Goal: Task Accomplishment & Management: Use online tool/utility

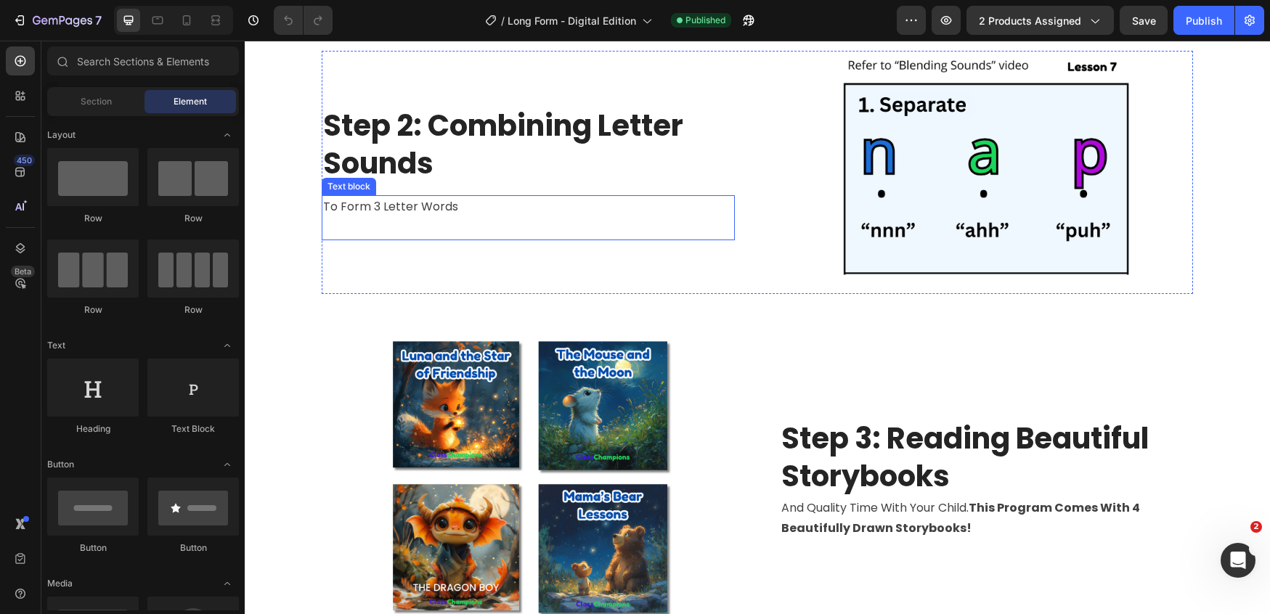
scroll to position [2791, 0]
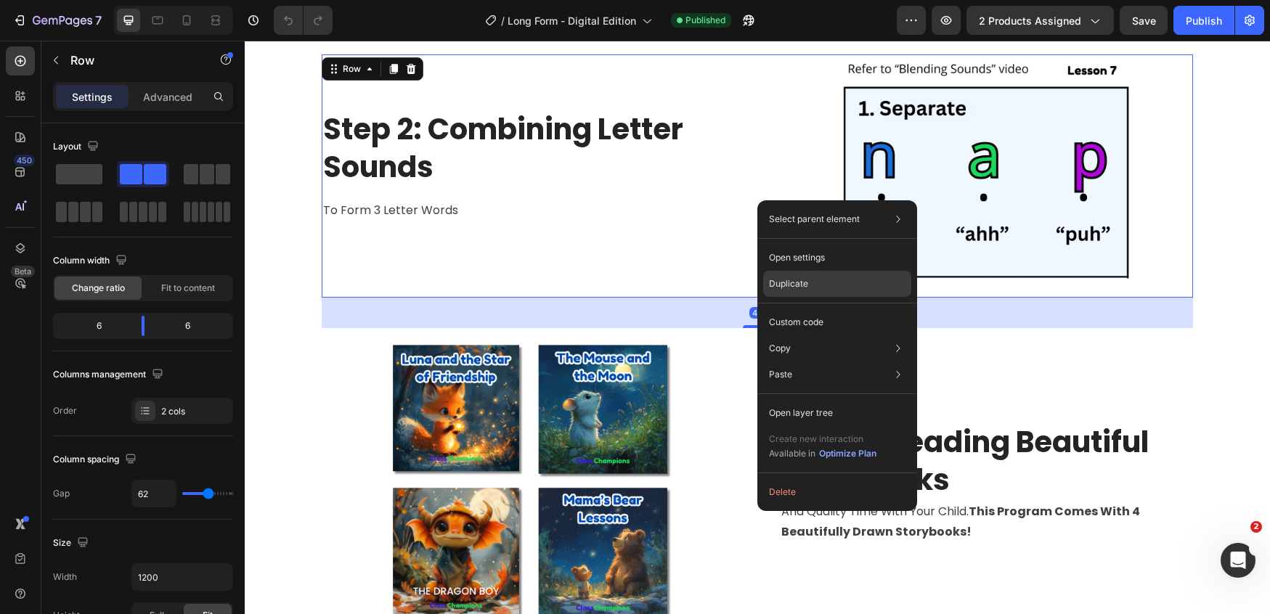
click at [818, 274] on div "Duplicate" at bounding box center [837, 284] width 148 height 26
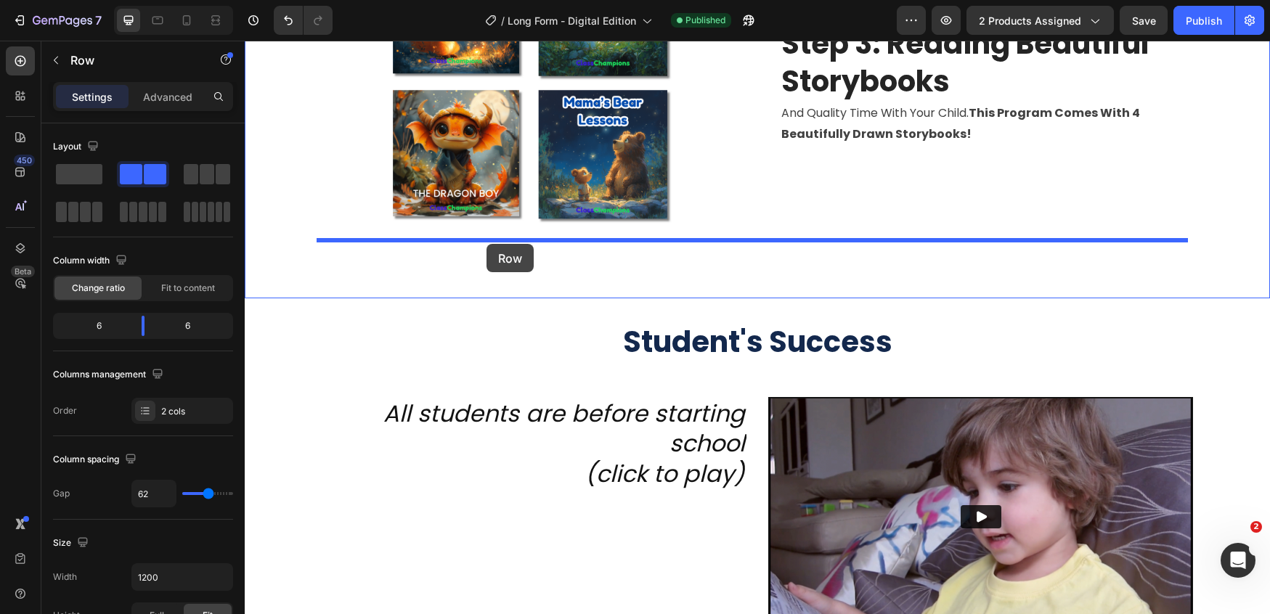
drag, startPoint x: 352, startPoint y: 316, endPoint x: 486, endPoint y: 244, distance: 152.3
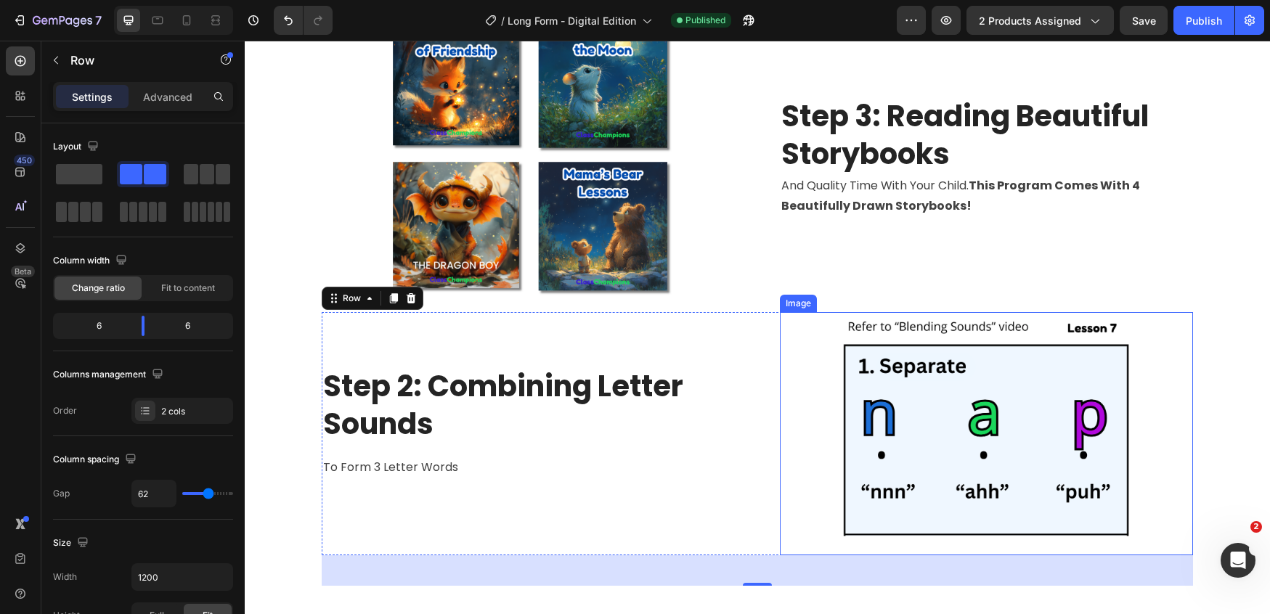
scroll to position [3090, 0]
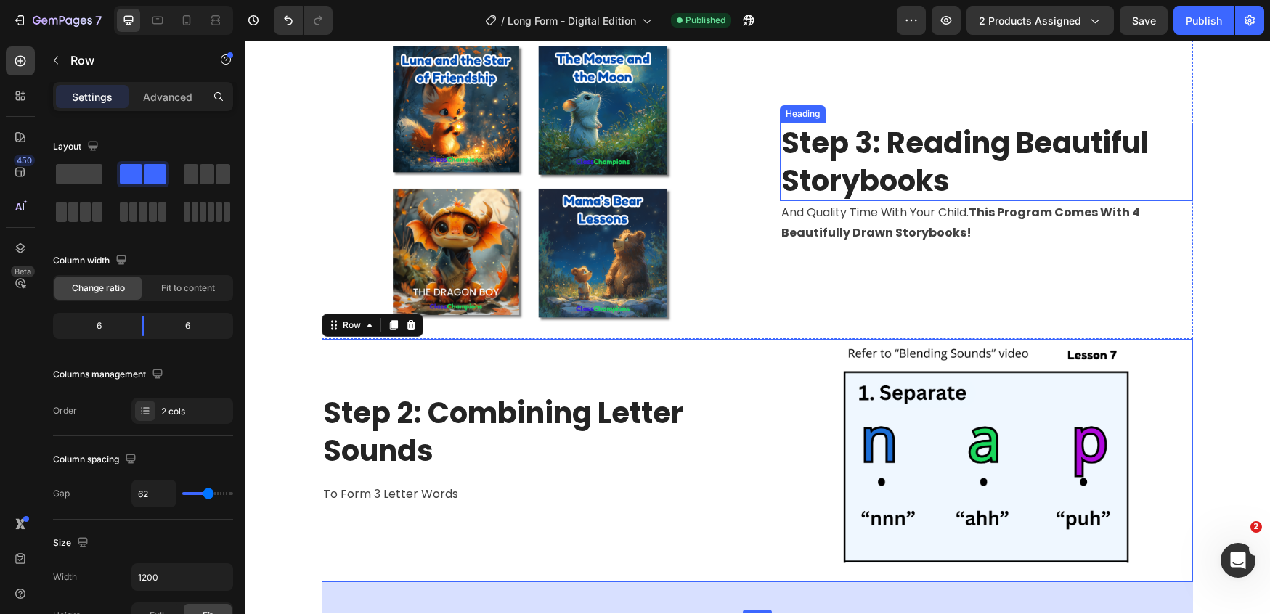
click at [928, 166] on h2 "Step 3: Reading Beautiful Storybooks" at bounding box center [986, 162] width 413 height 78
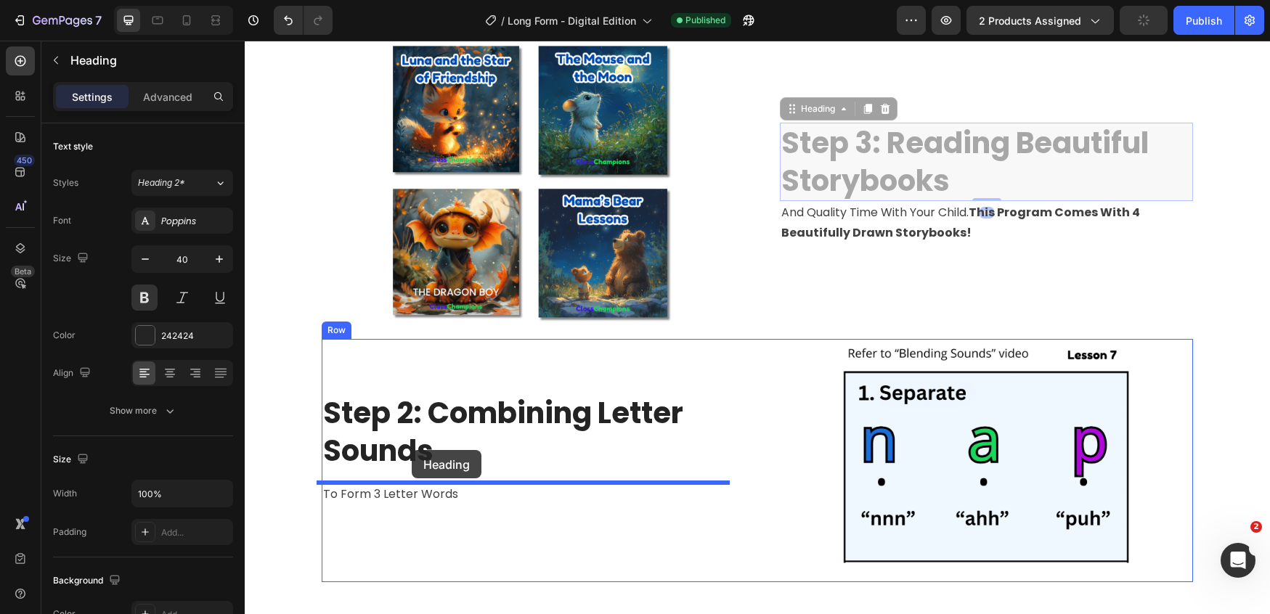
drag, startPoint x: 819, startPoint y: 107, endPoint x: 412, endPoint y: 450, distance: 532.7
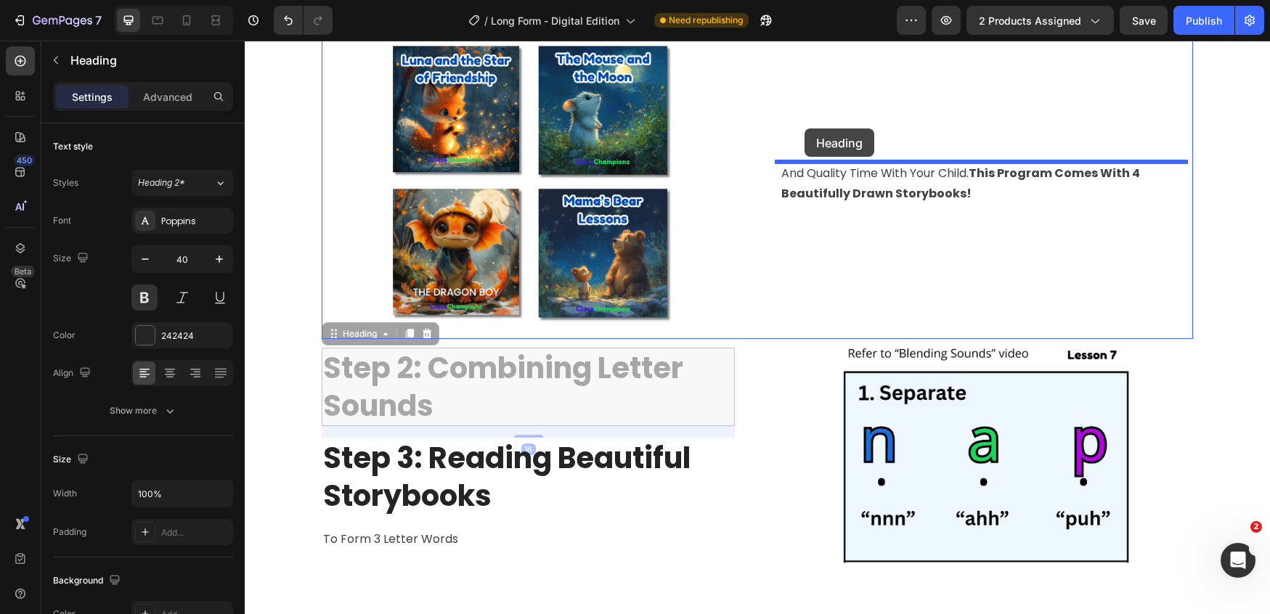
drag, startPoint x: 351, startPoint y: 372, endPoint x: 804, endPoint y: 128, distance: 514.7
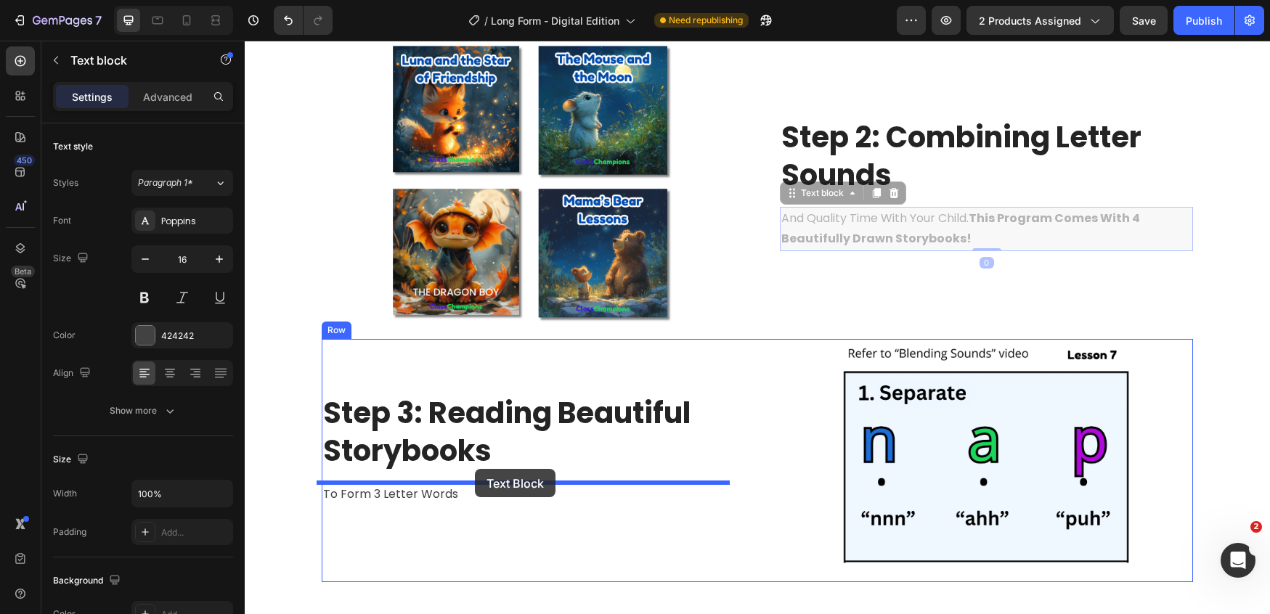
drag, startPoint x: 899, startPoint y: 228, endPoint x: 475, endPoint y: 469, distance: 487.6
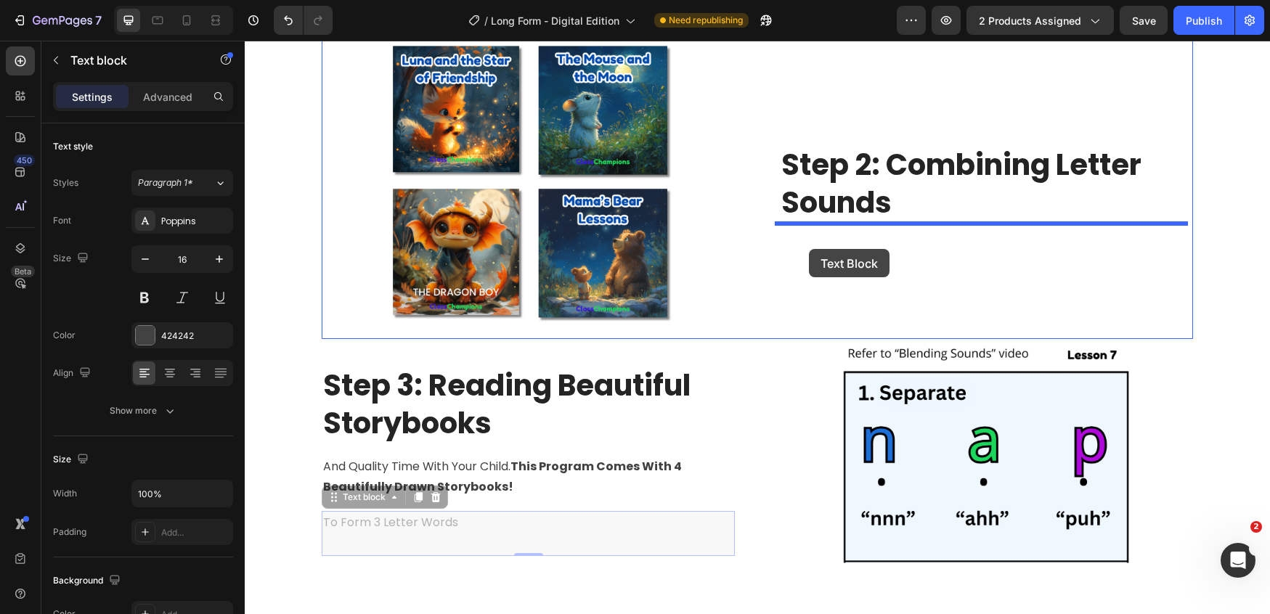
drag, startPoint x: 374, startPoint y: 520, endPoint x: 809, endPoint y: 249, distance: 512.2
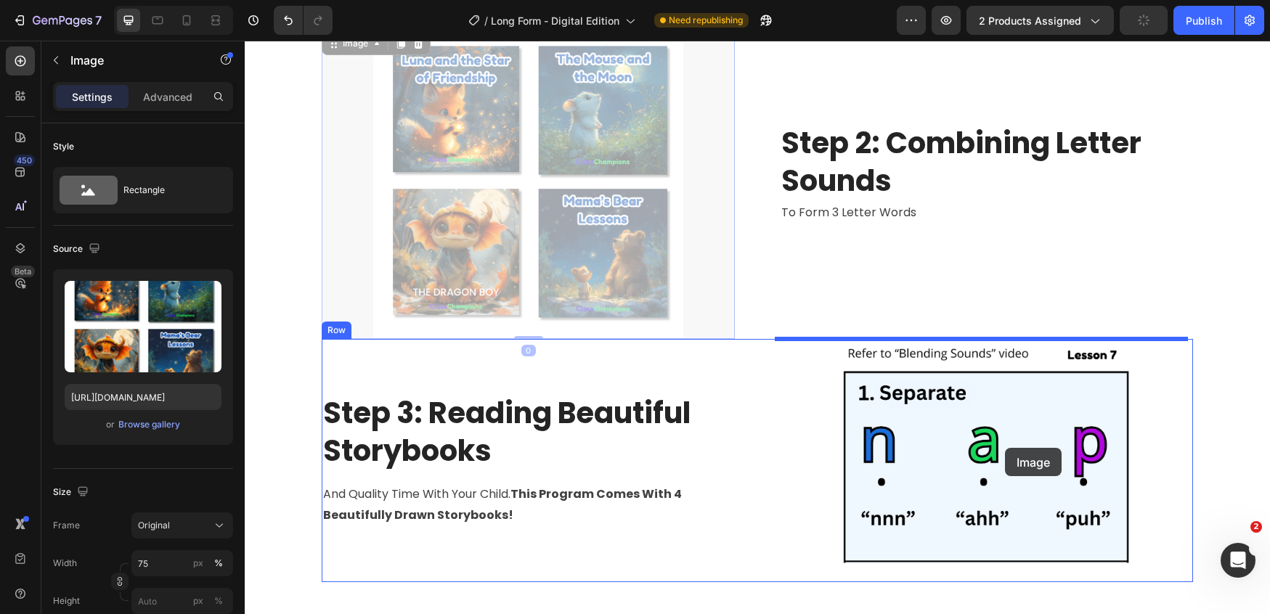
drag, startPoint x: 494, startPoint y: 187, endPoint x: 1005, endPoint y: 448, distance: 573.6
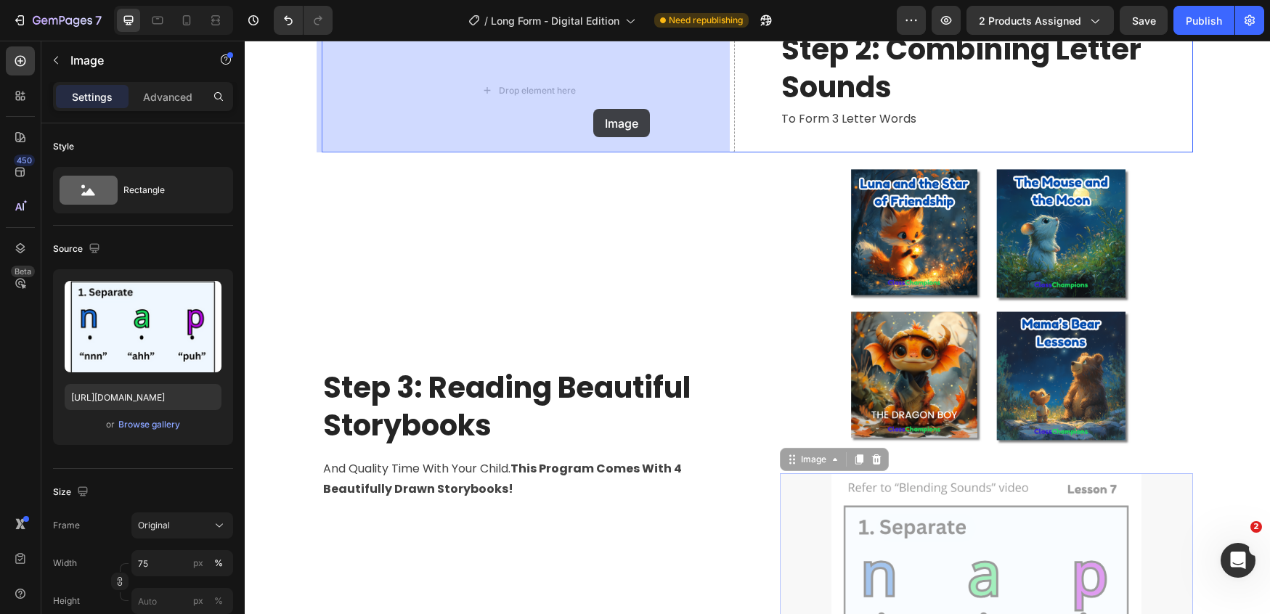
drag, startPoint x: 958, startPoint y: 545, endPoint x: 593, endPoint y: 109, distance: 568.9
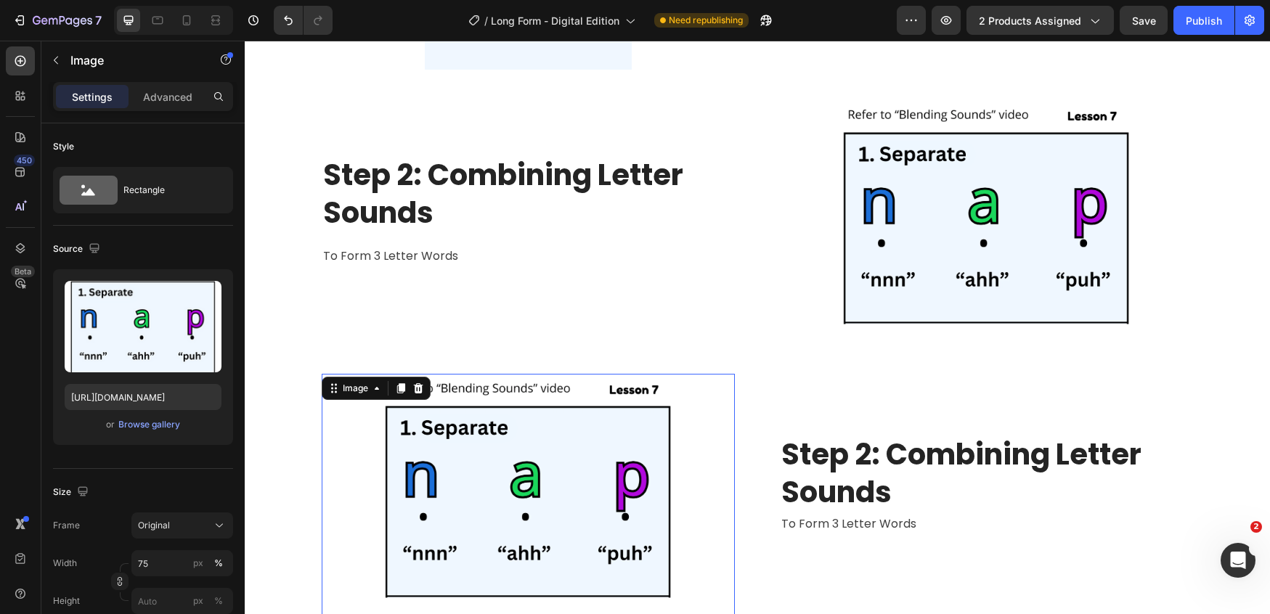
scroll to position [2861, 0]
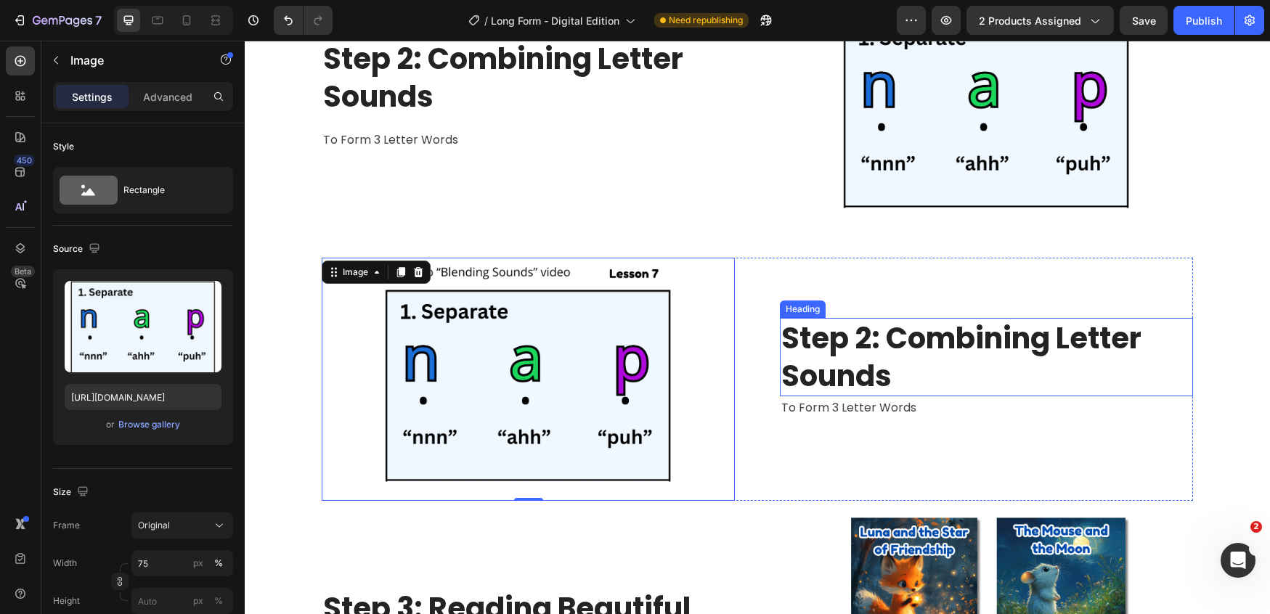
click at [846, 344] on strong "Step 2: Combining Letter Sounds" at bounding box center [961, 357] width 360 height 78
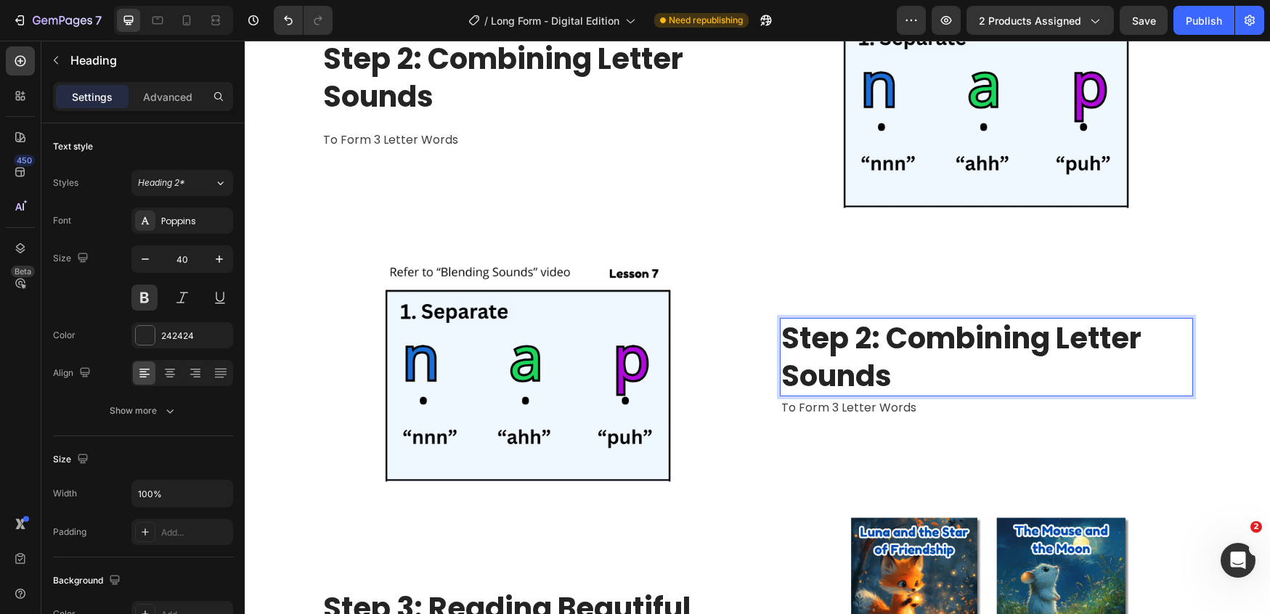
click at [859, 344] on strong "Step 2: Combining Letter Sounds" at bounding box center [961, 357] width 360 height 78
click at [928, 334] on strong "Step 3: Combining Letter Sounds" at bounding box center [961, 357] width 361 height 78
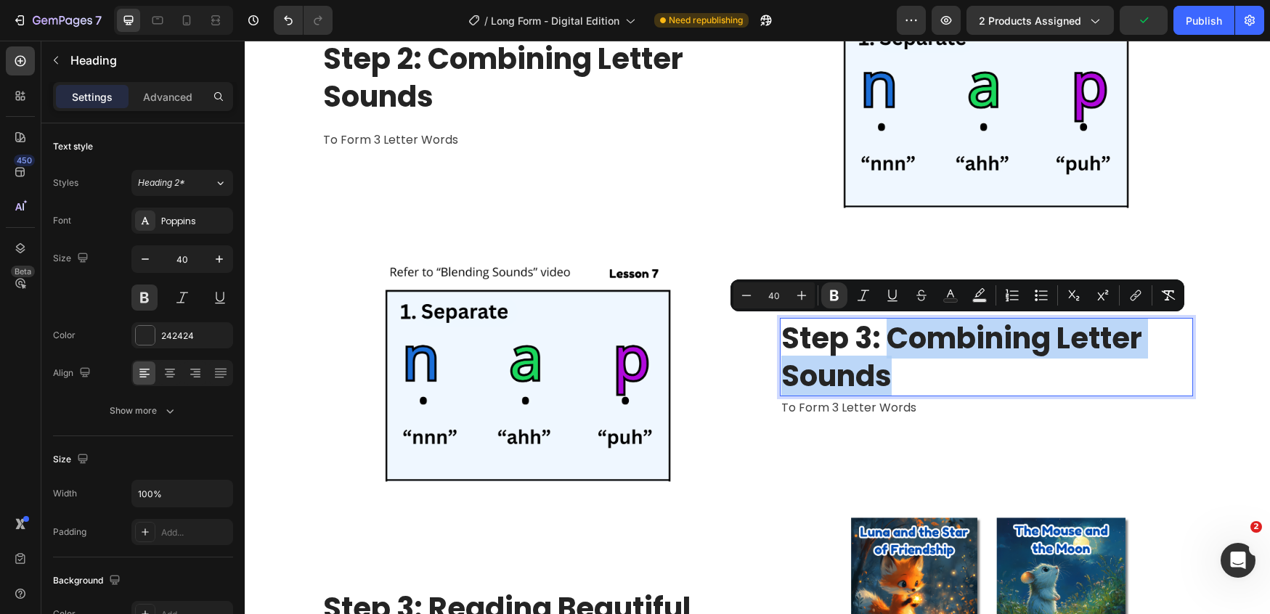
drag, startPoint x: 928, startPoint y: 334, endPoint x: 920, endPoint y: 359, distance: 25.9
click at [920, 359] on p "Step 3: Combining Letter Sounds" at bounding box center [986, 356] width 410 height 75
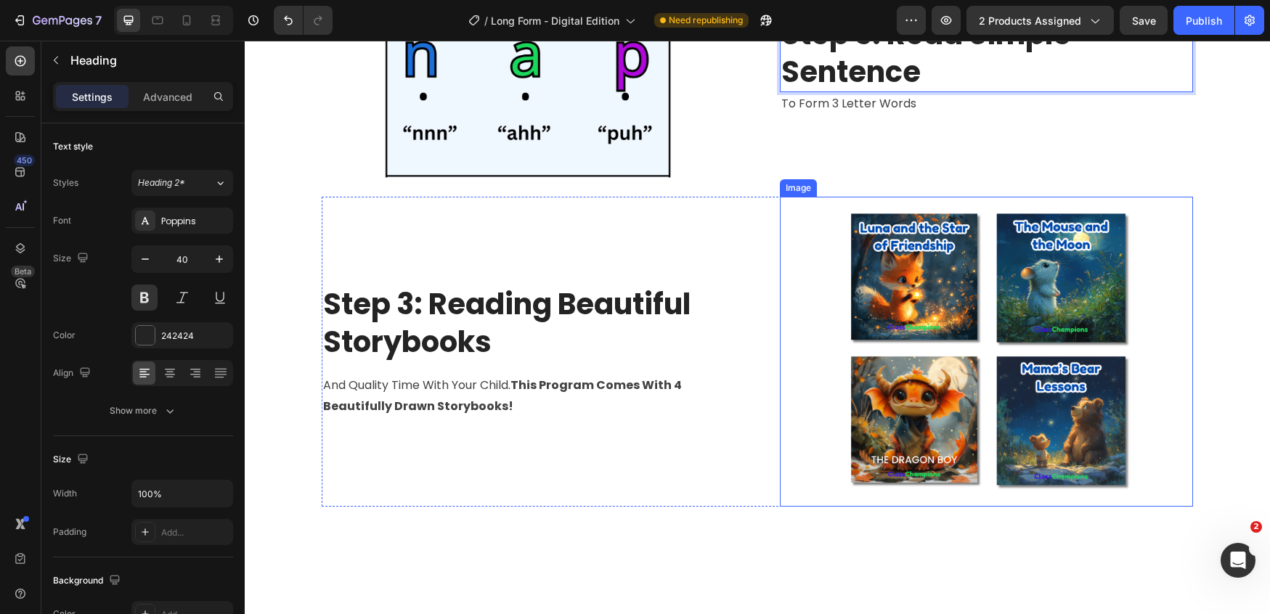
scroll to position [3168, 0]
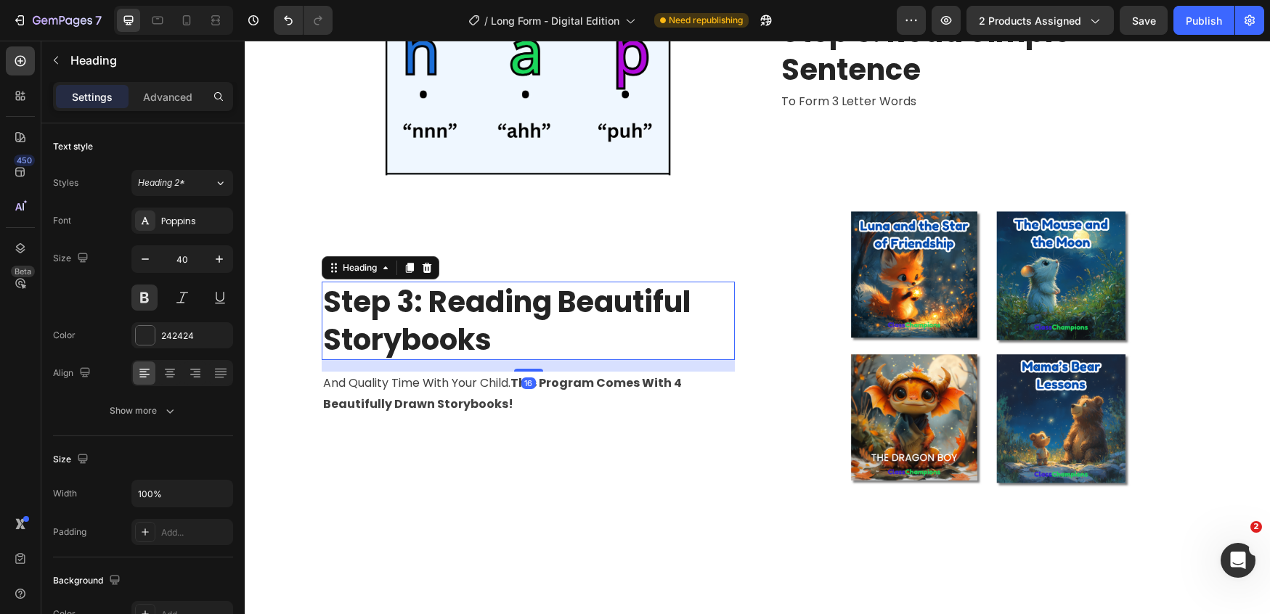
click at [559, 343] on h2 "Step 3: Reading Beautiful Storybooks" at bounding box center [528, 321] width 413 height 78
click at [399, 302] on h2 "Step 3: Reading Beautiful Storybooks" at bounding box center [528, 321] width 413 height 78
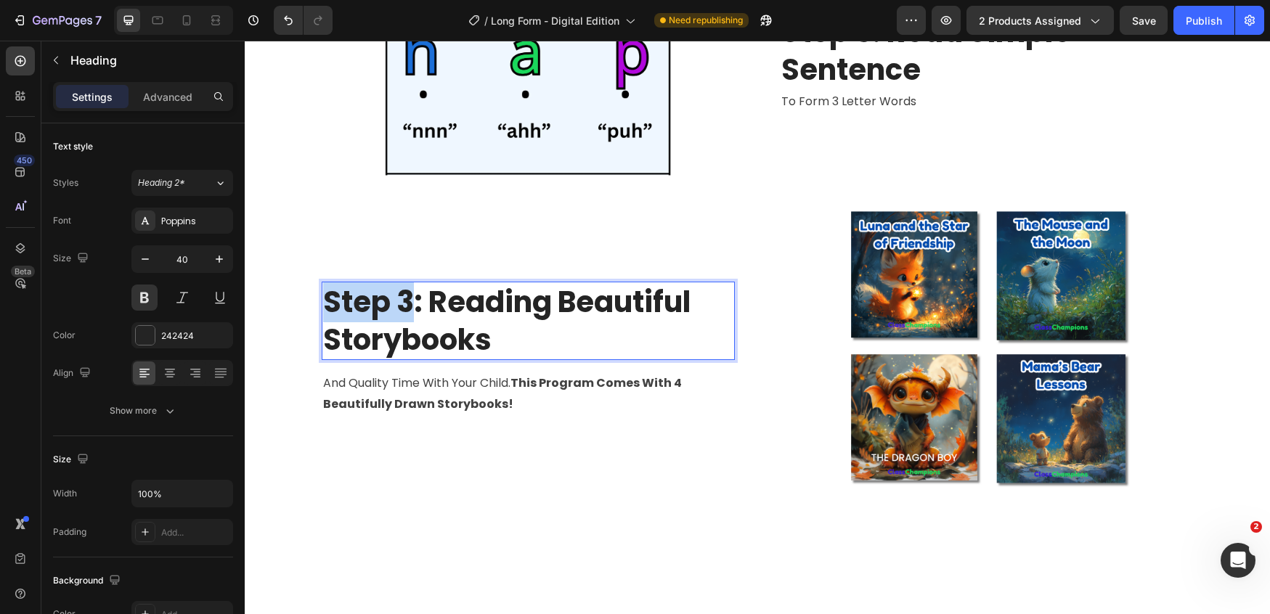
drag, startPoint x: 399, startPoint y: 302, endPoint x: 366, endPoint y: 301, distance: 32.7
click at [366, 301] on p "Step 3: Reading Beautiful Storybooks" at bounding box center [528, 320] width 410 height 75
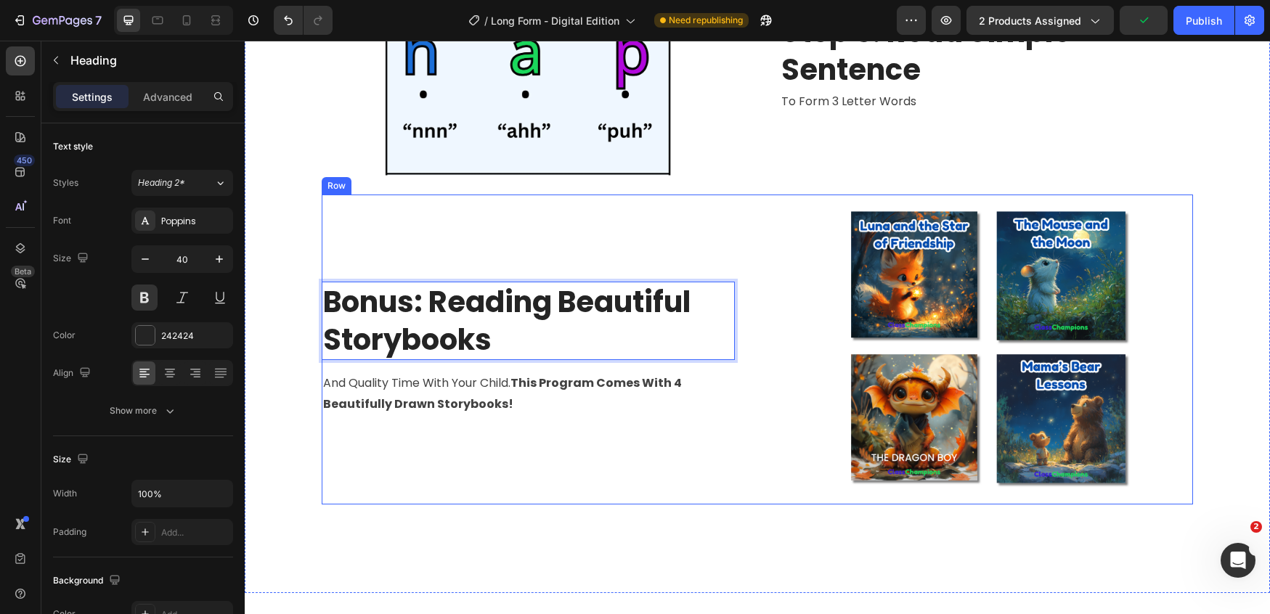
click at [540, 423] on div "Bonus: Reading Beautiful Storybooks Heading 16 and quality time with your child…" at bounding box center [528, 350] width 413 height 310
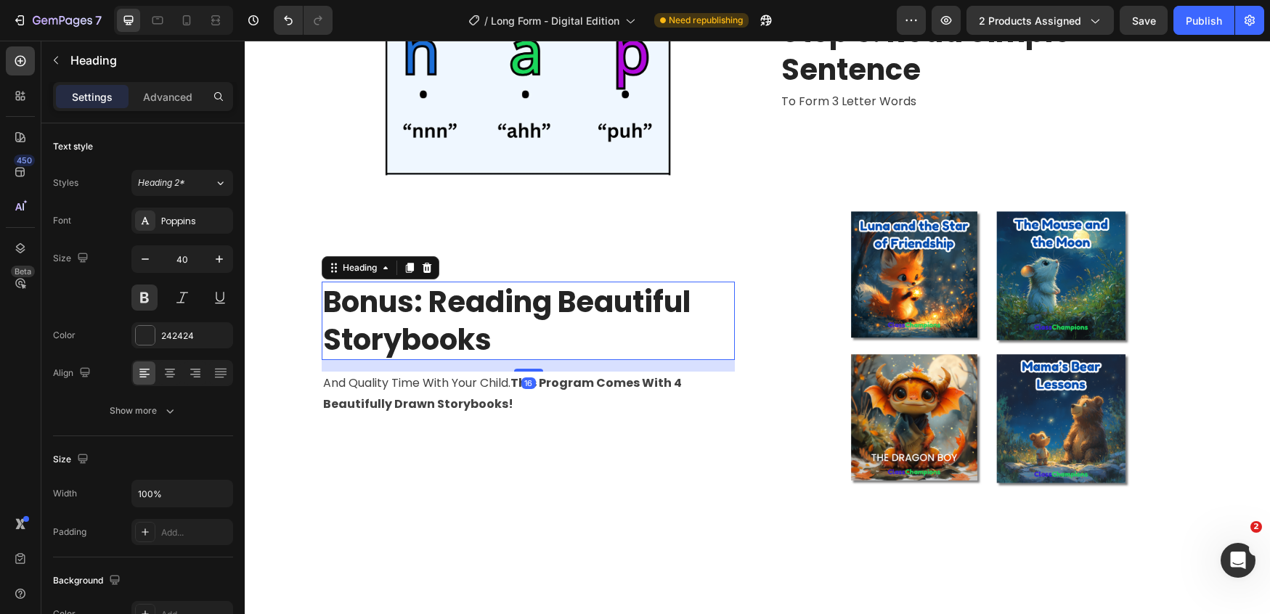
click at [409, 309] on p "Bonus: Reading Beautiful Storybooks" at bounding box center [528, 320] width 410 height 75
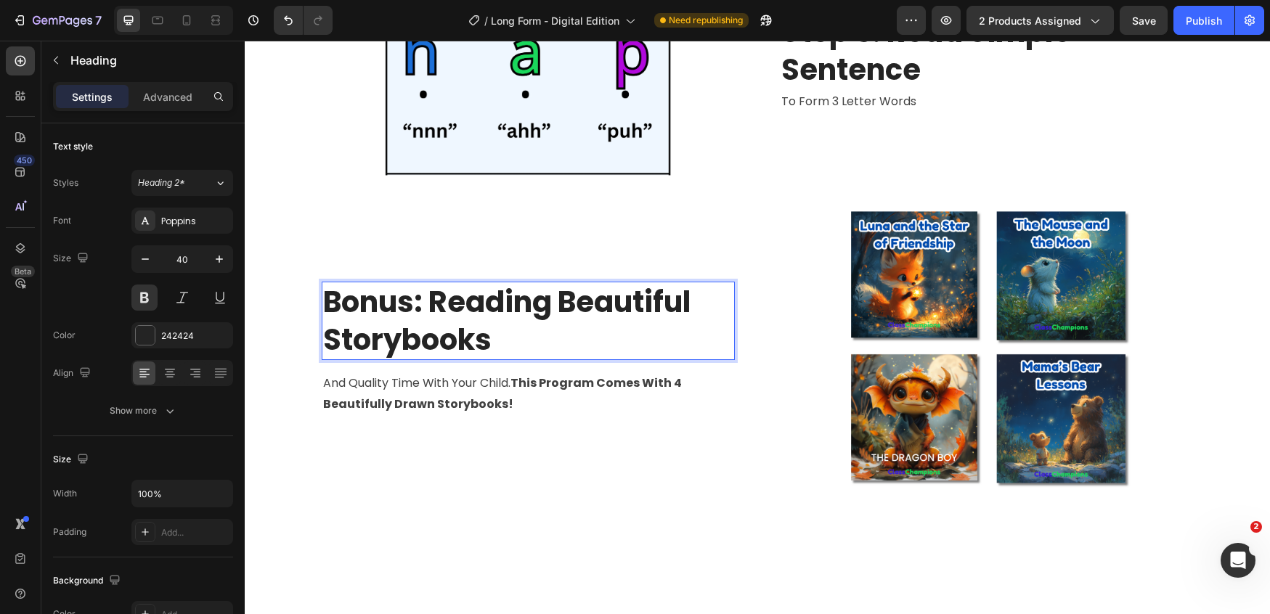
click at [408, 306] on p "Bonus: Reading Beautiful Storybooks" at bounding box center [528, 320] width 410 height 75
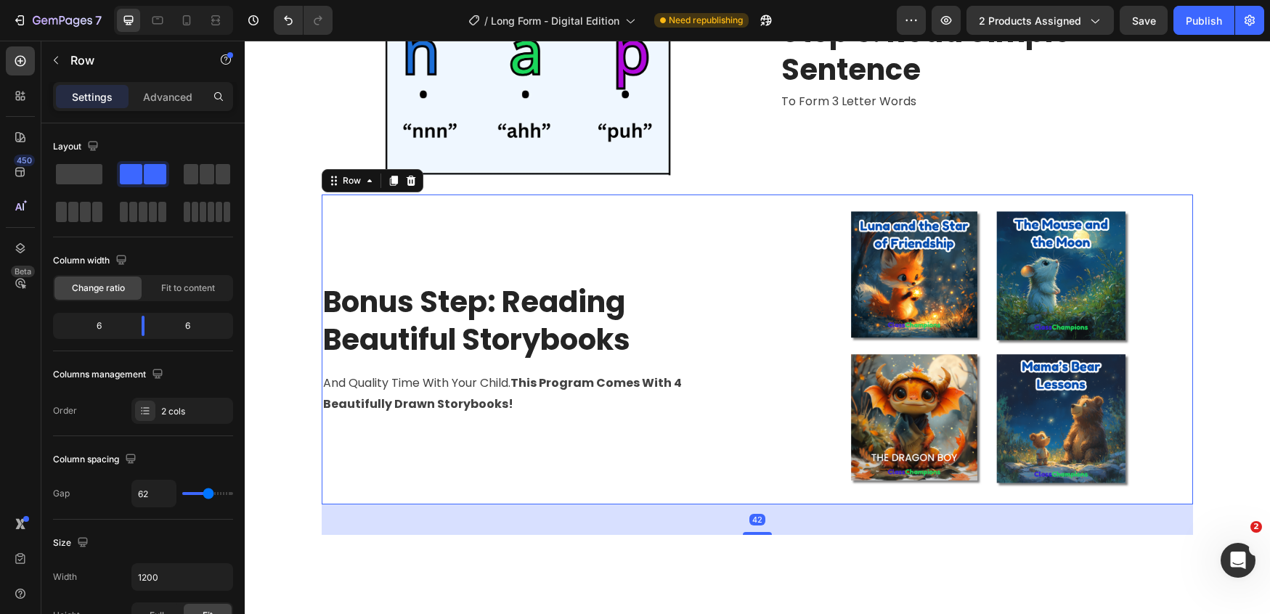
click at [584, 433] on div "Bonus Step: Reading Beautiful Storybooks Heading and quality time with your chi…" at bounding box center [528, 350] width 413 height 310
click at [367, 294] on p "Bonus Step: Reading Beautiful Storybooks" at bounding box center [528, 320] width 410 height 75
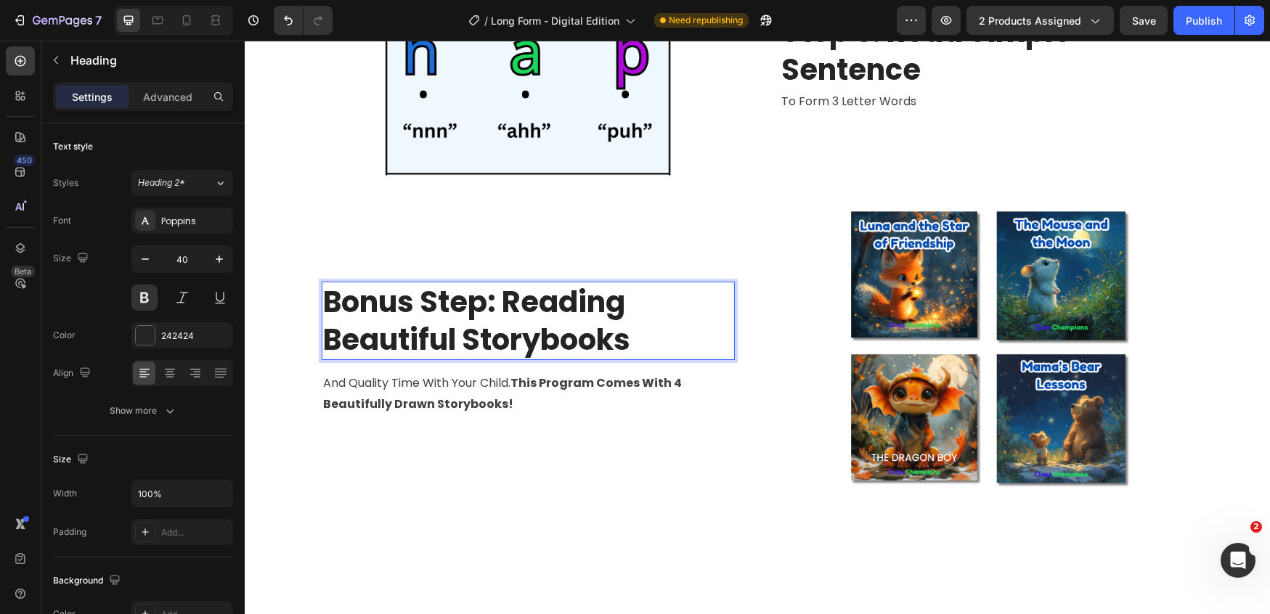
click at [367, 295] on p "Bonus Step: Reading Beautiful Storybooks" at bounding box center [528, 320] width 410 height 75
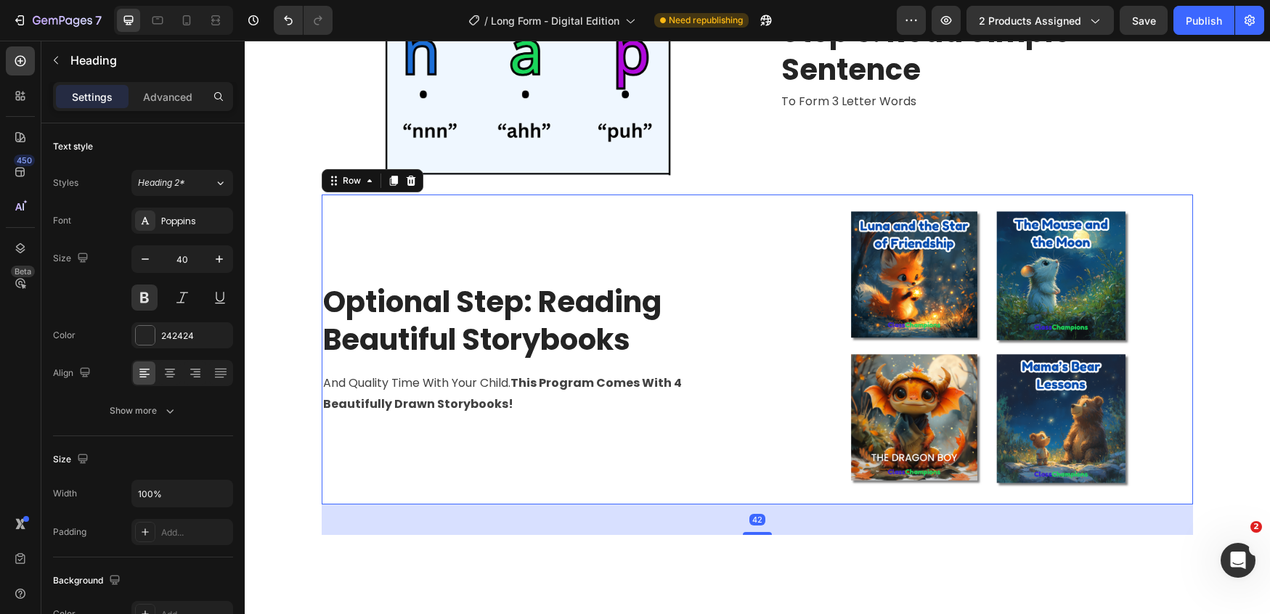
click at [591, 441] on div "Optional Step: Reading Beautiful Storybooks Heading and quality time with your …" at bounding box center [528, 350] width 413 height 310
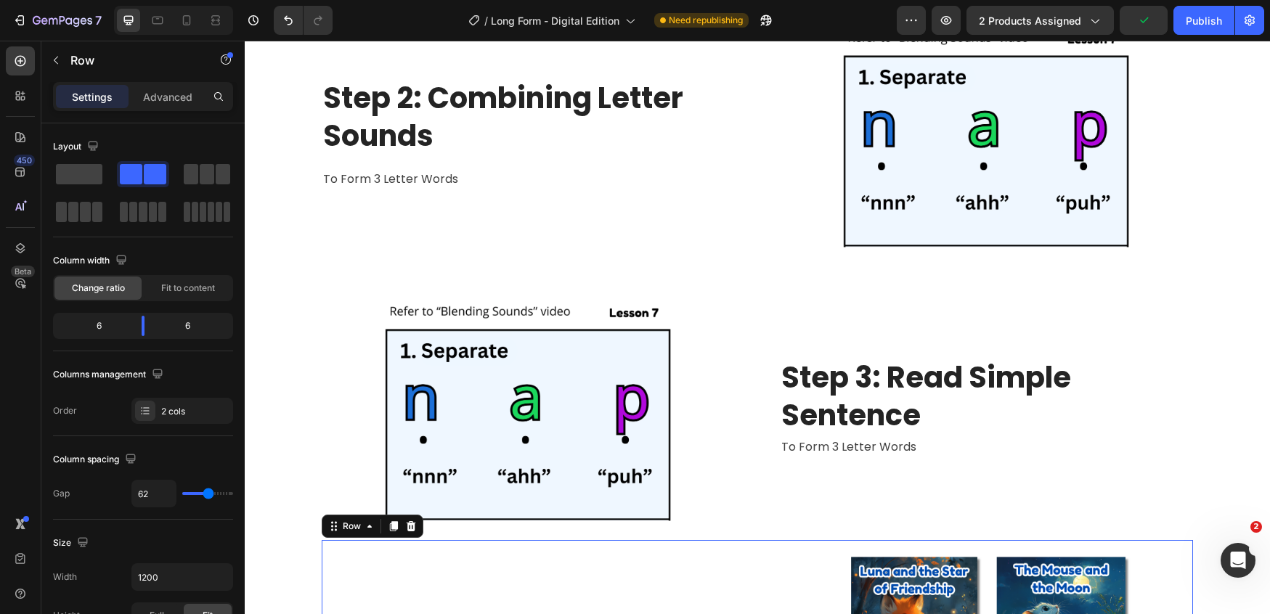
scroll to position [2803, 0]
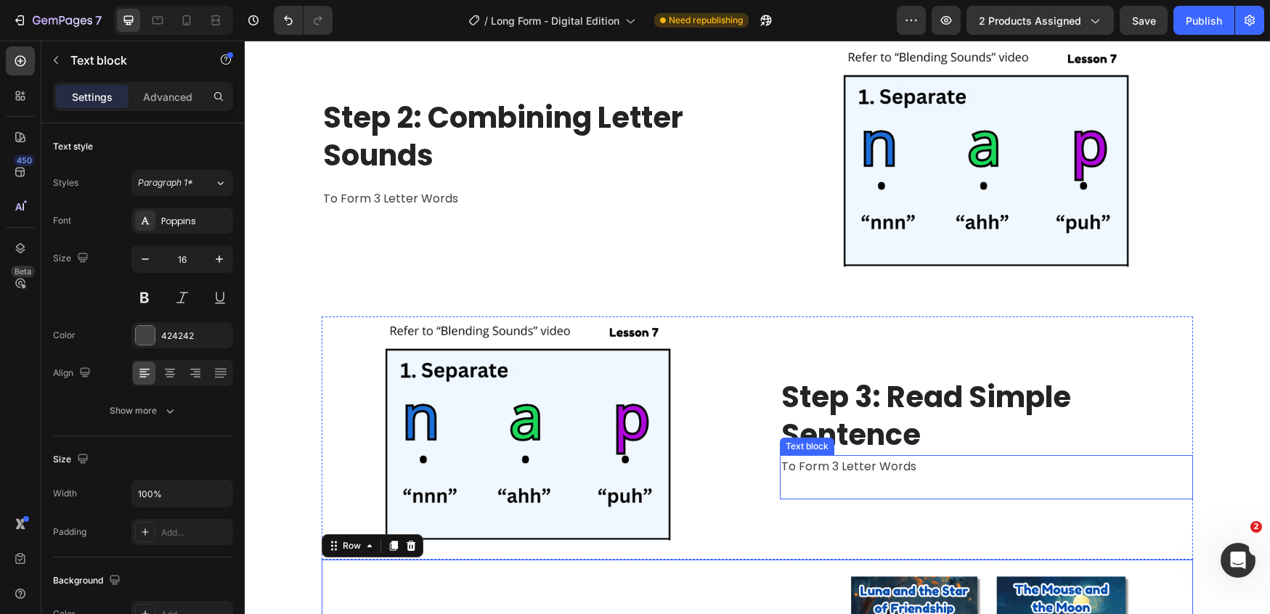
click at [815, 470] on p "to form 3 letter words" at bounding box center [986, 467] width 410 height 21
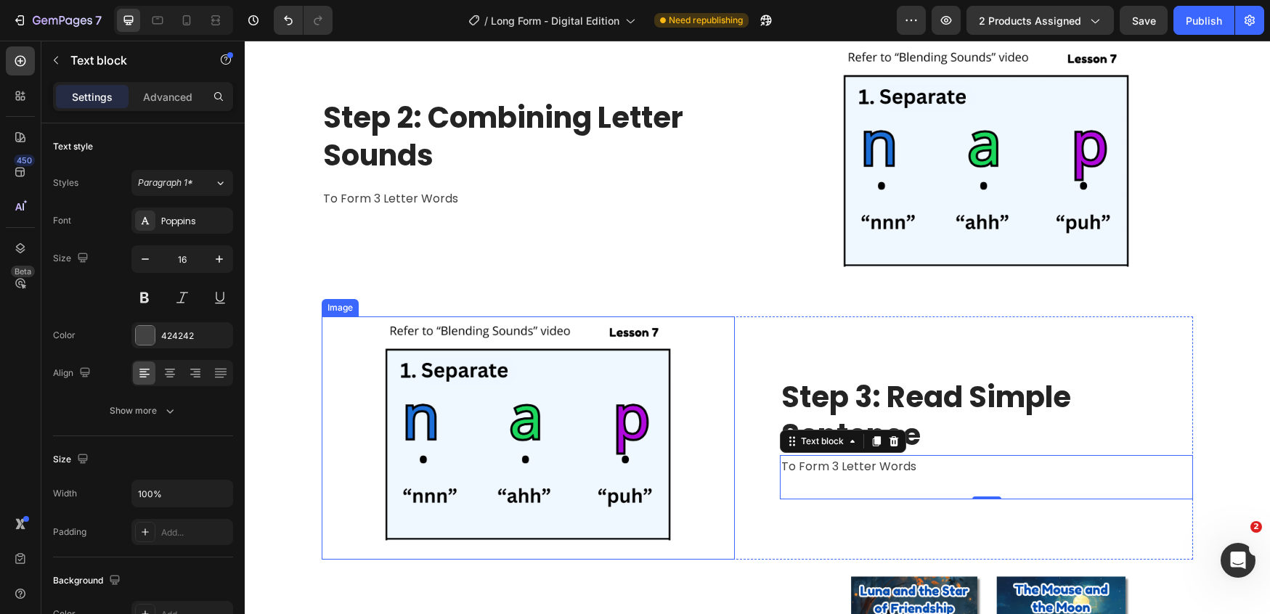
click at [524, 396] on img at bounding box center [528, 437] width 310 height 243
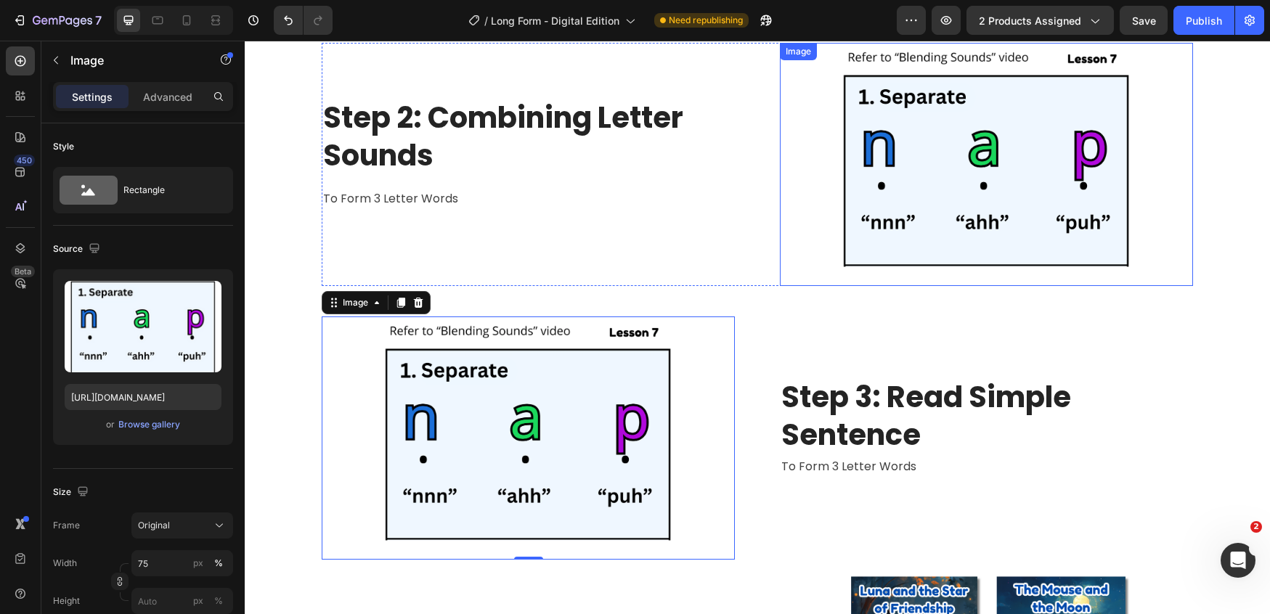
click at [1033, 201] on img at bounding box center [986, 164] width 310 height 243
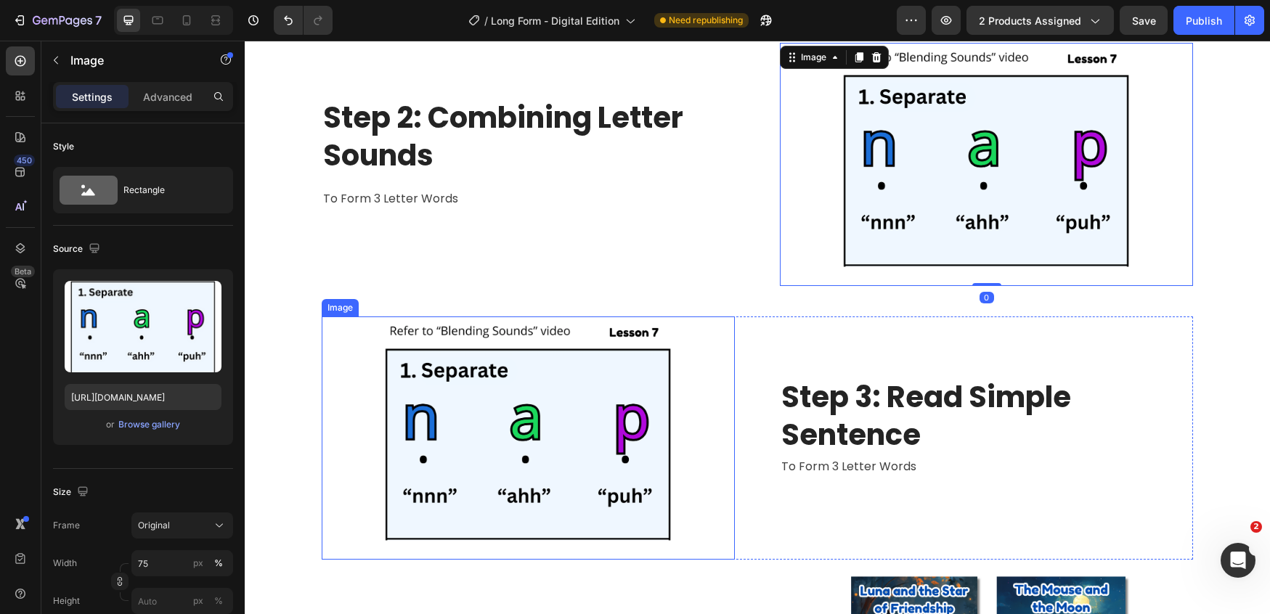
click at [603, 367] on img at bounding box center [528, 437] width 310 height 243
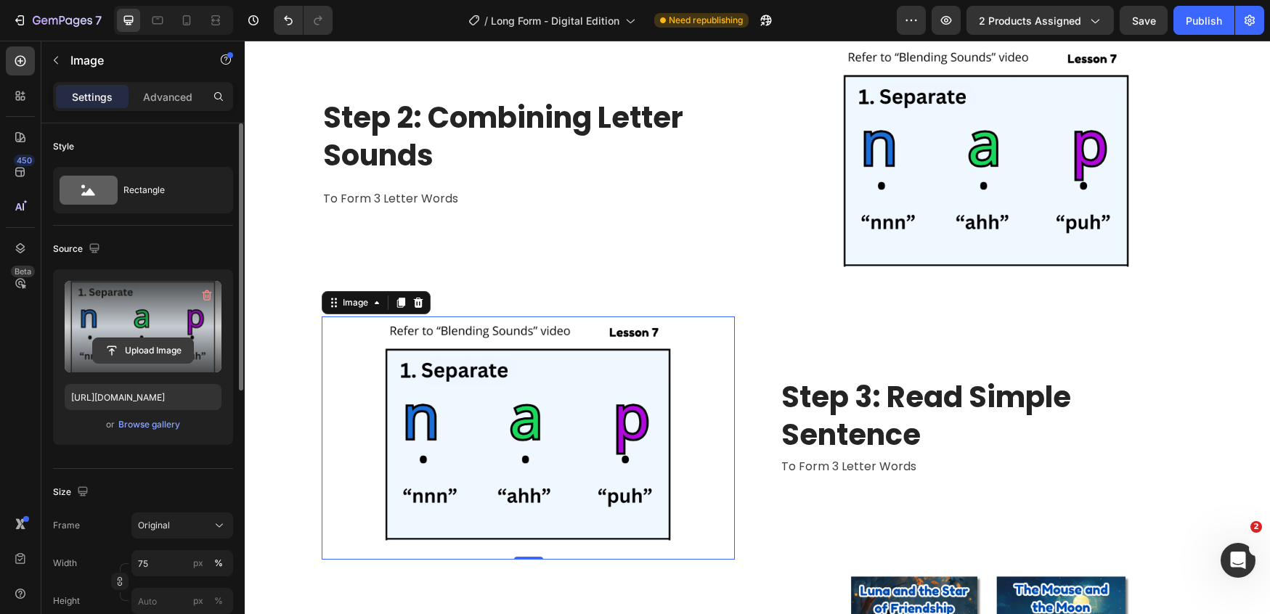
click at [147, 351] on input "file" at bounding box center [143, 350] width 100 height 25
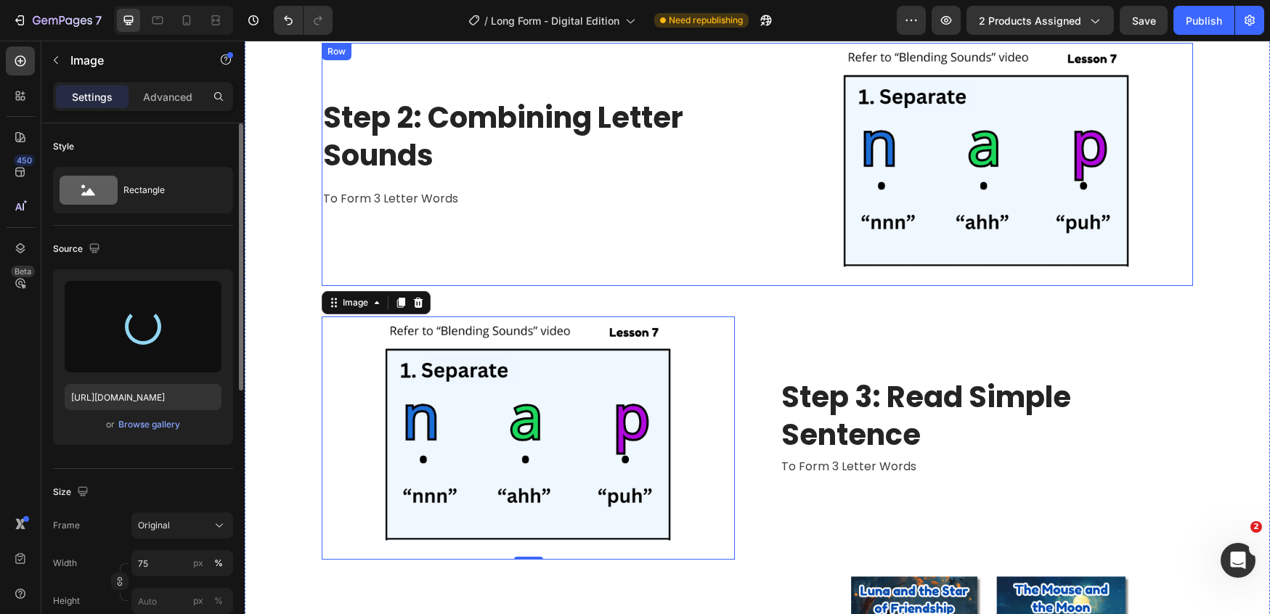
type input "[URL][DOMAIN_NAME]"
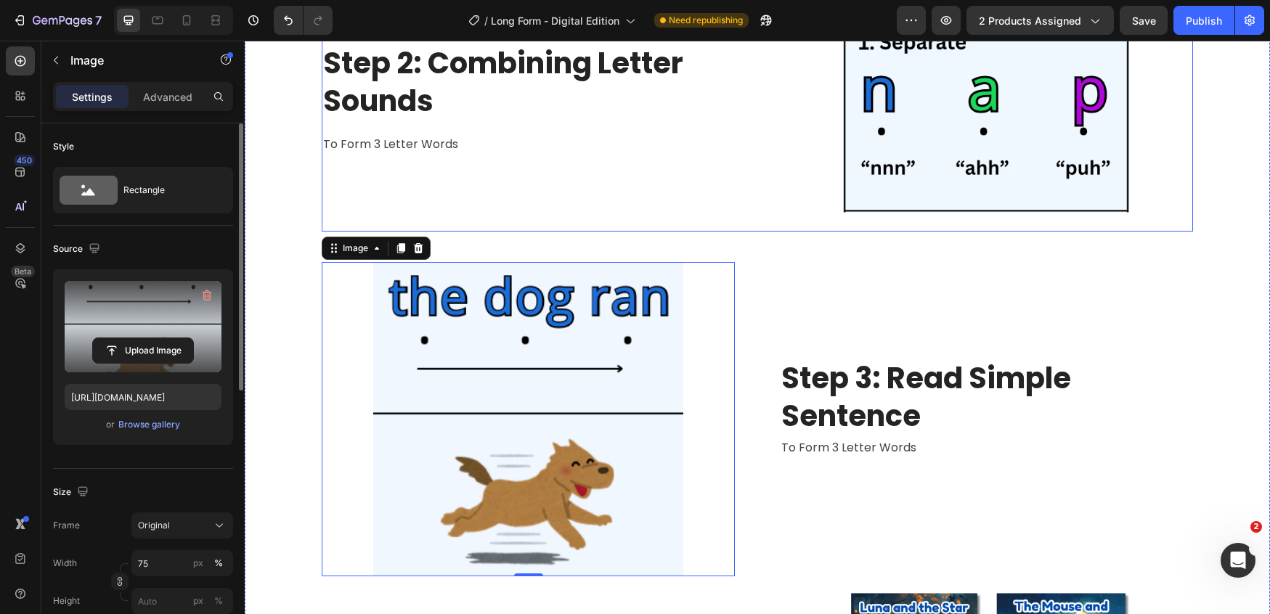
scroll to position [2871, 0]
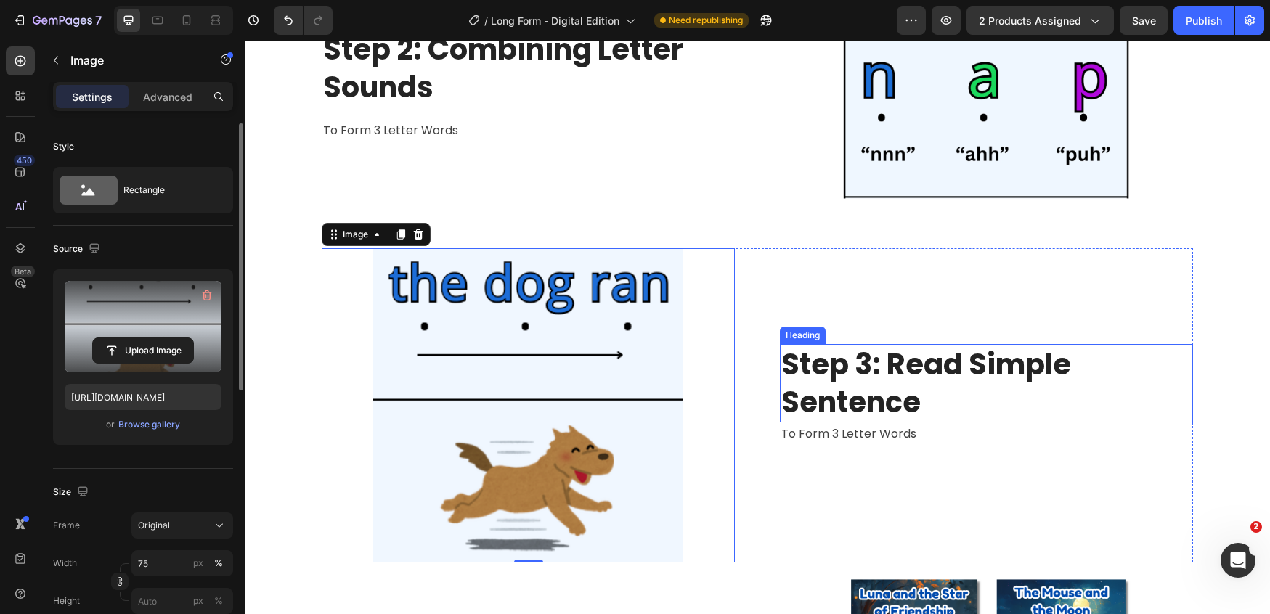
click at [902, 408] on strong "Step 3: Read Simple Sentence" at bounding box center [926, 383] width 290 height 78
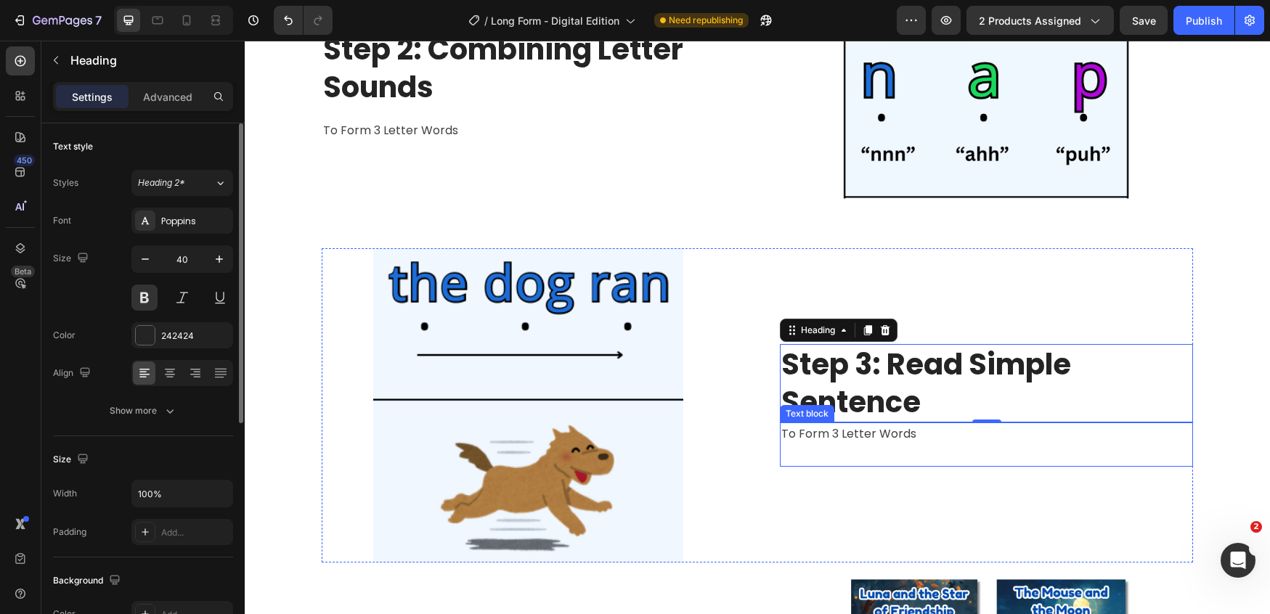
click at [853, 434] on p "to form 3 letter words" at bounding box center [986, 434] width 410 height 21
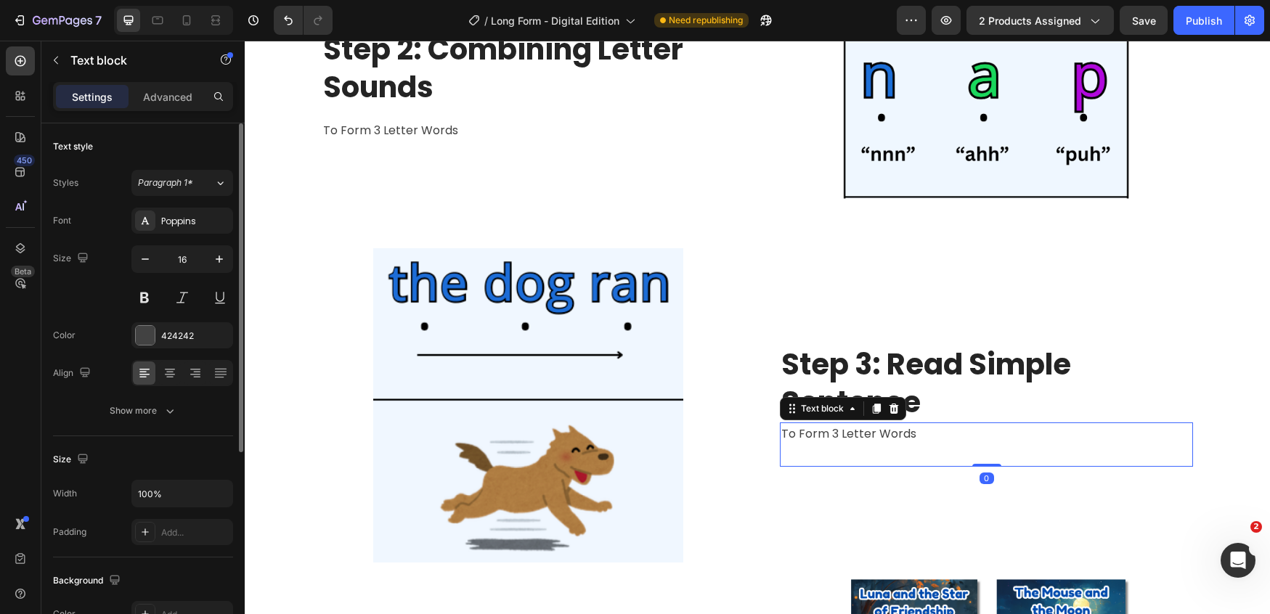
click at [853, 434] on p "to form 3 letter words" at bounding box center [986, 434] width 410 height 21
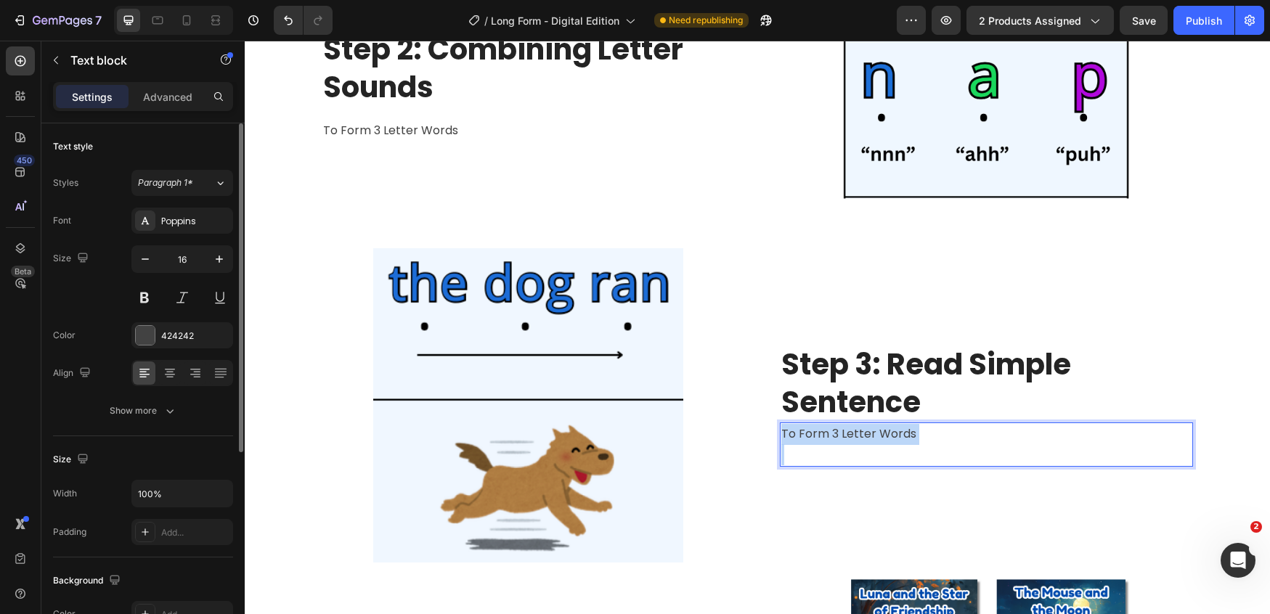
click at [853, 434] on p "to form 3 letter words" at bounding box center [986, 434] width 410 height 21
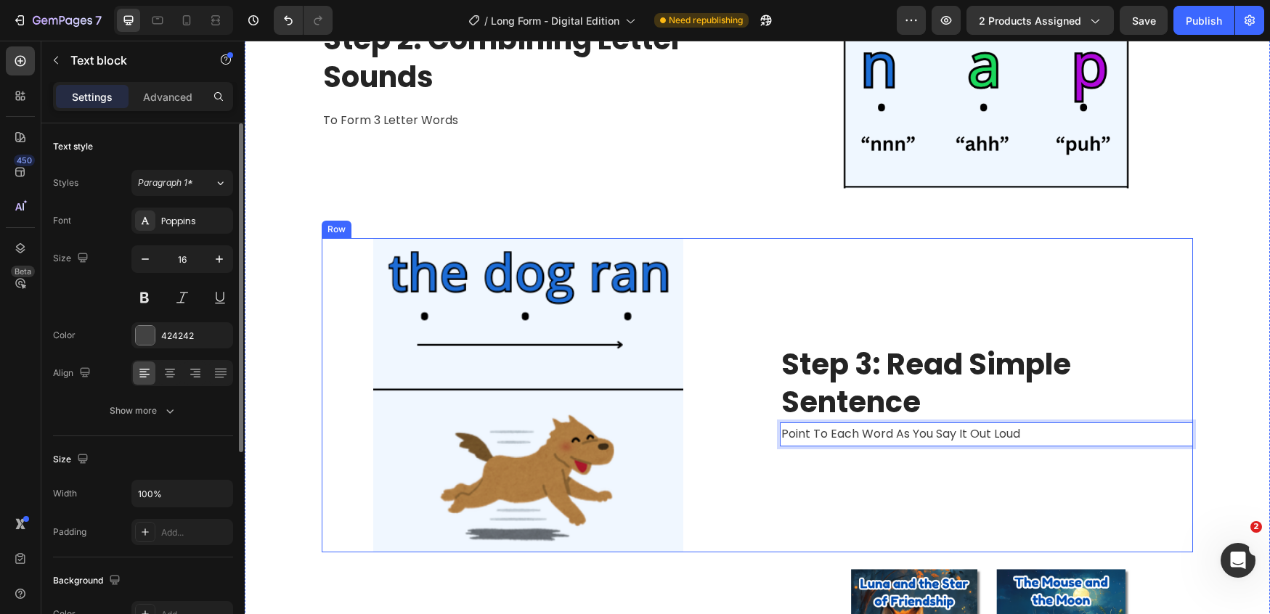
click at [970, 476] on div "⁠⁠⁠⁠⁠⁠⁠ Step 3: Read Simple Sentence Heading Point to each word as you say it o…" at bounding box center [986, 395] width 413 height 314
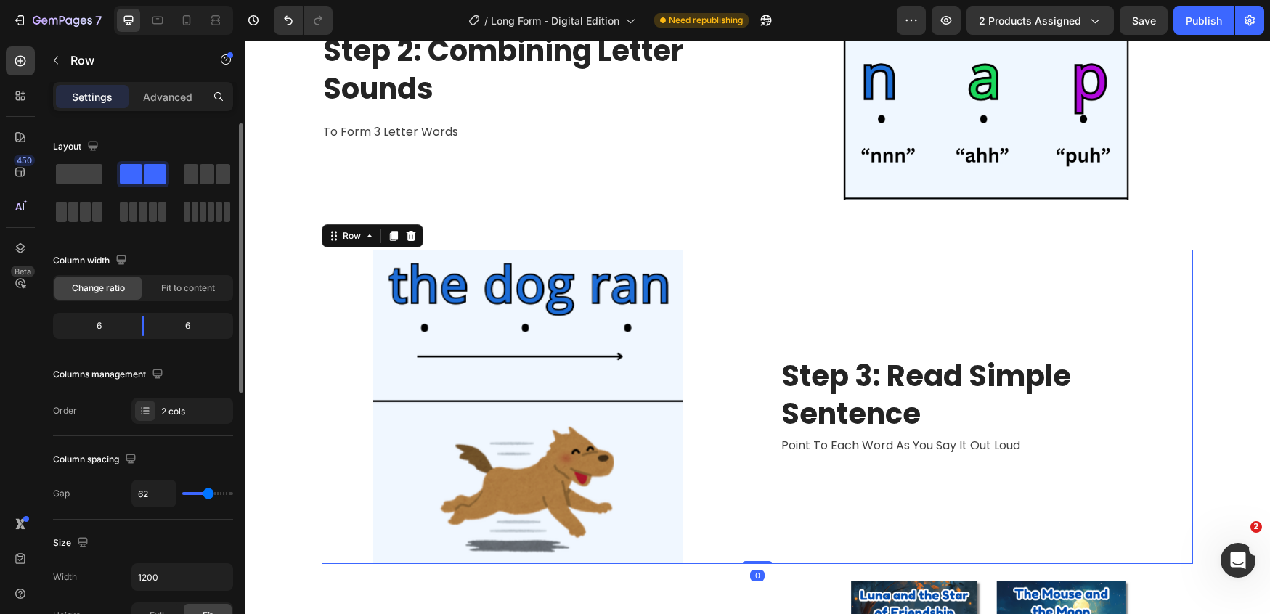
scroll to position [2868, 0]
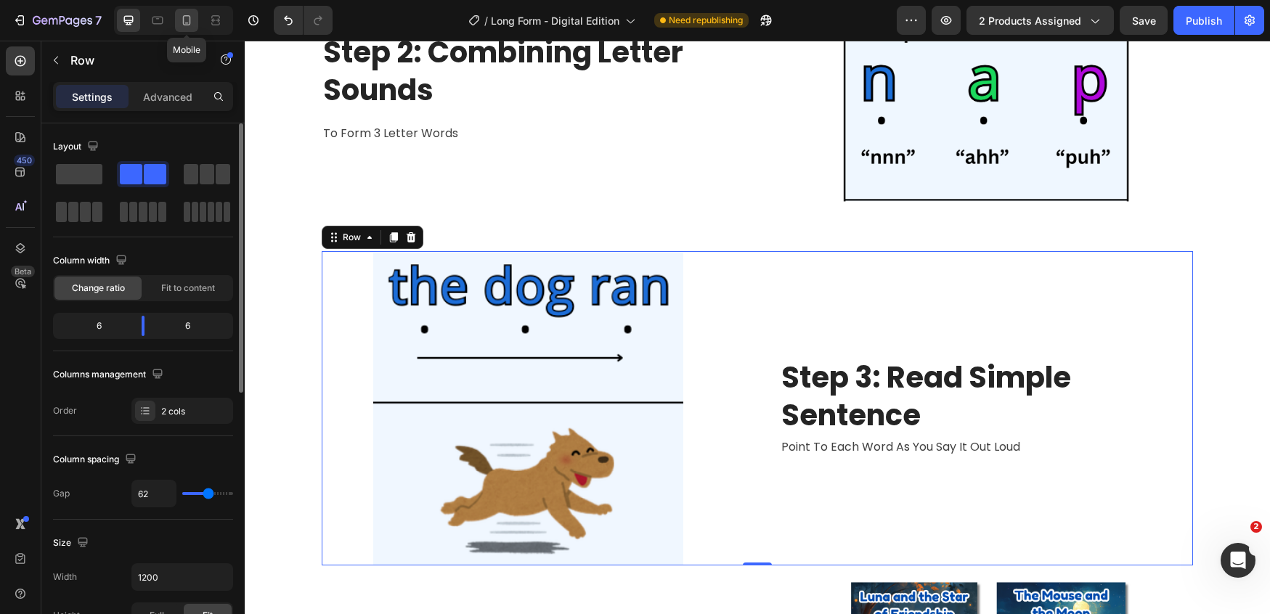
click at [184, 19] on icon at bounding box center [186, 20] width 15 height 15
type input "0"
type input "100%"
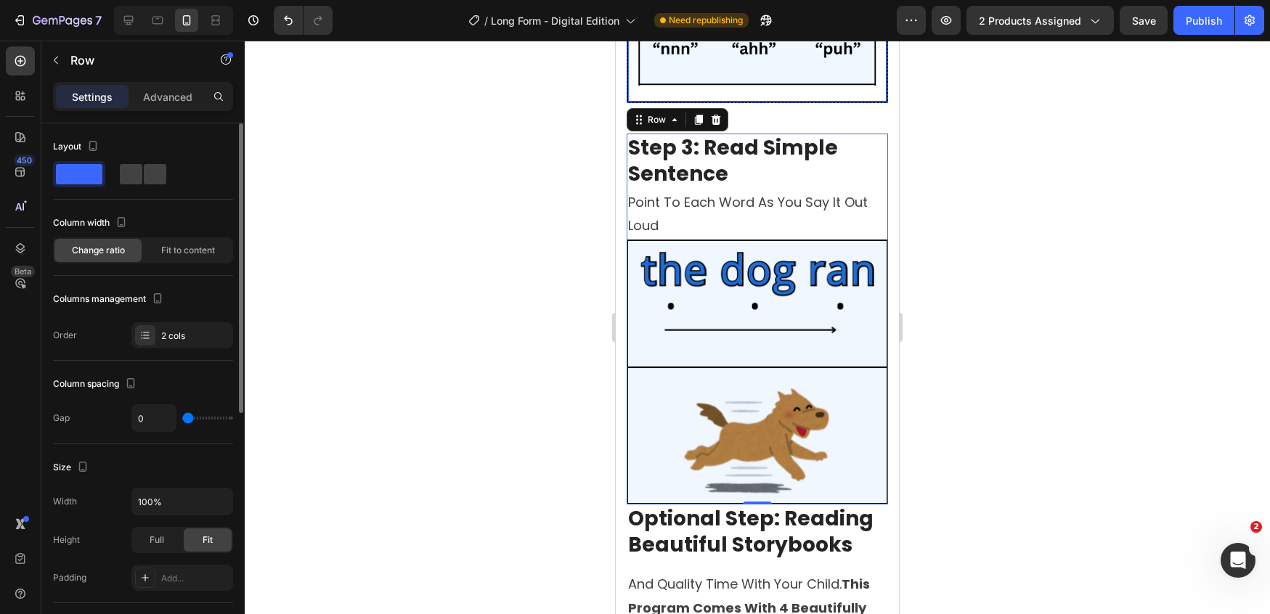
scroll to position [3196, 0]
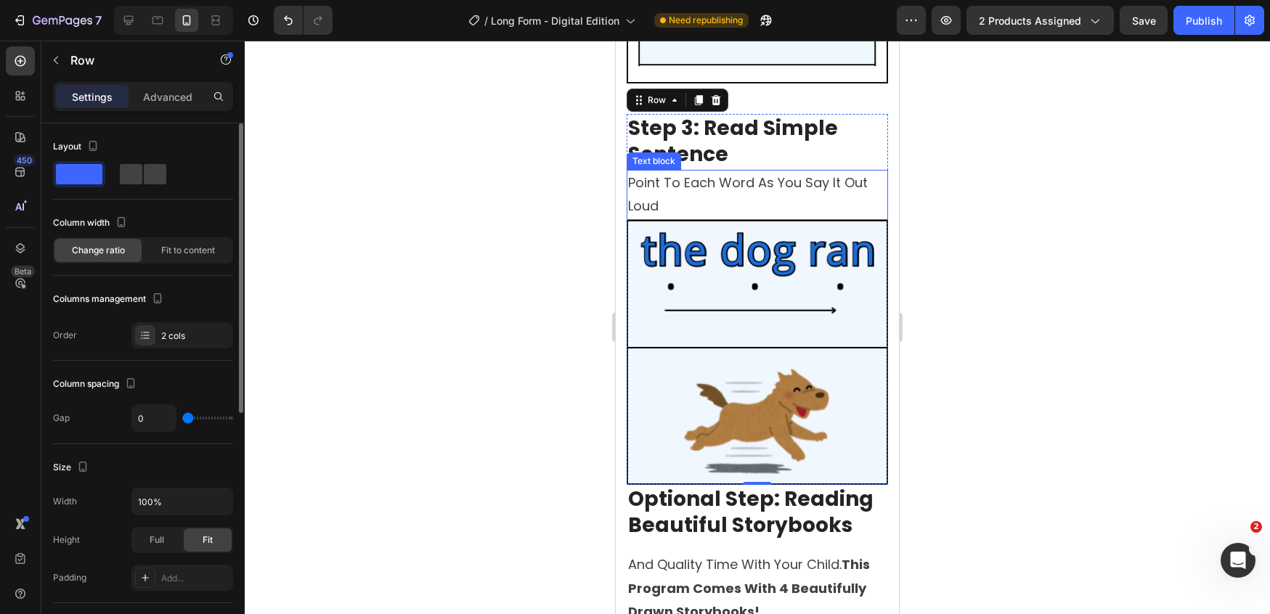
click at [1016, 192] on div at bounding box center [757, 327] width 1025 height 573
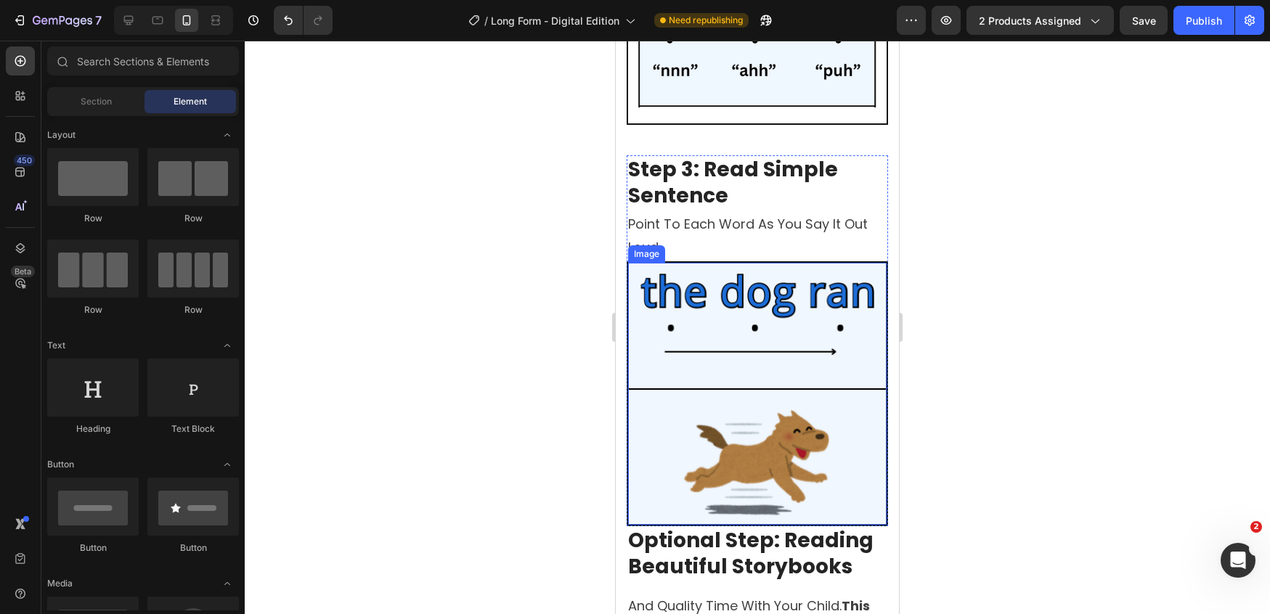
scroll to position [3150, 0]
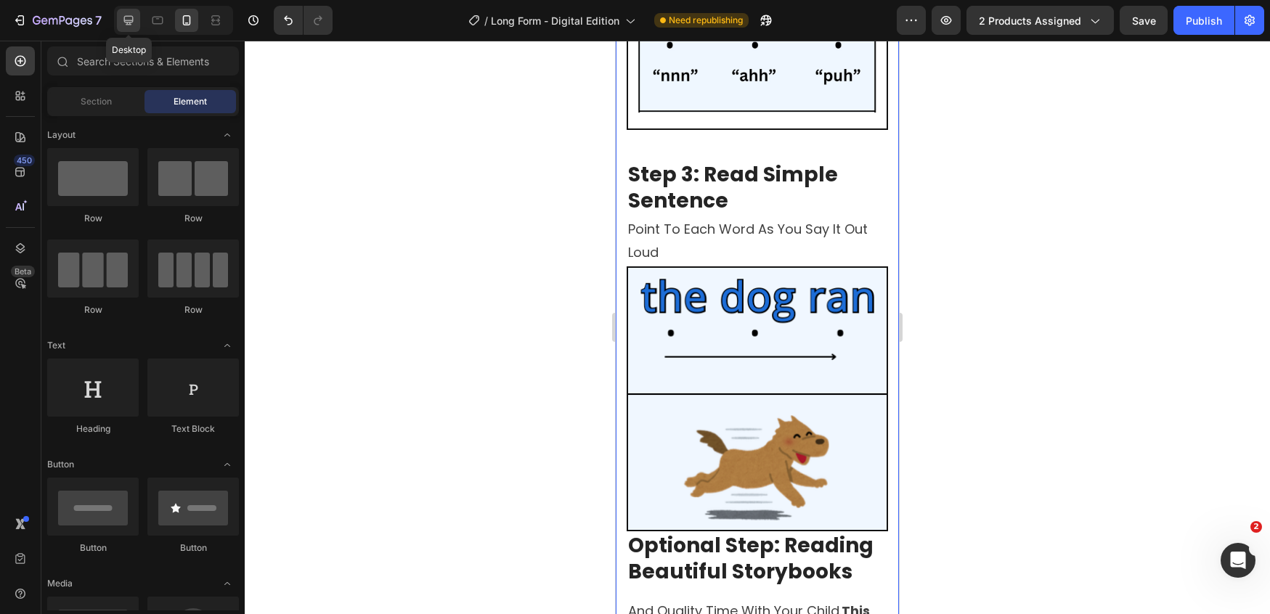
click at [124, 20] on icon at bounding box center [128, 20] width 9 height 9
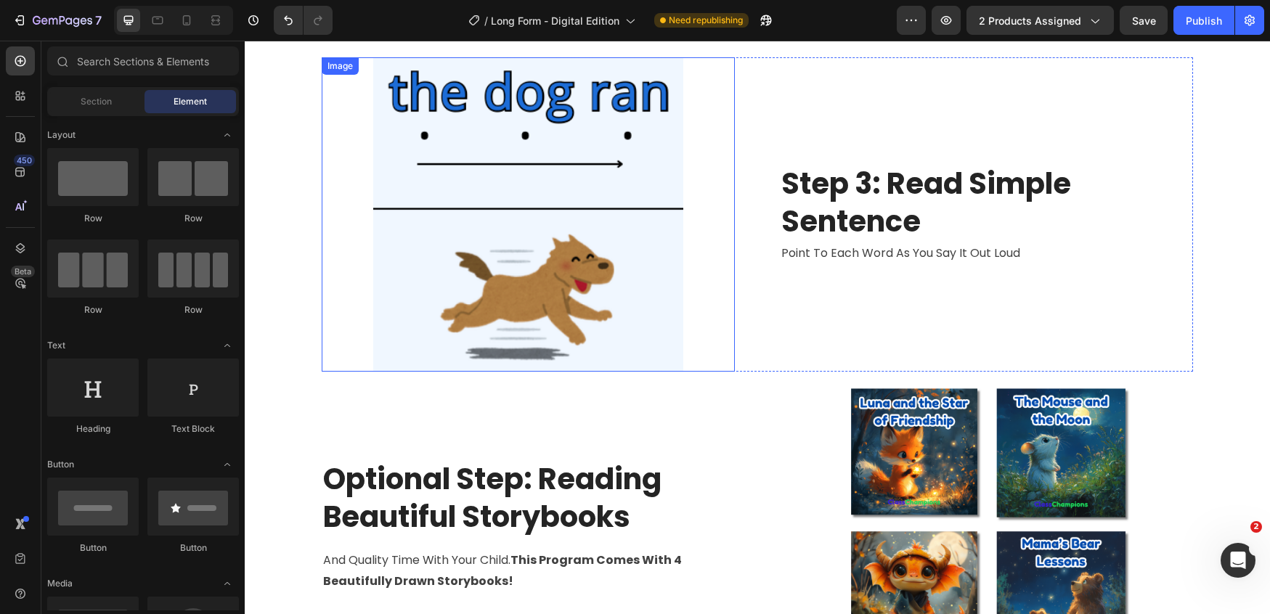
scroll to position [2955, 0]
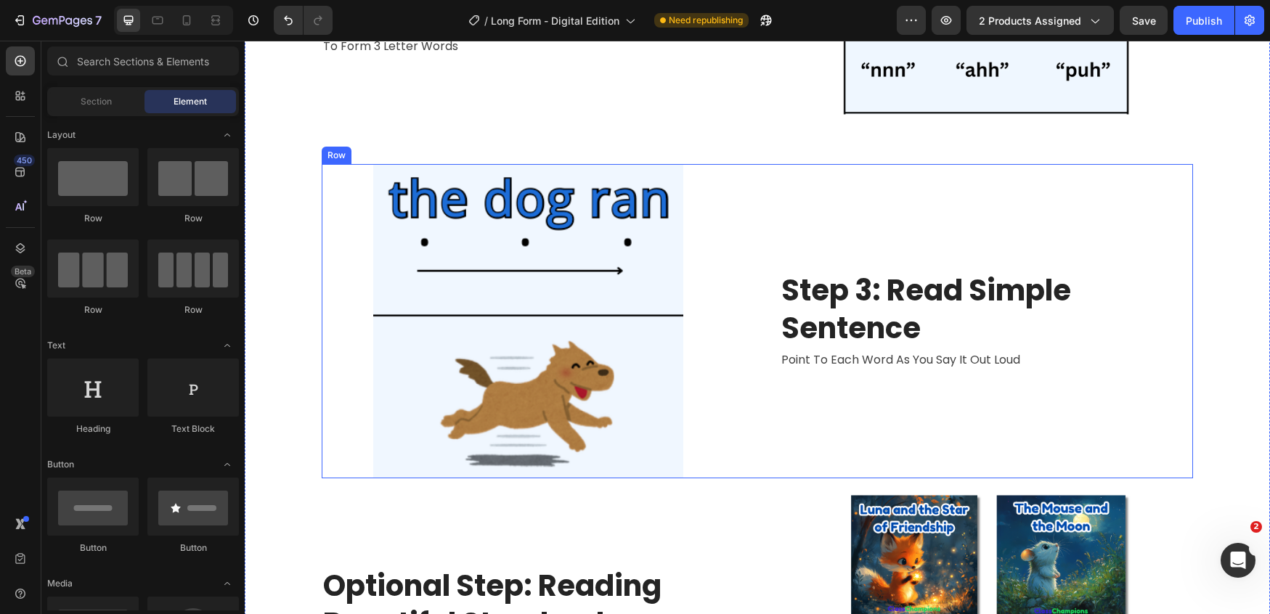
click at [798, 230] on div "⁠⁠⁠⁠⁠⁠⁠ Step 3: Read Simple Sentence Heading Point to each word as you say it o…" at bounding box center [986, 321] width 413 height 314
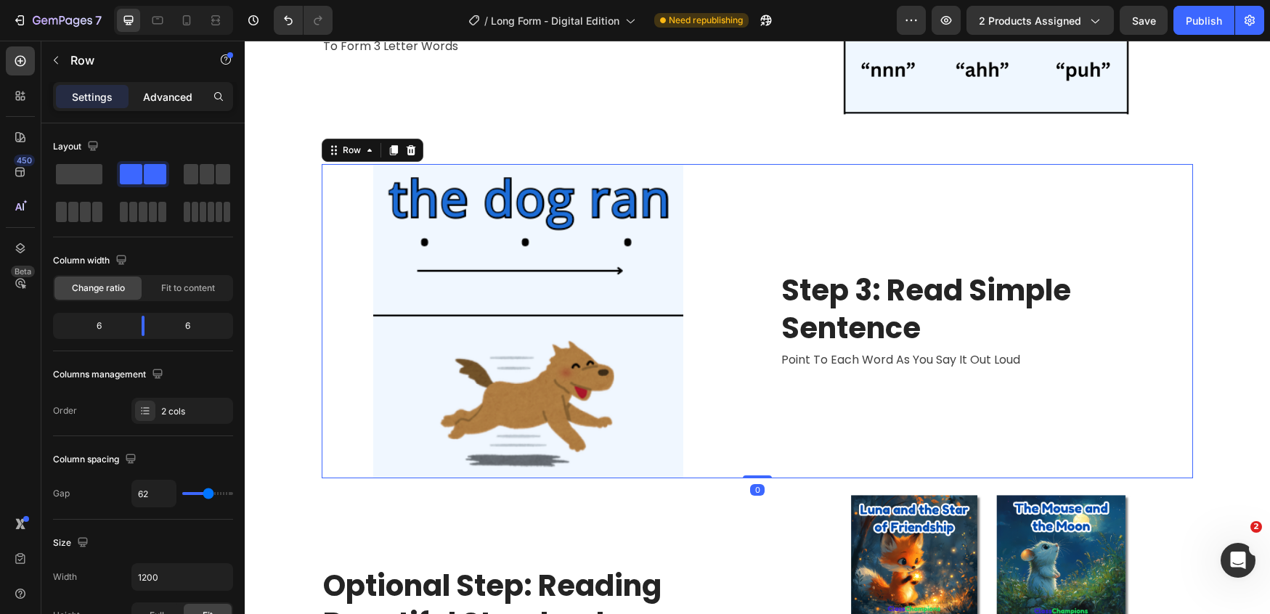
click at [185, 105] on div "Advanced" at bounding box center [167, 96] width 73 height 23
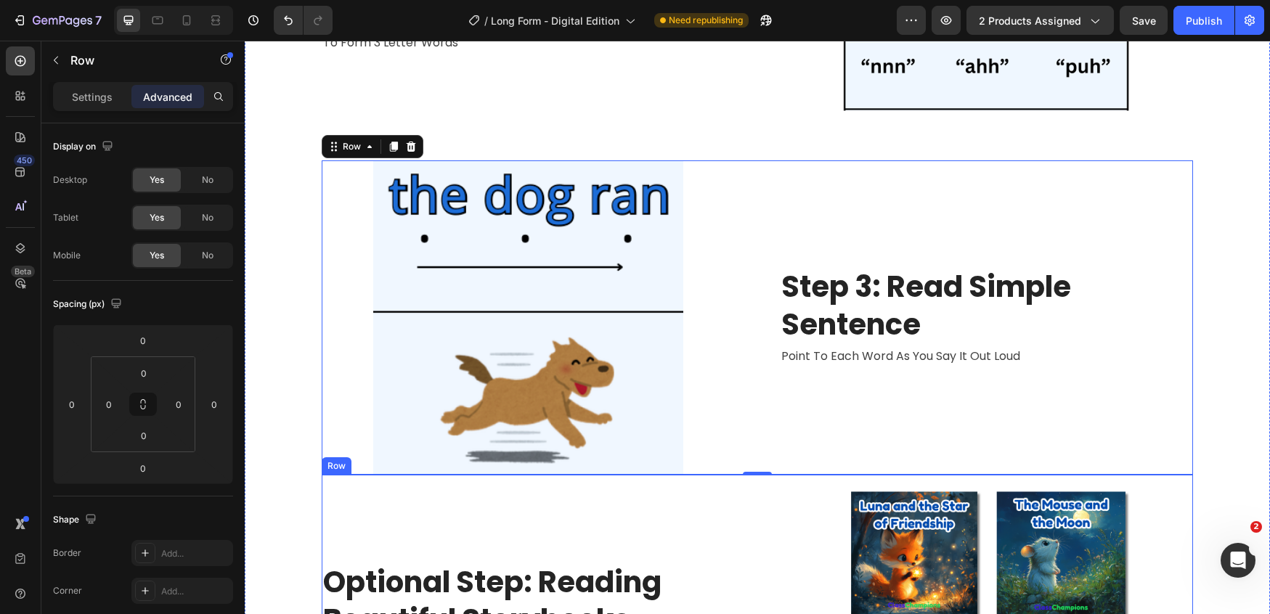
scroll to position [2961, 0]
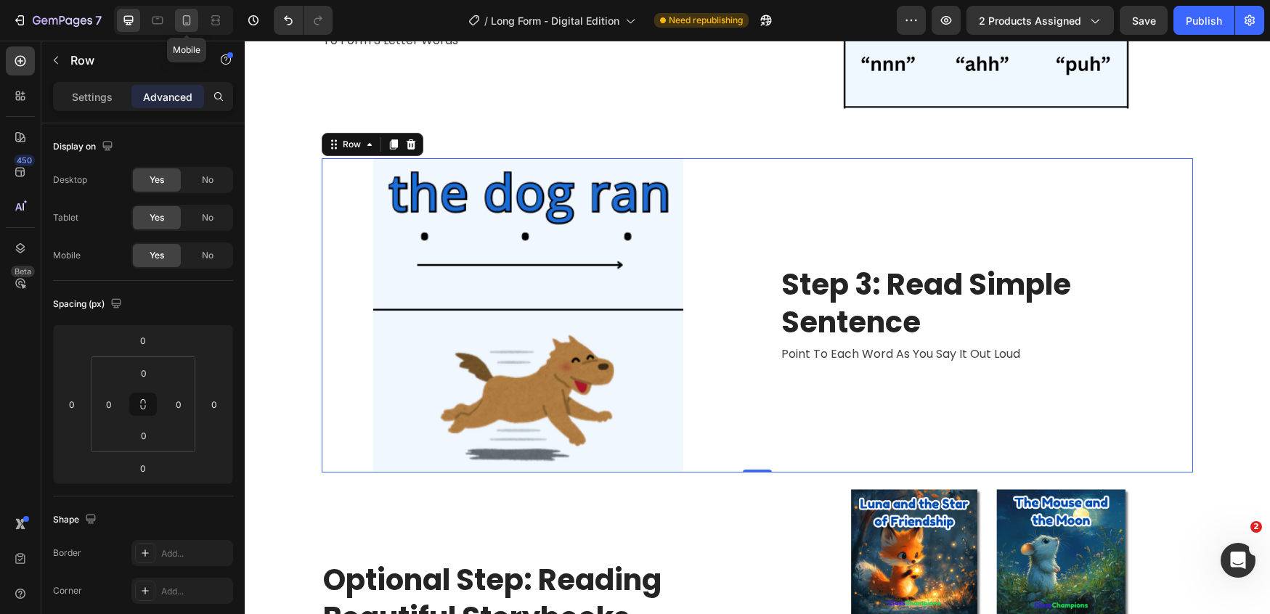
click at [193, 22] on icon at bounding box center [186, 20] width 15 height 15
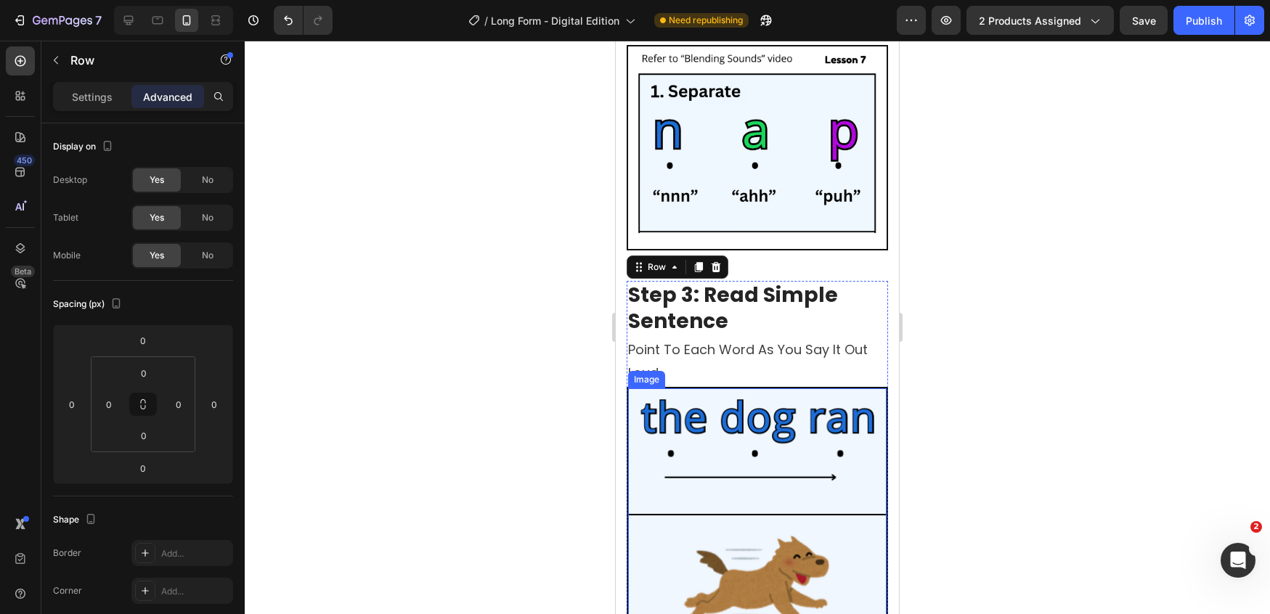
scroll to position [2951, 0]
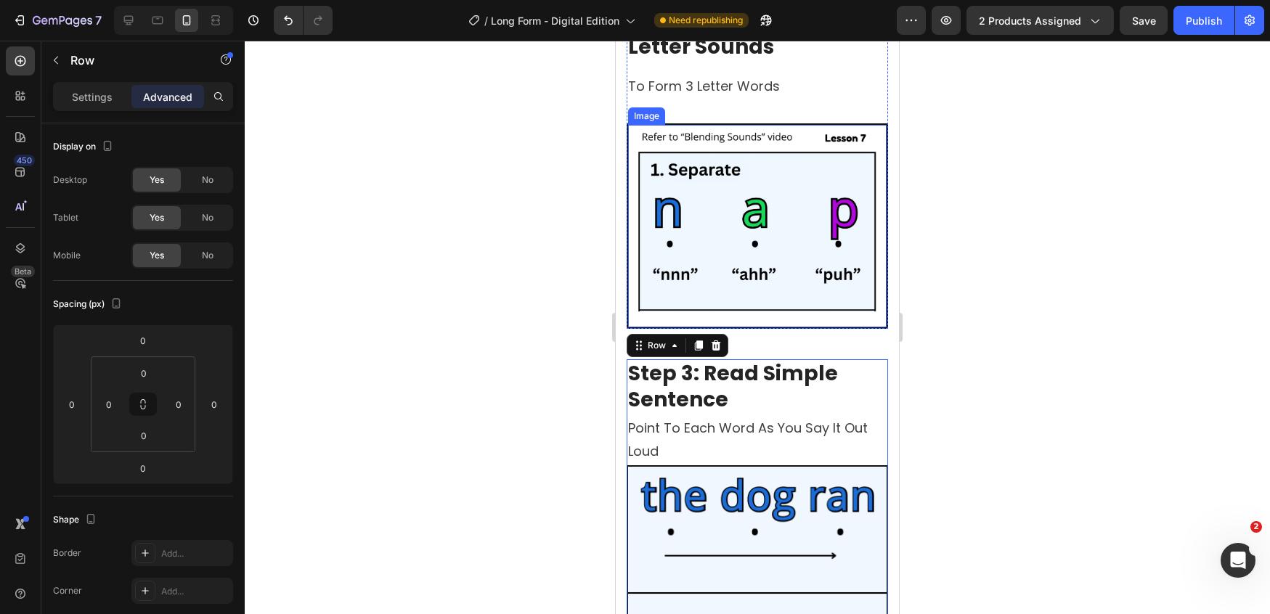
click at [827, 293] on img at bounding box center [757, 226] width 258 height 203
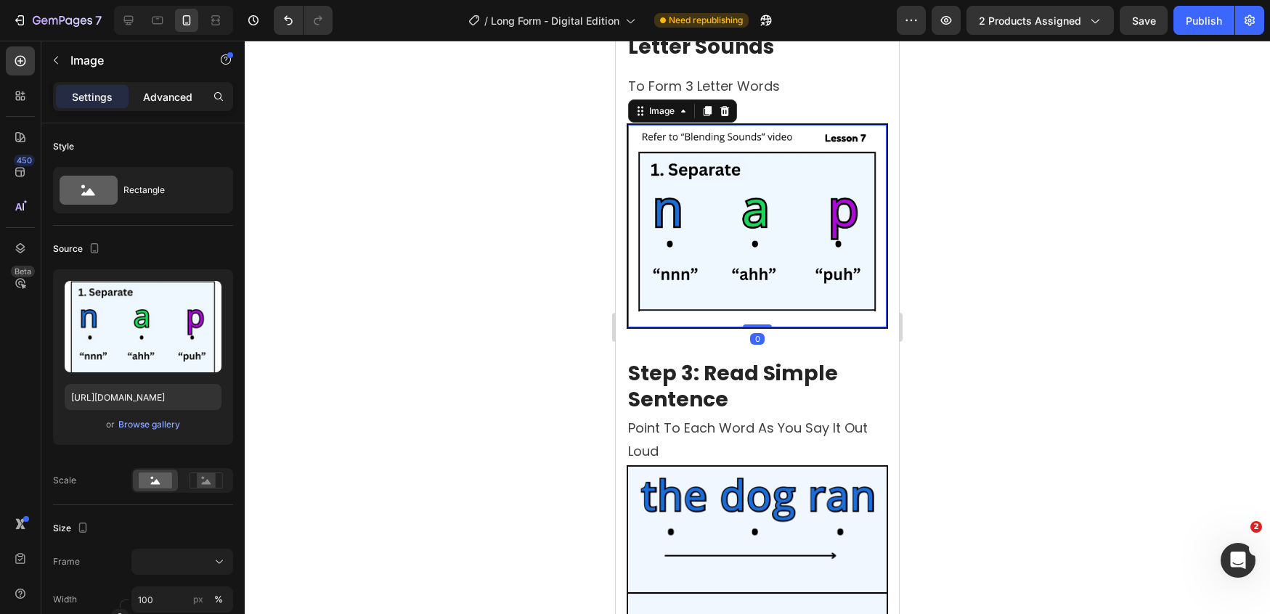
click at [173, 89] on p "Advanced" at bounding box center [167, 96] width 49 height 15
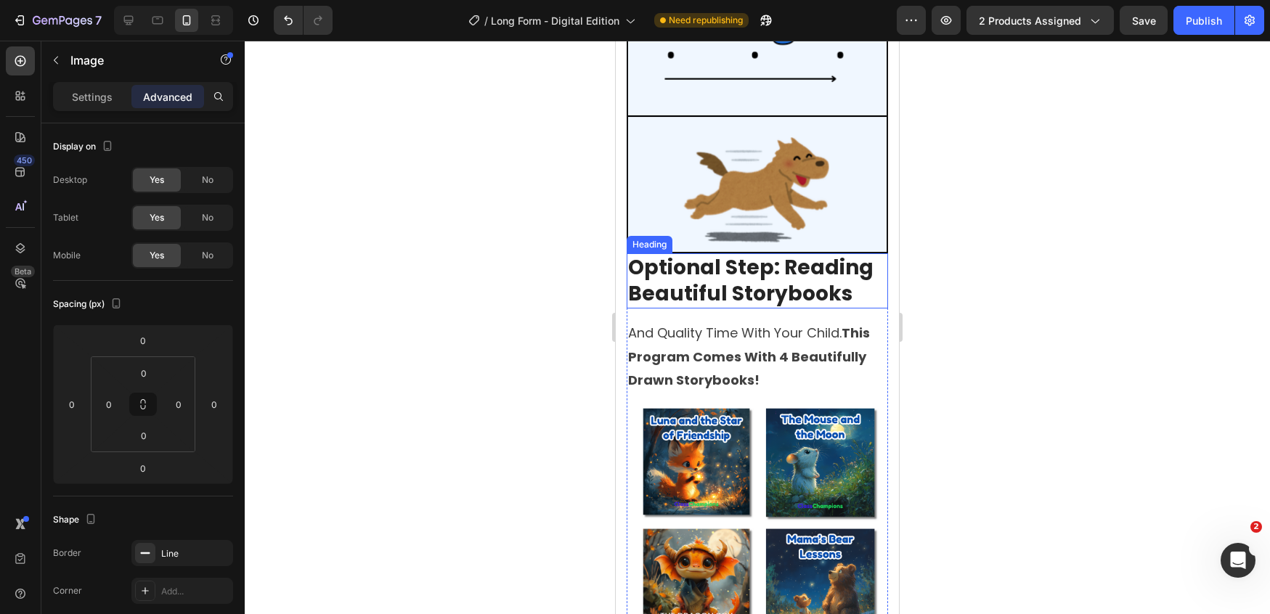
scroll to position [3586, 0]
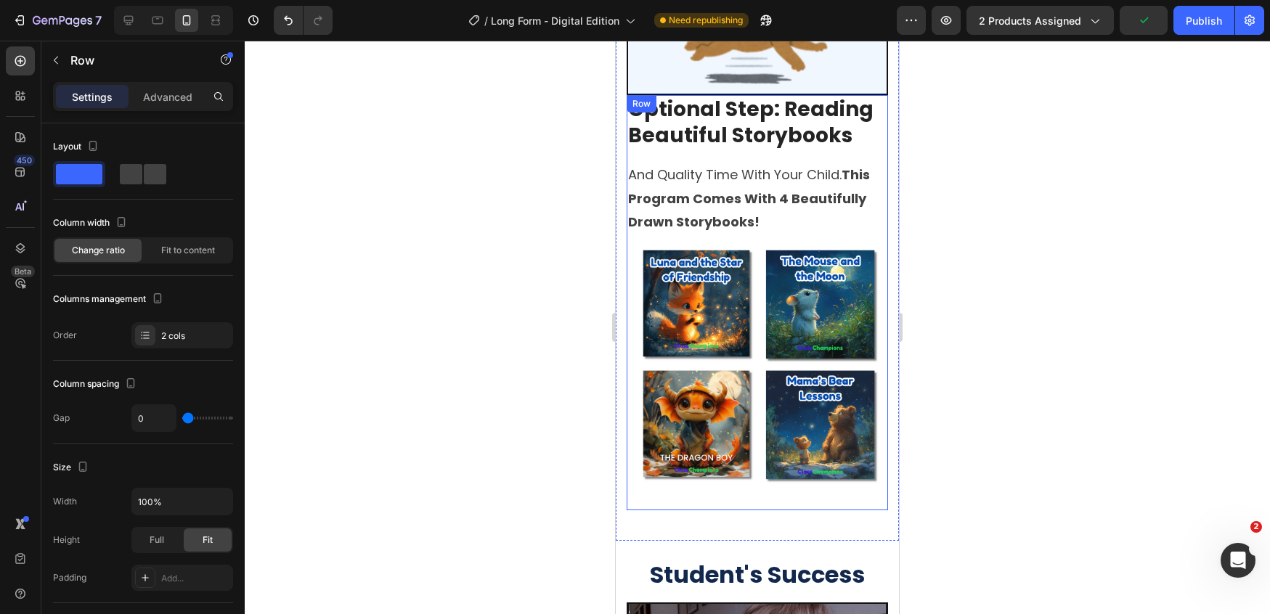
click at [846, 456] on div "Image" at bounding box center [756, 373] width 261 height 274
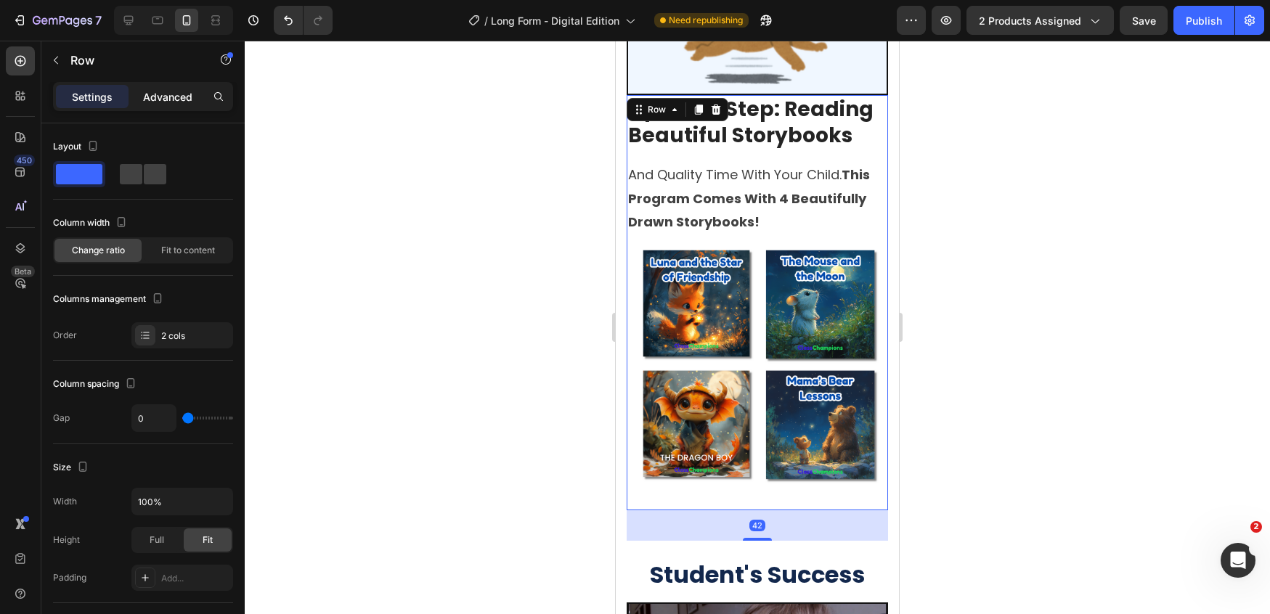
click at [174, 107] on div "Advanced" at bounding box center [167, 96] width 73 height 23
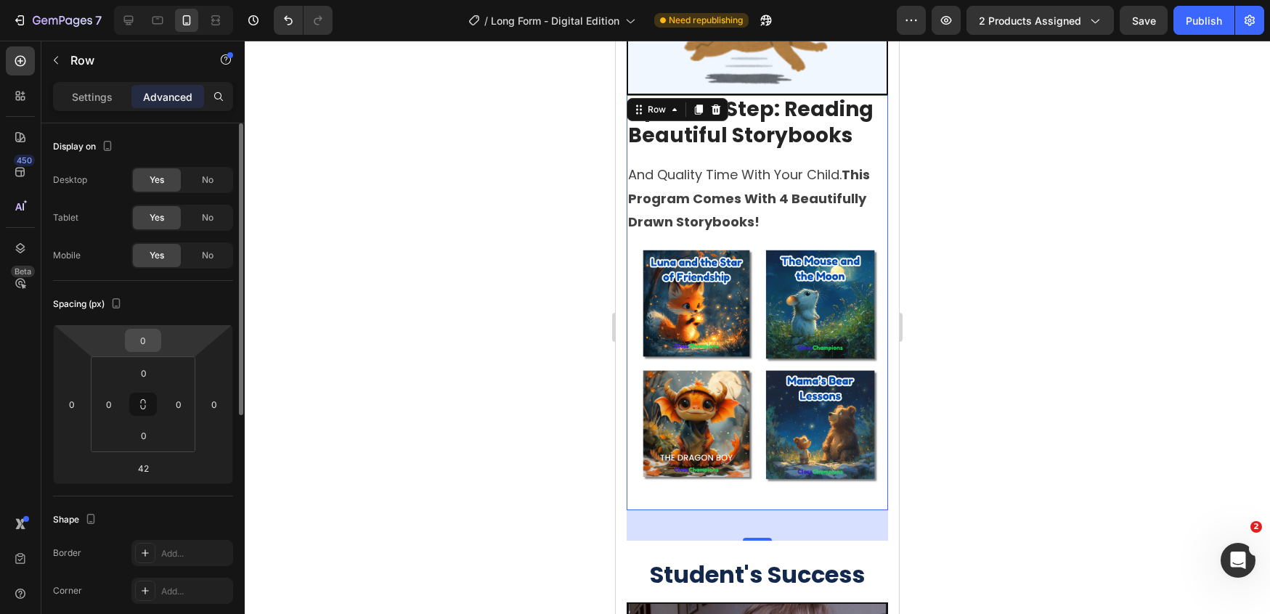
click at [149, 343] on input "0" at bounding box center [142, 341] width 29 height 22
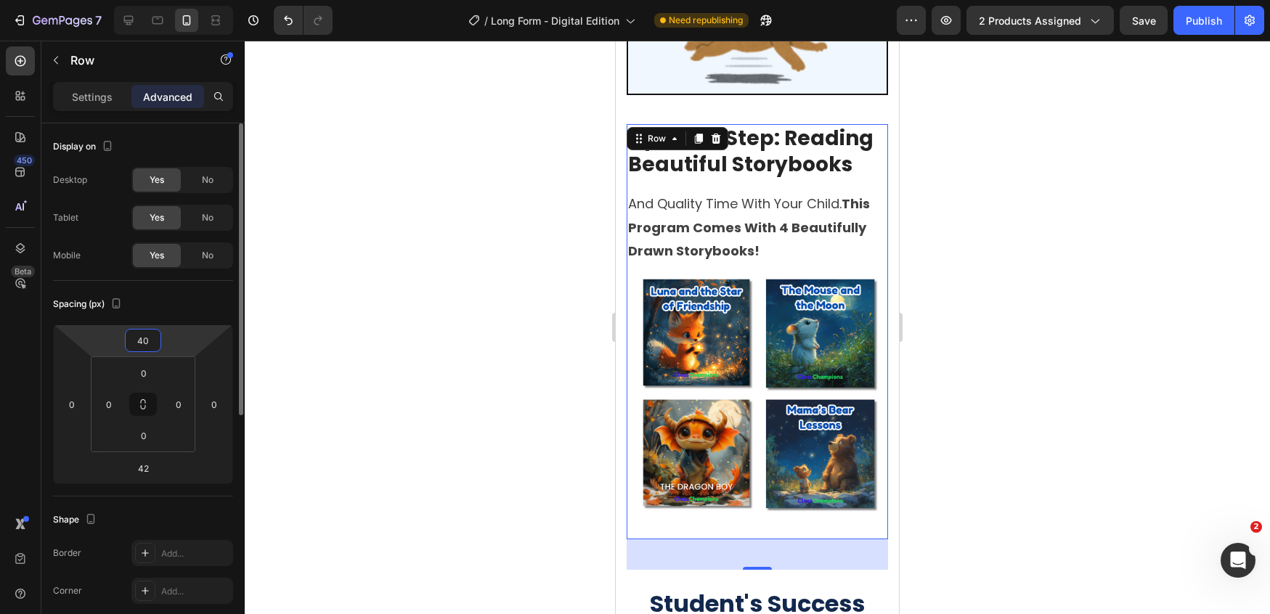
type input "4"
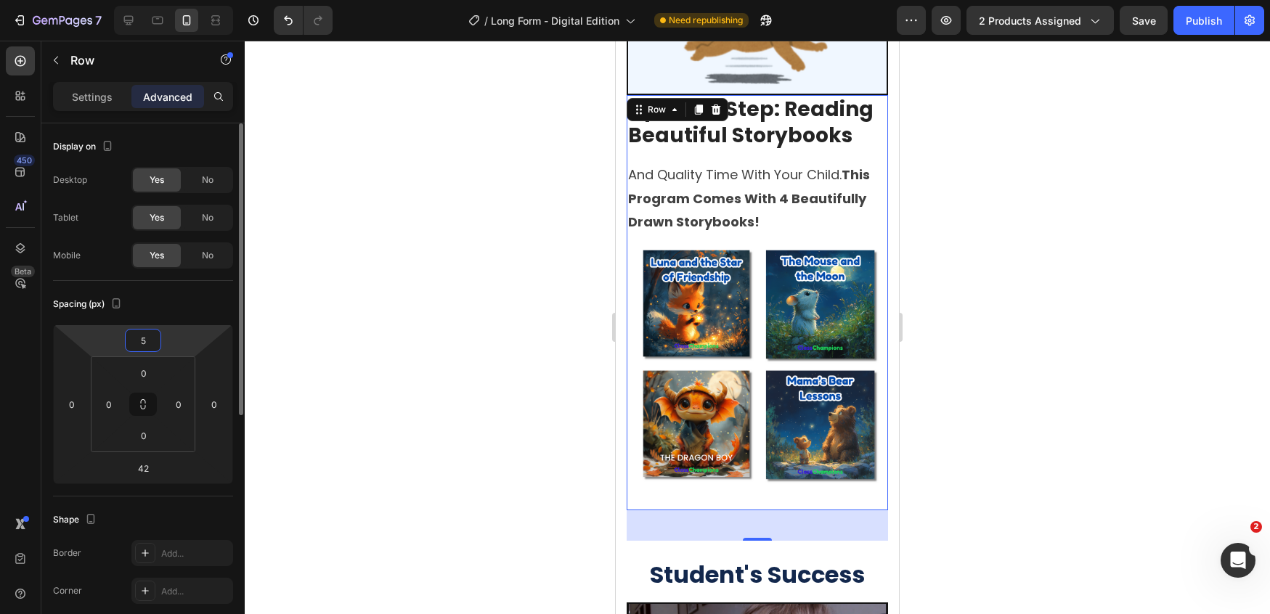
type input "50"
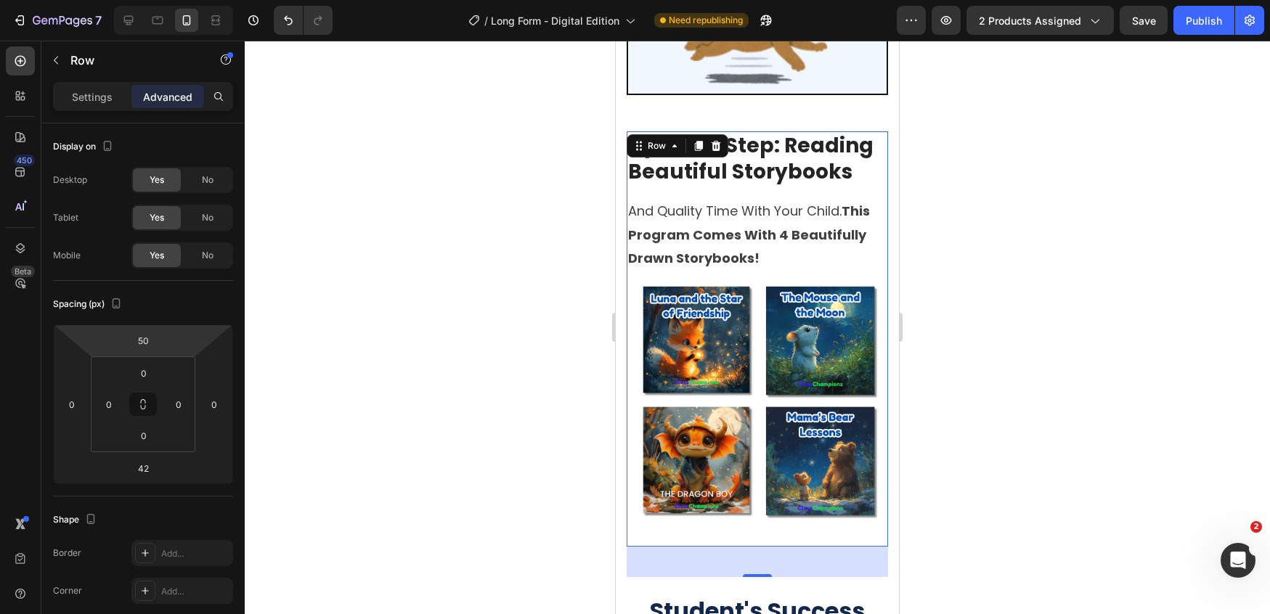
click at [1034, 319] on div at bounding box center [757, 327] width 1025 height 573
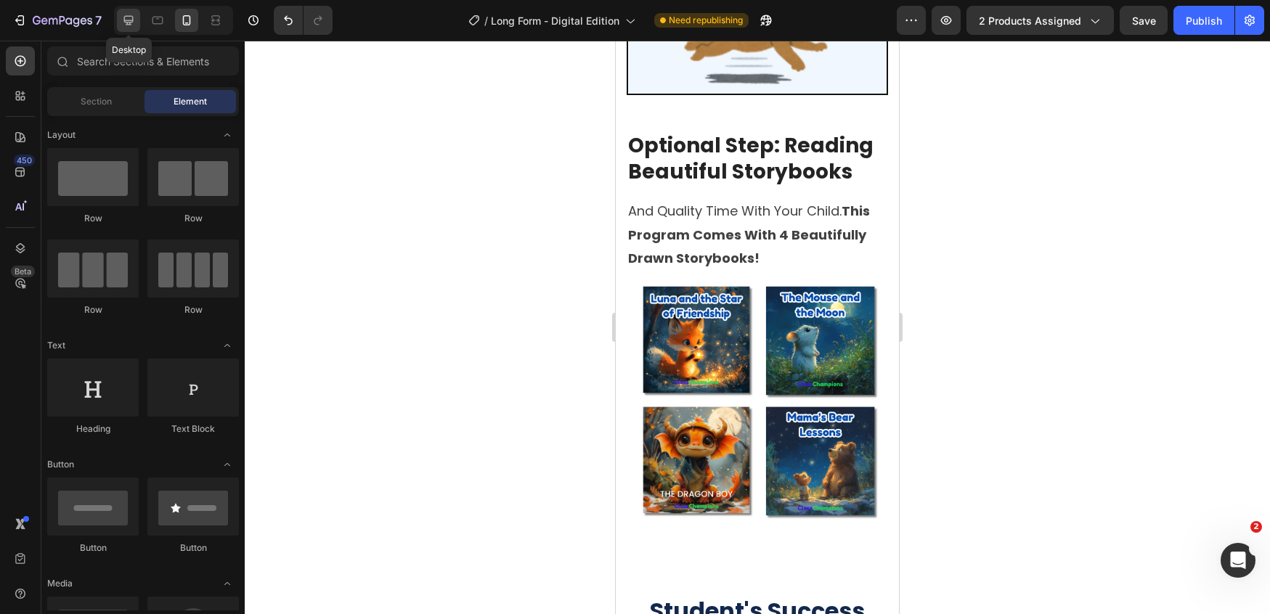
click at [133, 23] on icon at bounding box center [128, 20] width 15 height 15
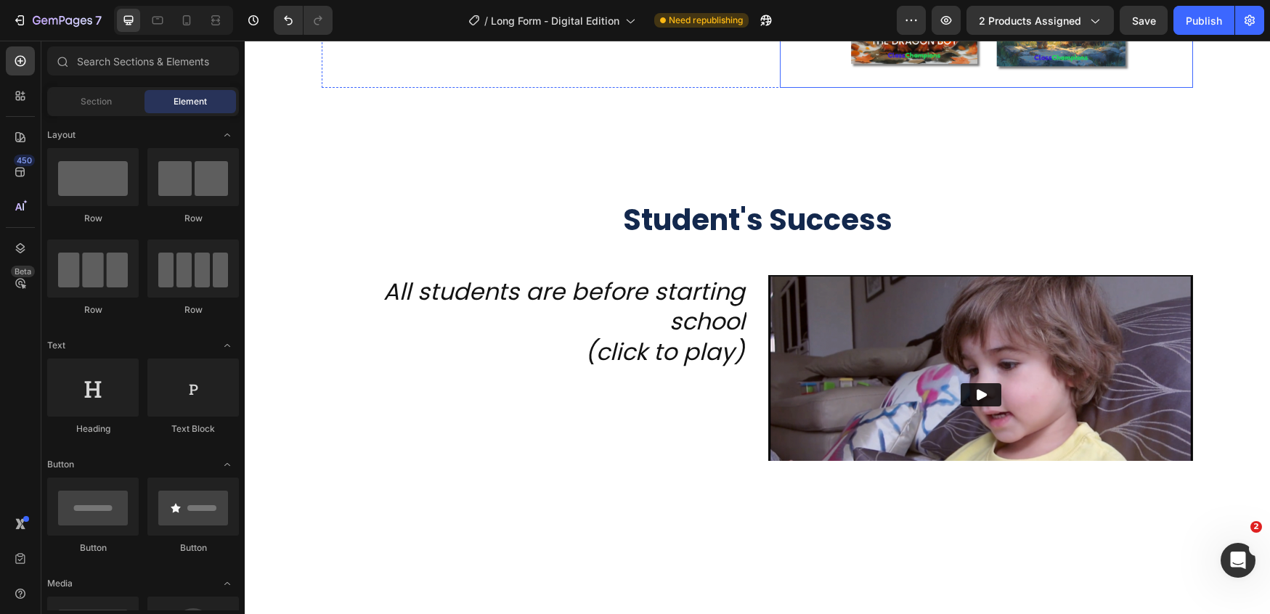
scroll to position [3415, 0]
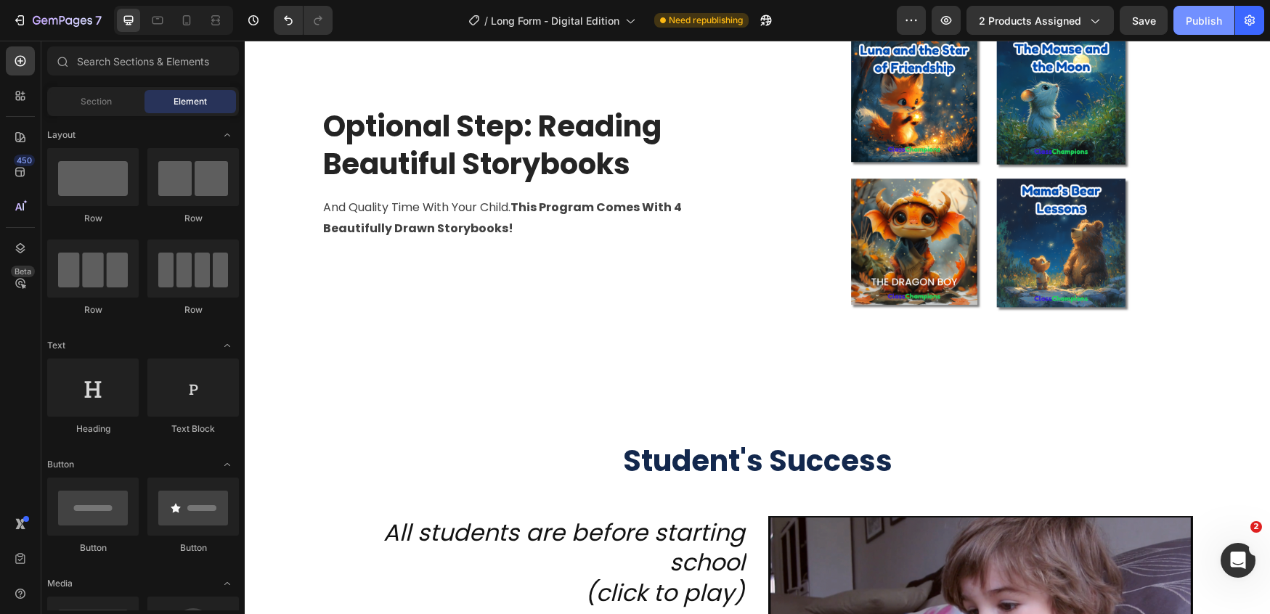
click at [1217, 16] on div "Publish" at bounding box center [1203, 20] width 36 height 15
click at [168, 20] on div at bounding box center [157, 20] width 23 height 23
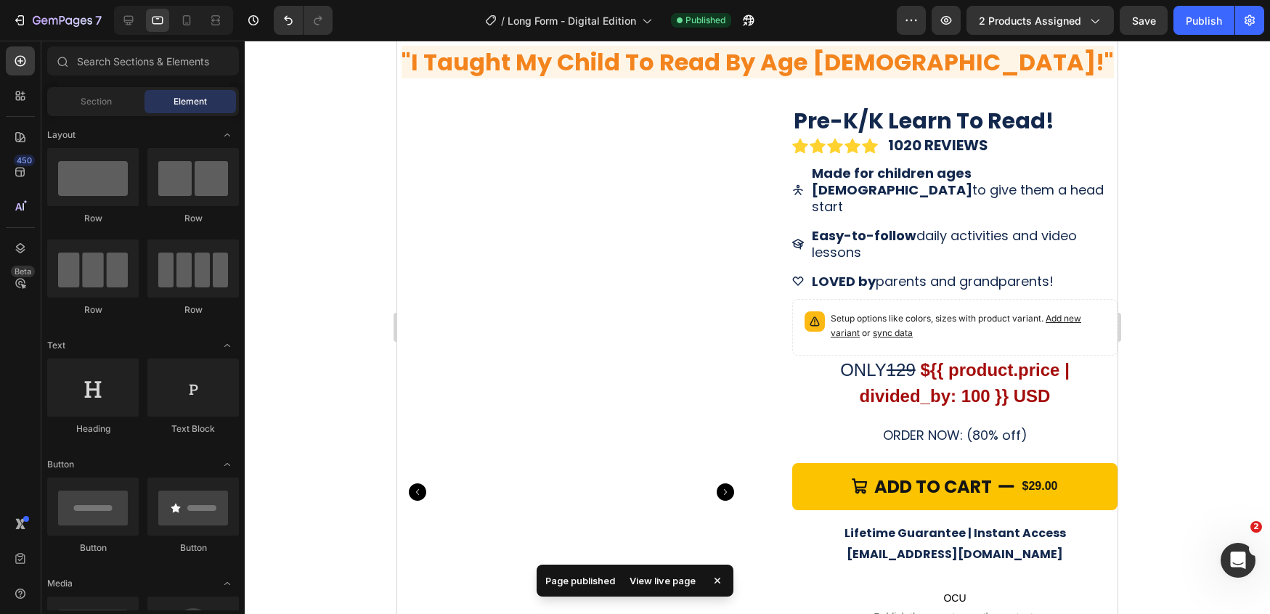
scroll to position [4364, 0]
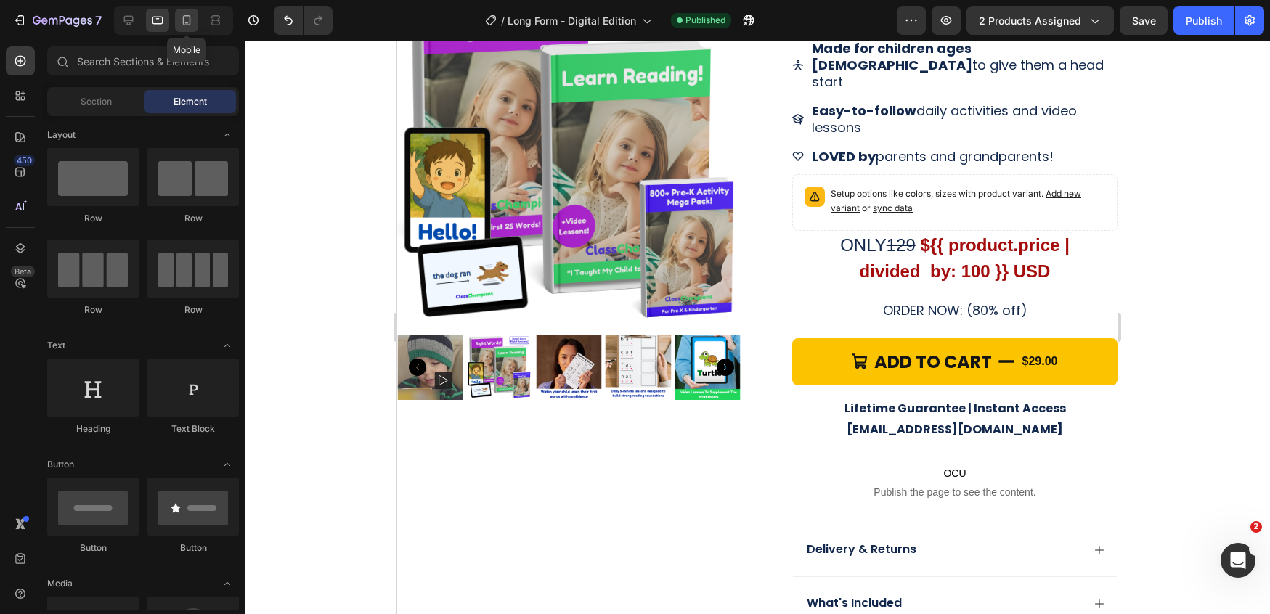
click at [186, 24] on icon at bounding box center [187, 20] width 8 height 10
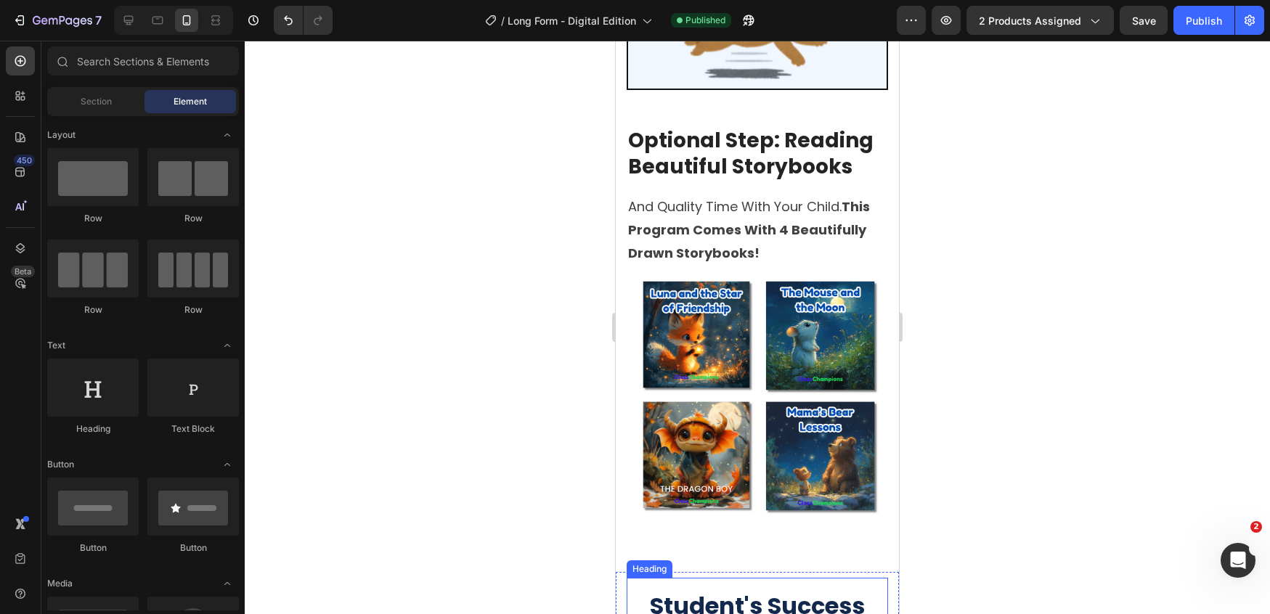
scroll to position [3330, 0]
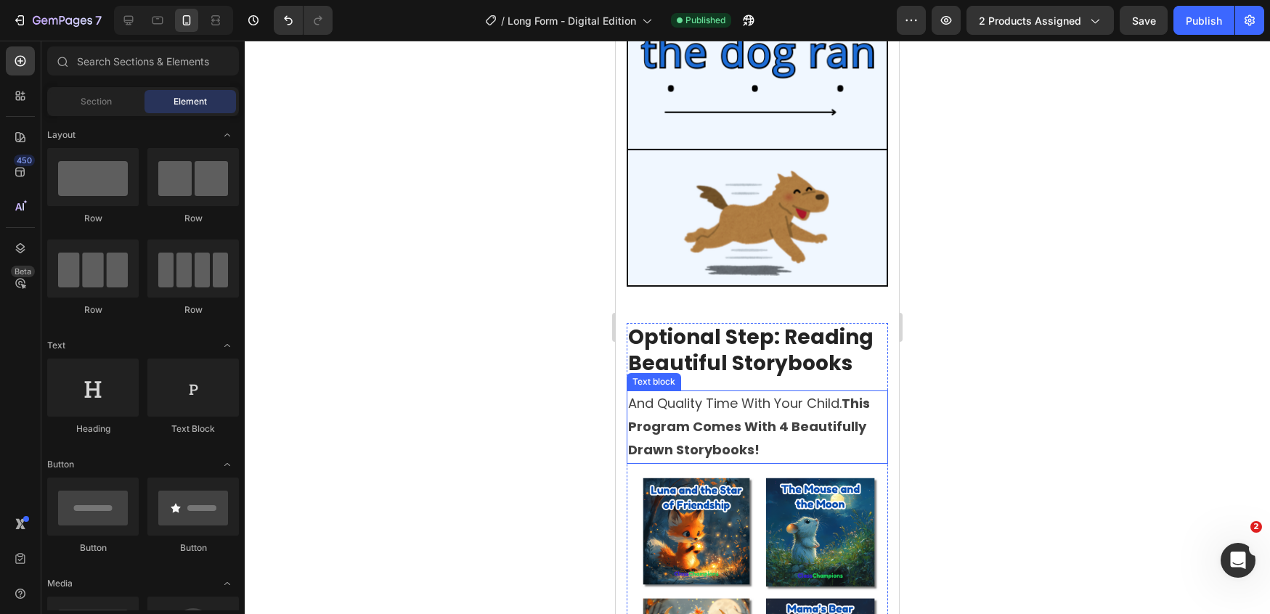
click at [733, 392] on p "and quality time with your child. this program comes with 4 beautifully drawn s…" at bounding box center [757, 427] width 258 height 70
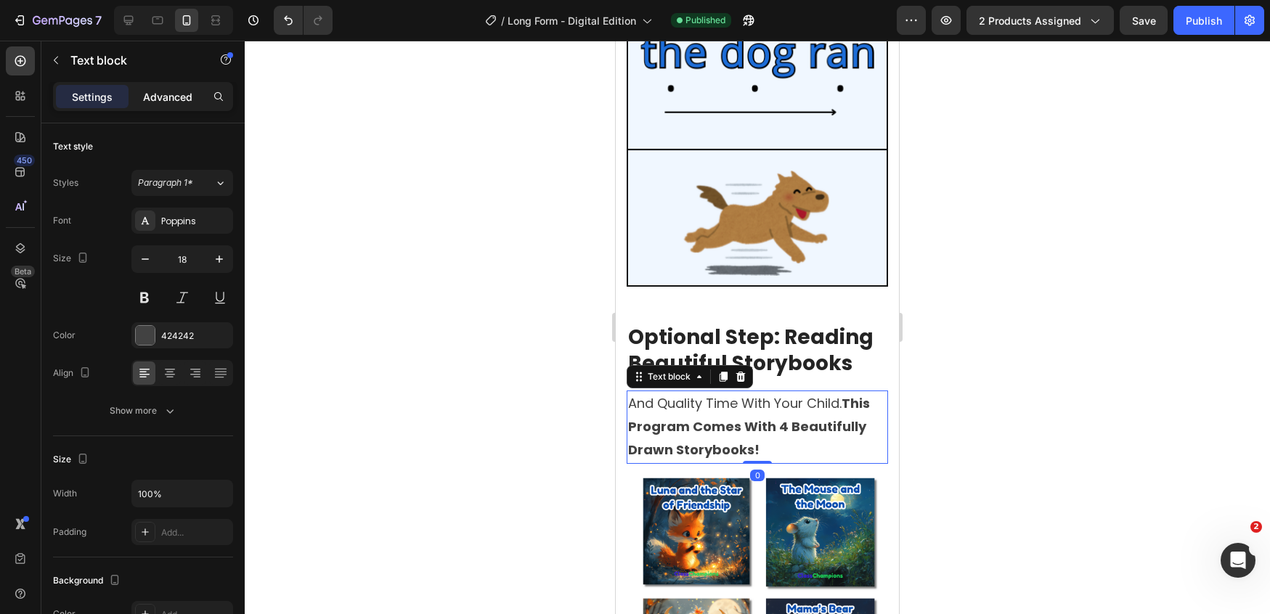
click at [163, 90] on p "Advanced" at bounding box center [167, 96] width 49 height 15
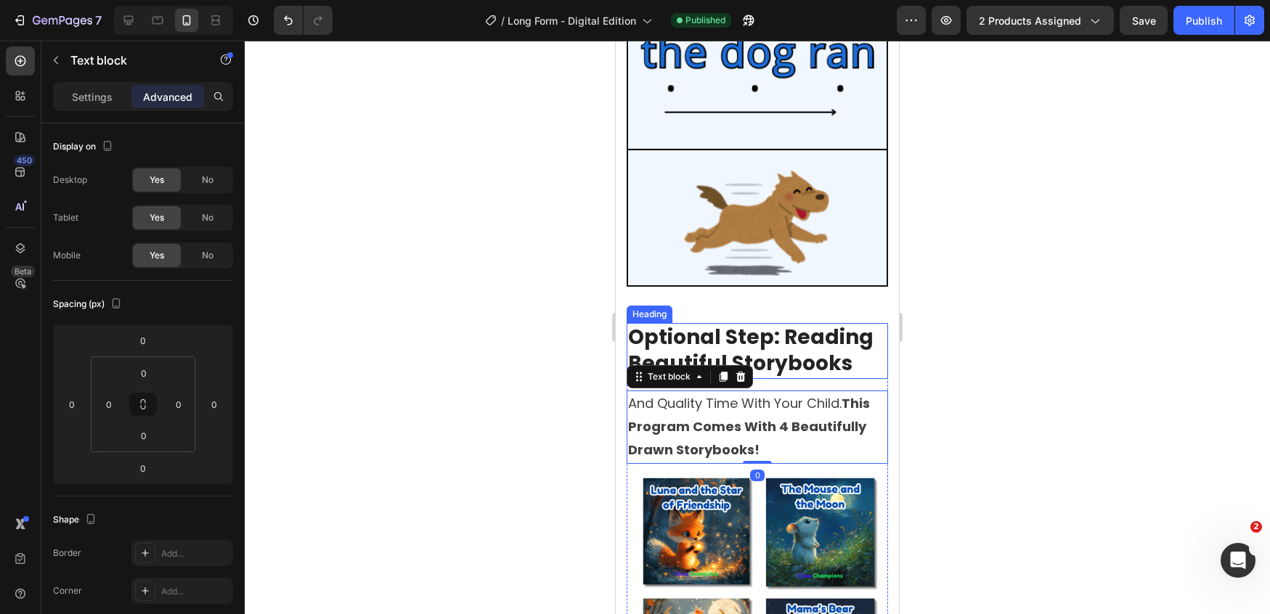
click at [837, 323] on h2 "Optional Step: Reading Beautiful Storybooks" at bounding box center [756, 351] width 261 height 56
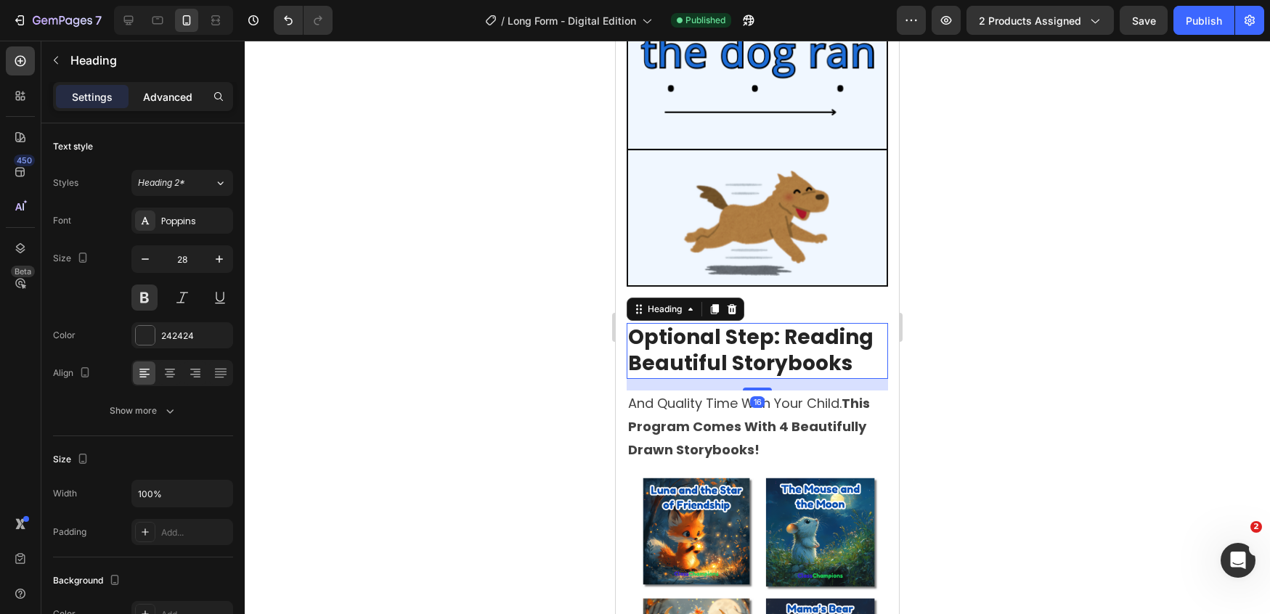
click at [171, 86] on div "Advanced" at bounding box center [167, 96] width 73 height 23
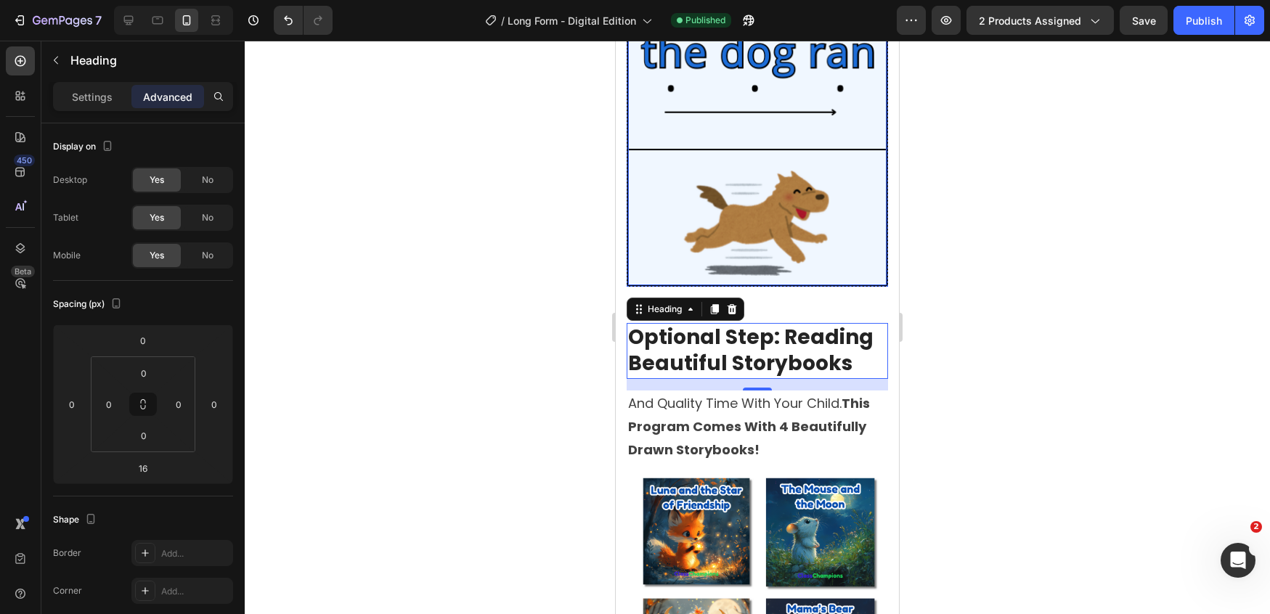
scroll to position [3063, 0]
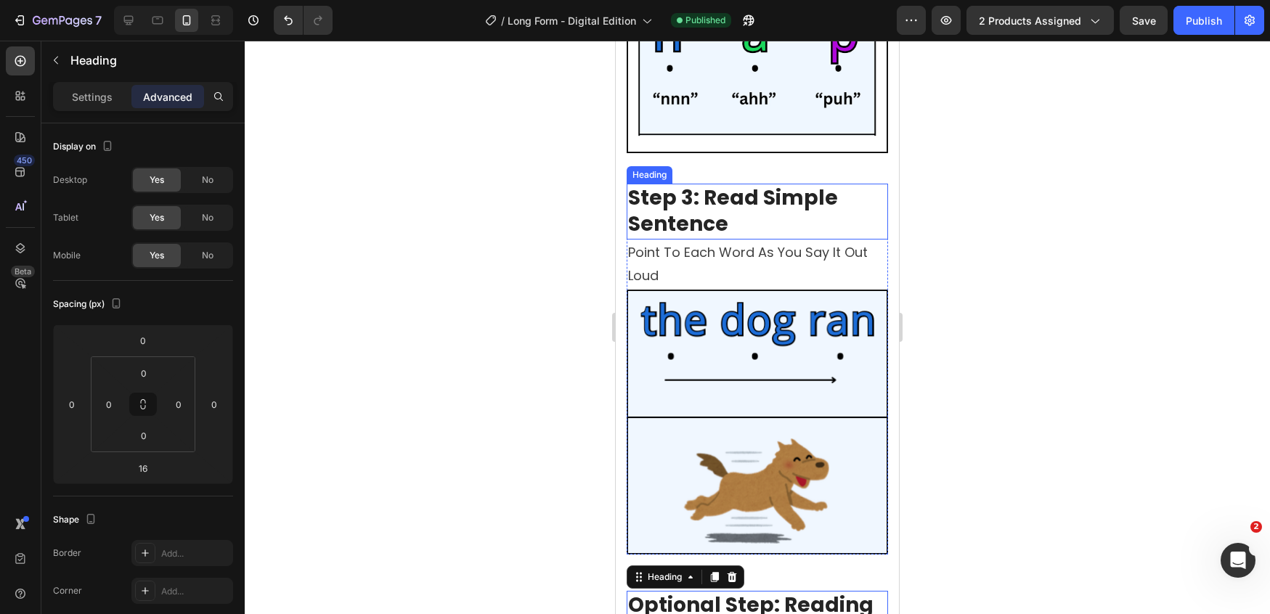
click at [754, 189] on strong "Step 3: Read Simple Sentence" at bounding box center [733, 211] width 210 height 54
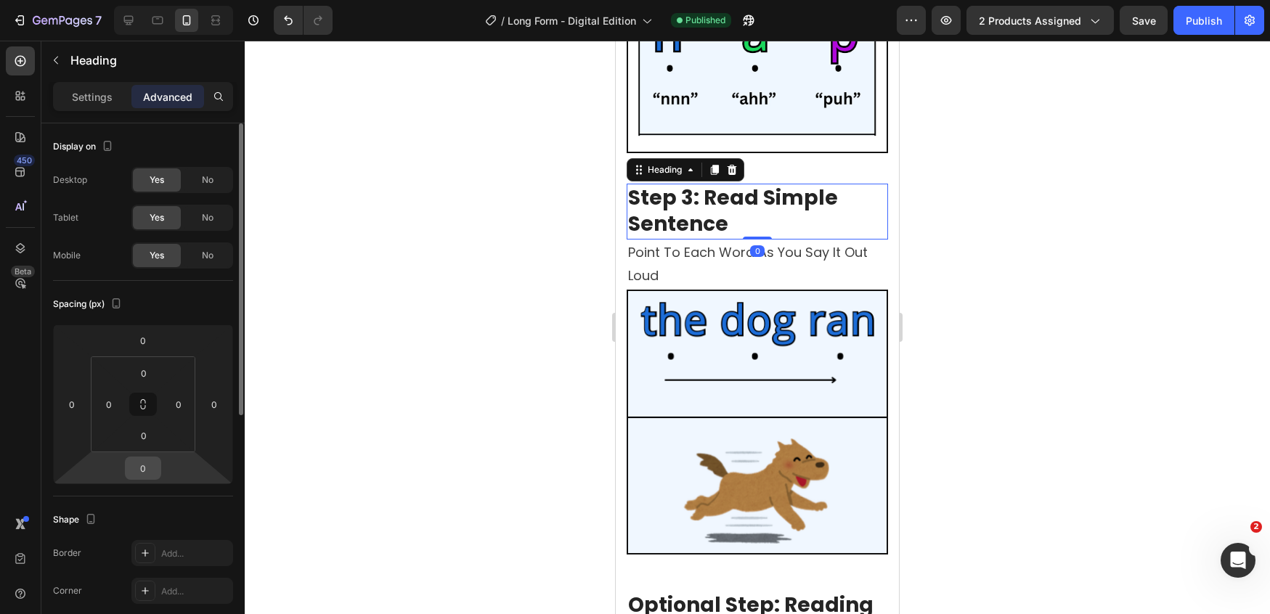
click at [145, 471] on input "0" at bounding box center [142, 468] width 29 height 22
type input "16"
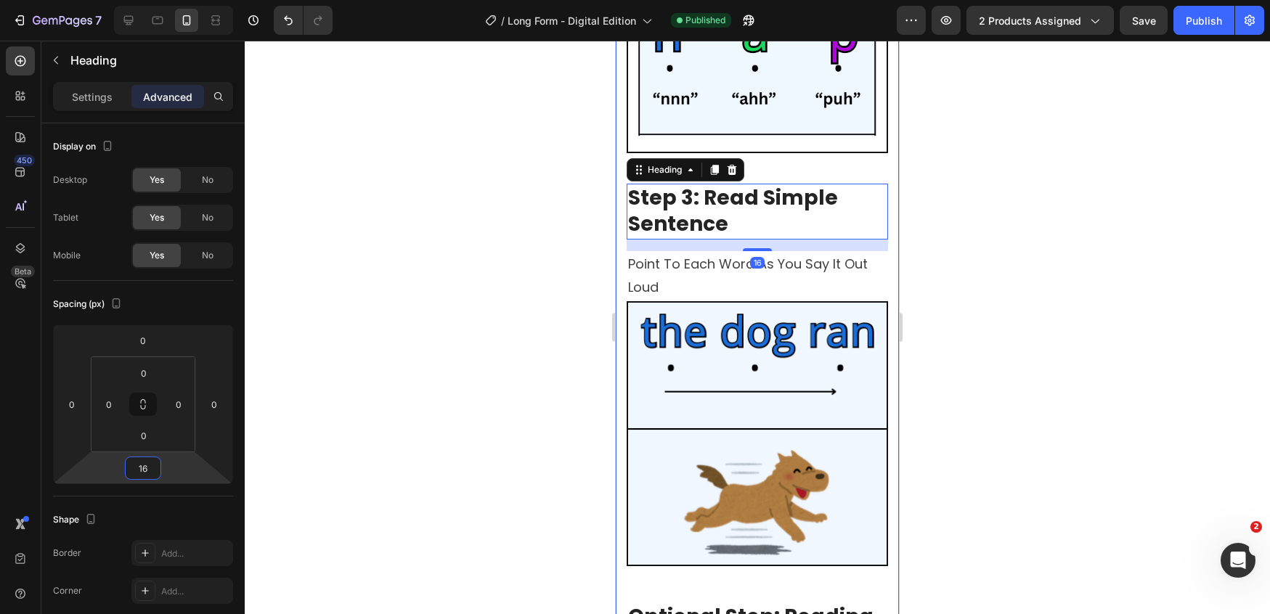
click at [1007, 325] on div at bounding box center [757, 327] width 1025 height 573
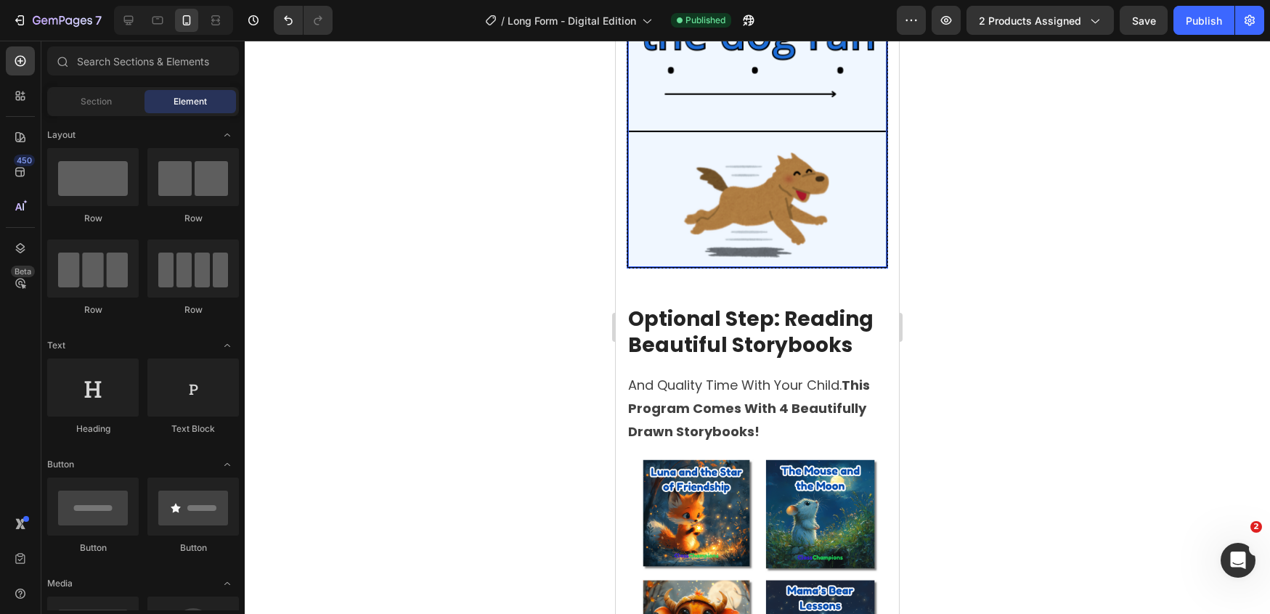
scroll to position [3367, 0]
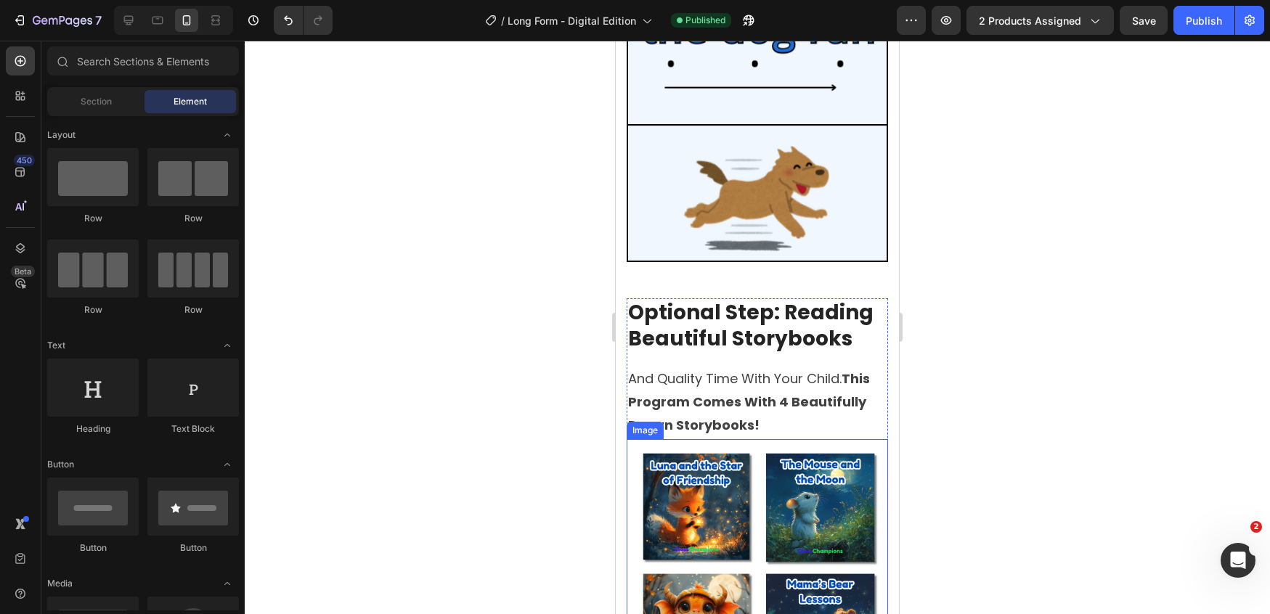
click at [753, 439] on img at bounding box center [756, 569] width 261 height 261
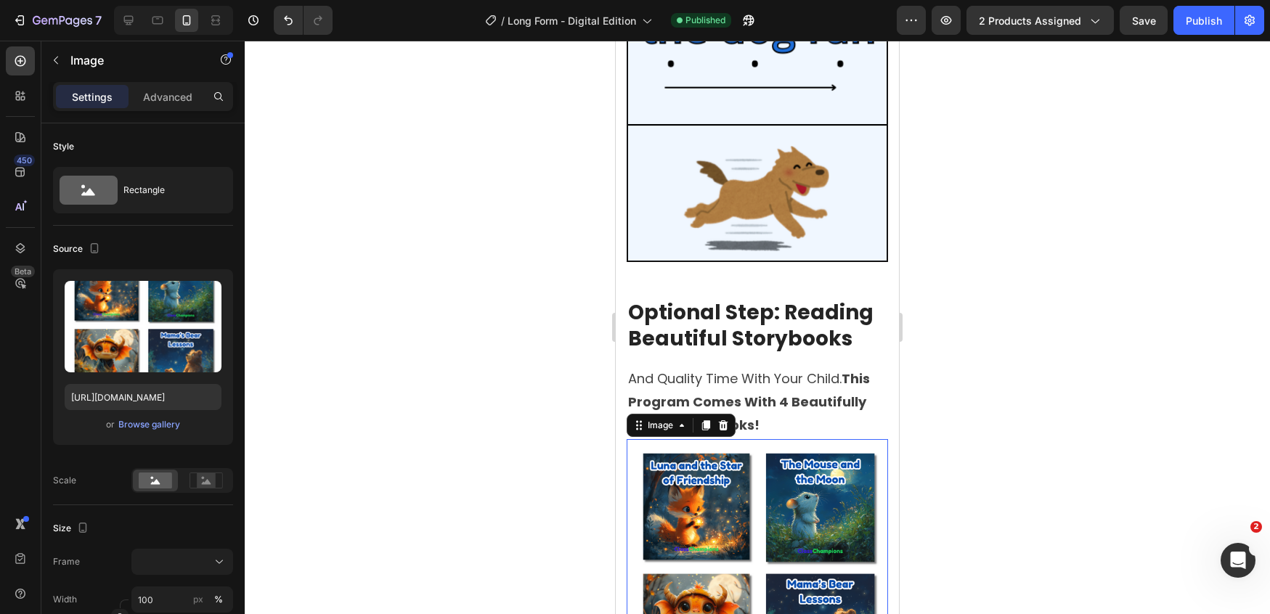
click at [172, 110] on div "Settings Advanced" at bounding box center [143, 96] width 180 height 29
click at [173, 102] on p "Advanced" at bounding box center [167, 96] width 49 height 15
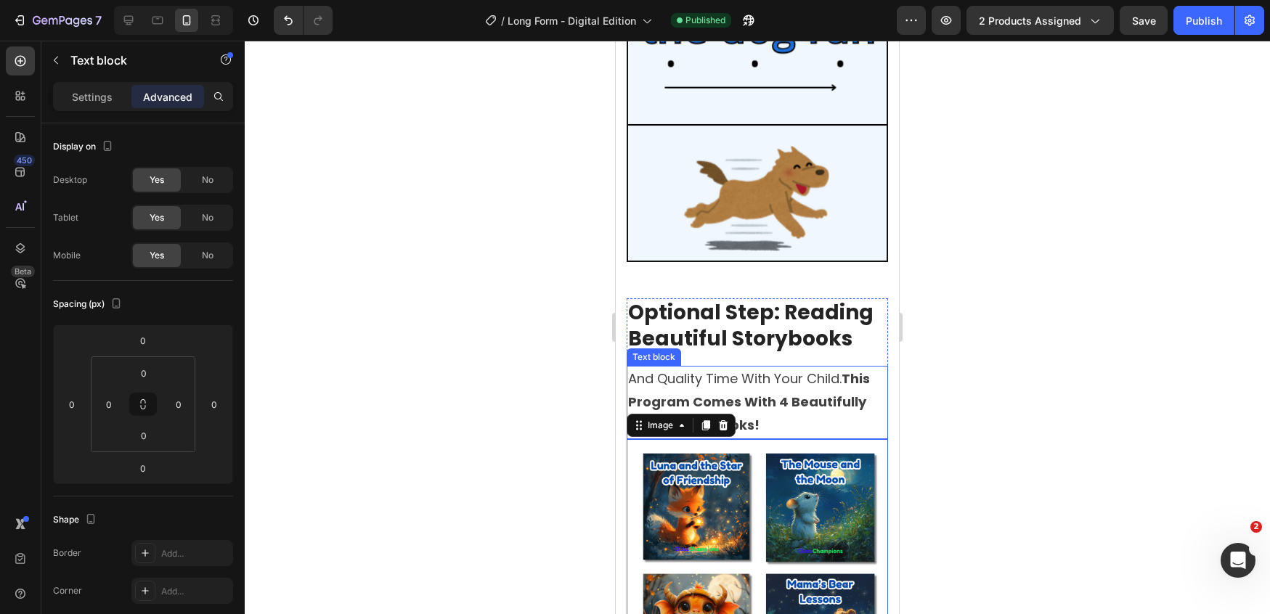
click at [772, 381] on p "and quality time with your child. this program comes with 4 beautifully drawn s…" at bounding box center [757, 402] width 258 height 70
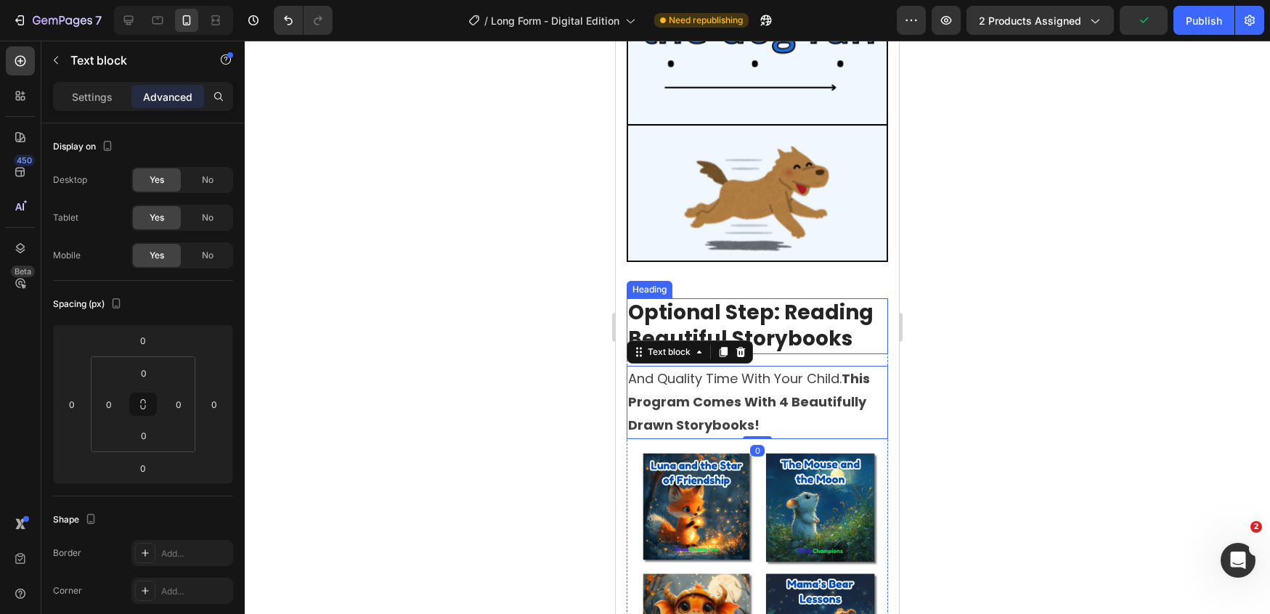
click at [812, 298] on h2 "Optional Step: Reading Beautiful Storybooks" at bounding box center [756, 326] width 261 height 56
click at [808, 367] on p "and quality time with your child. this program comes with 4 beautifully drawn s…" at bounding box center [757, 402] width 258 height 70
click at [785, 439] on img at bounding box center [756, 569] width 261 height 261
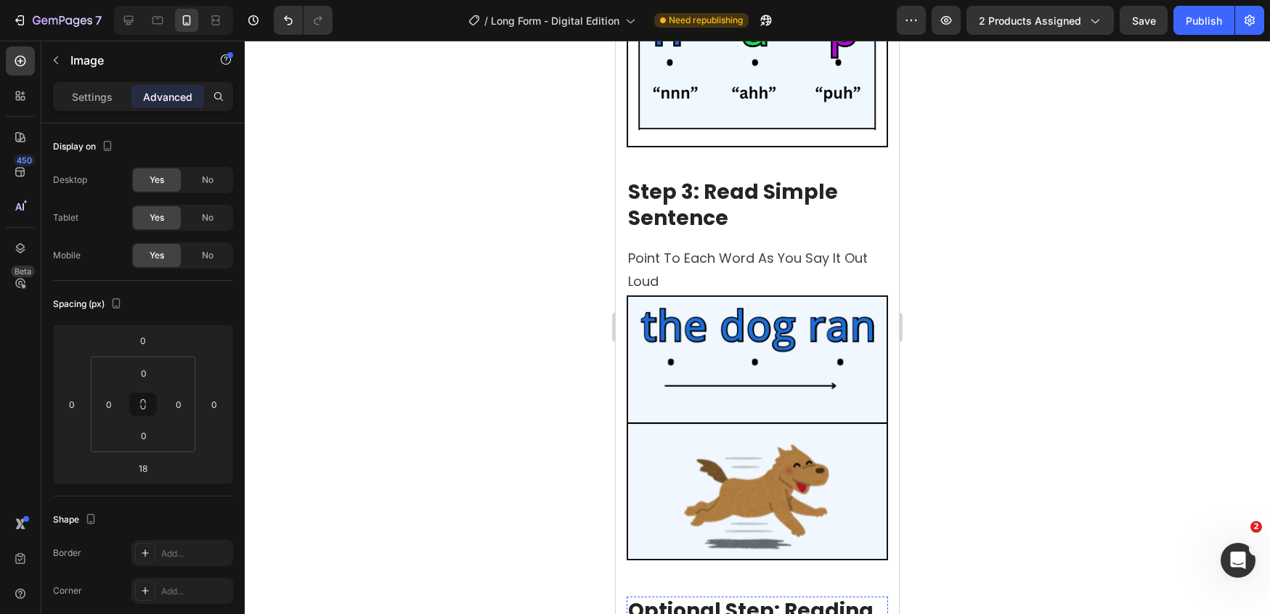
scroll to position [3019, 0]
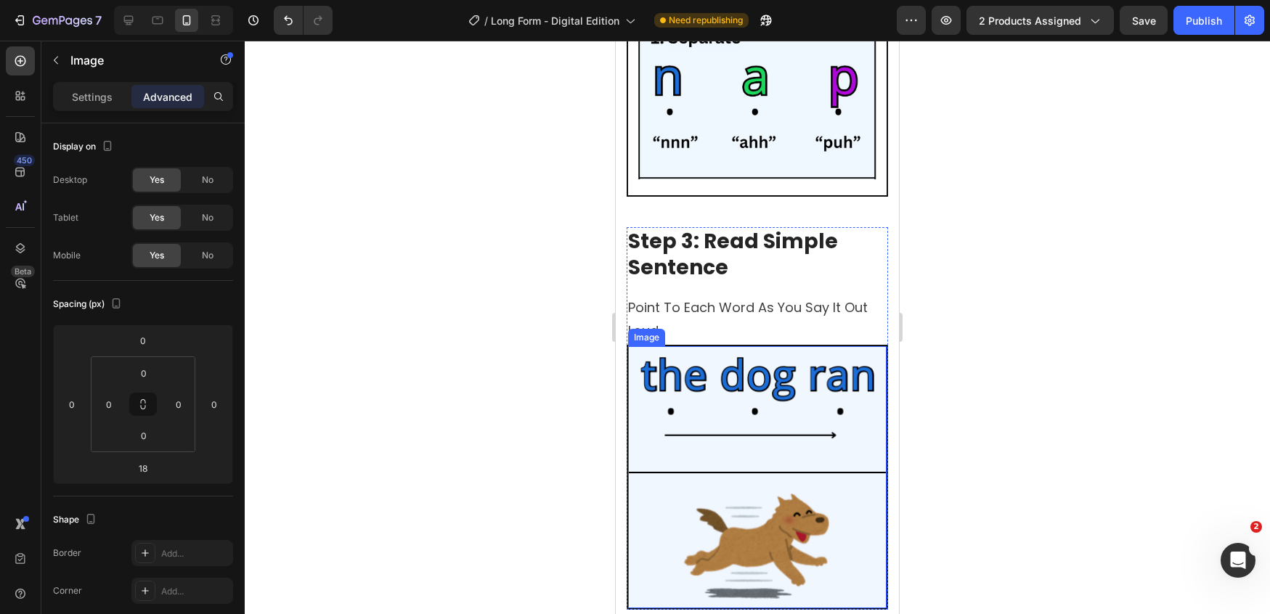
click at [777, 346] on img at bounding box center [757, 477] width 258 height 262
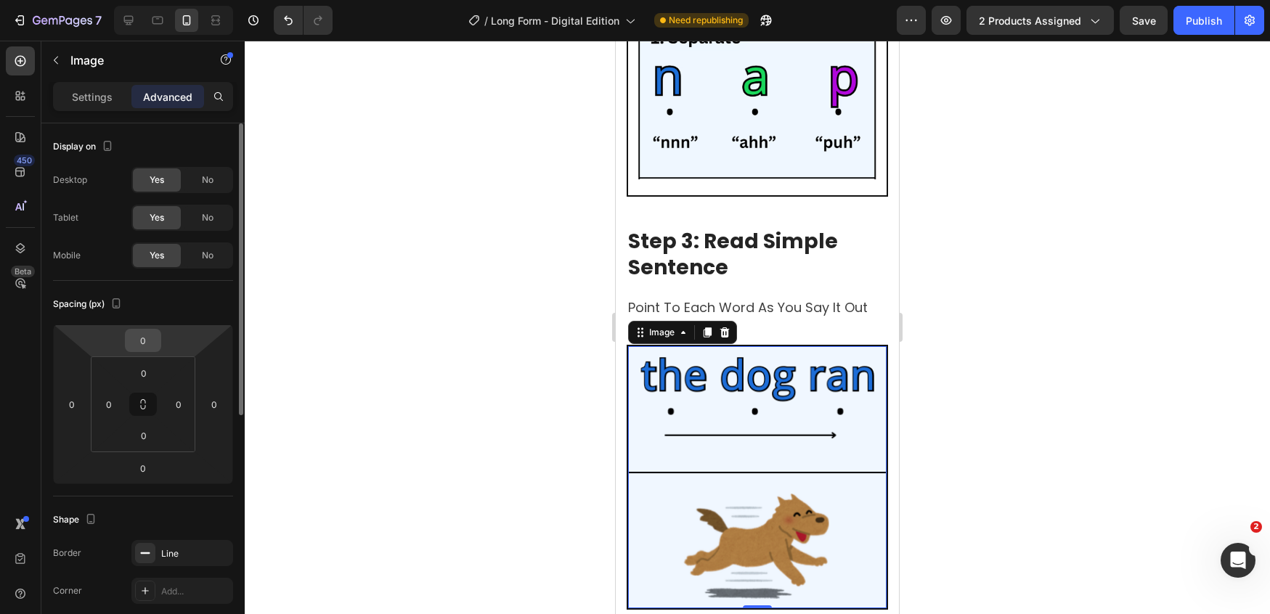
click at [144, 335] on input "0" at bounding box center [142, 341] width 29 height 22
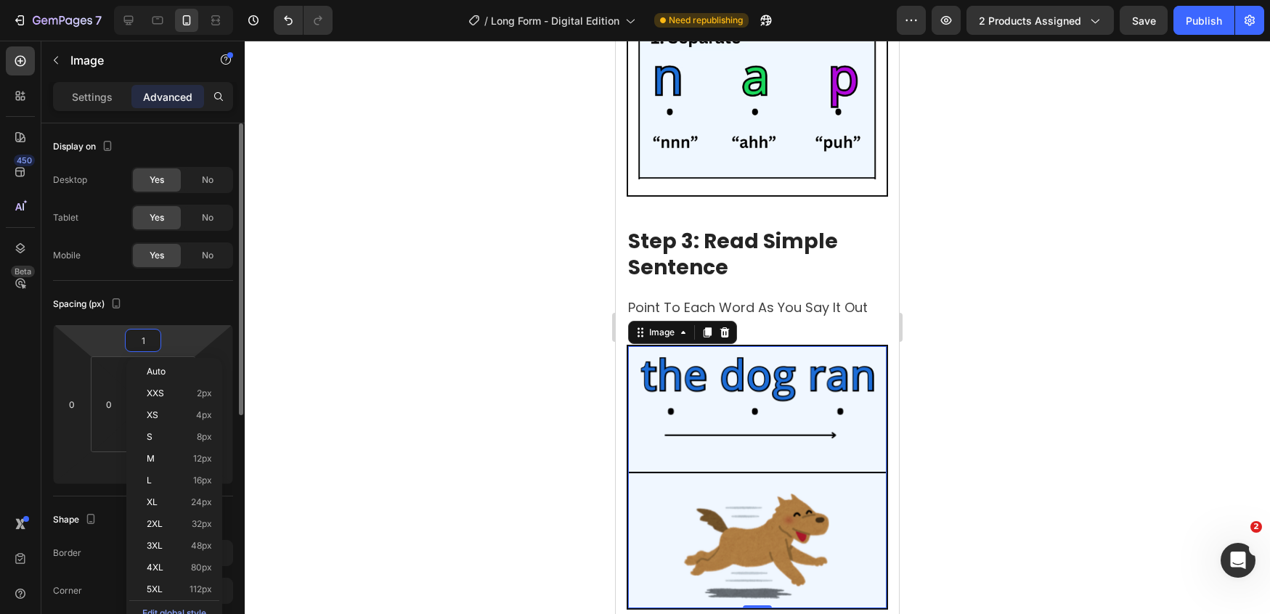
type input "10"
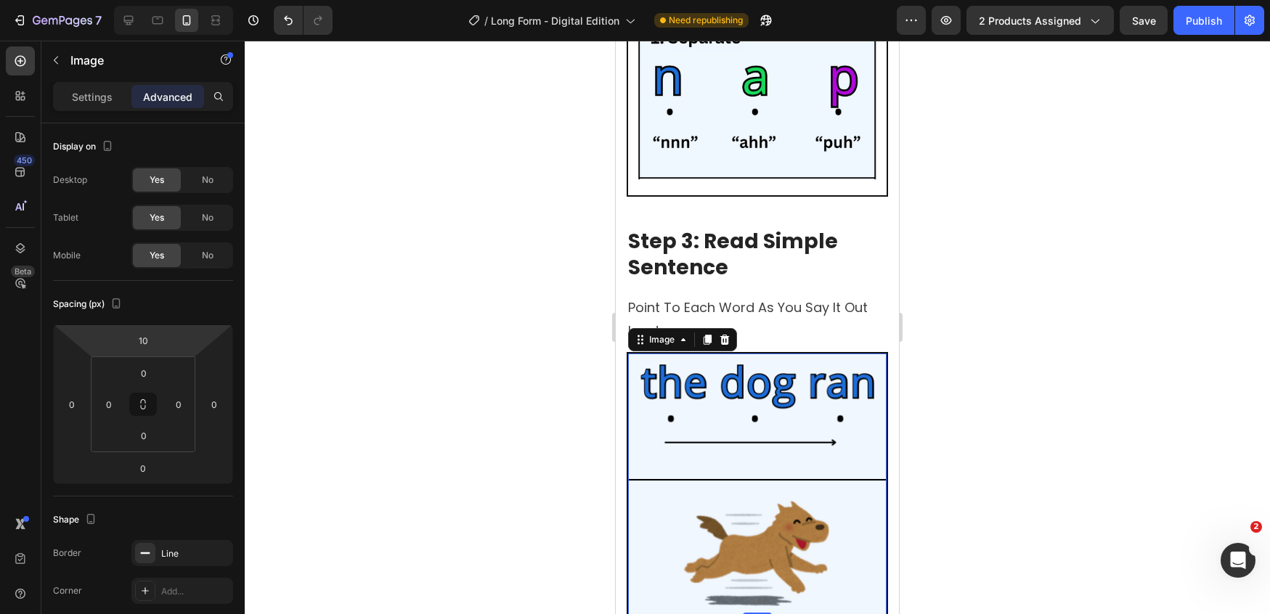
click at [1064, 337] on div at bounding box center [757, 327] width 1025 height 573
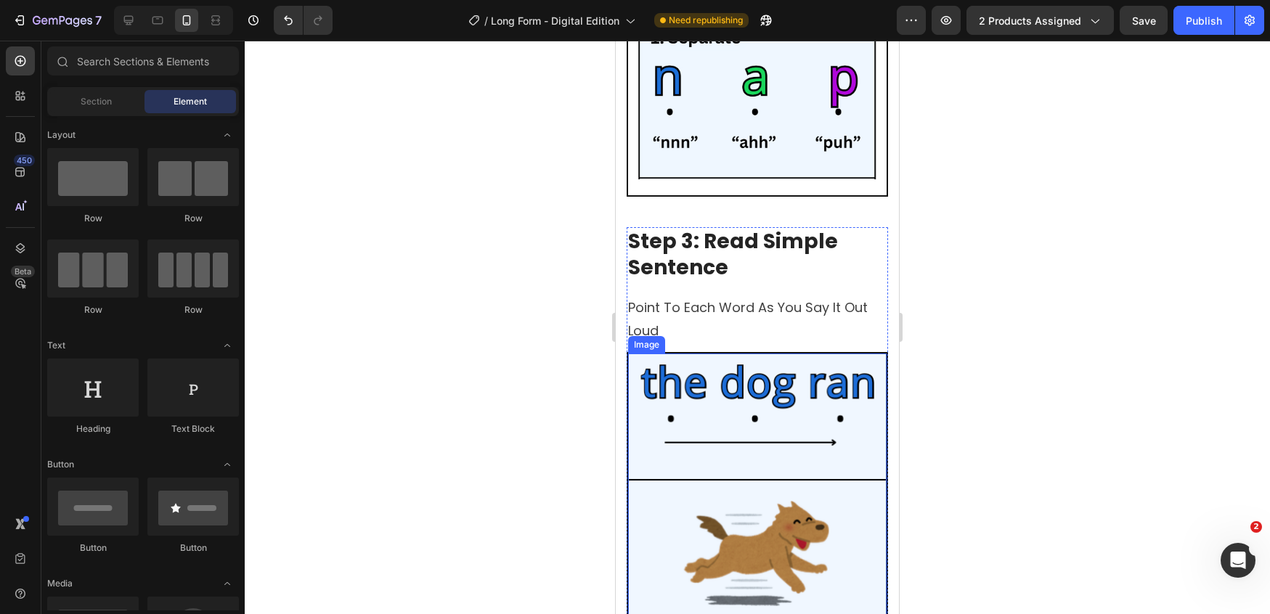
click at [750, 354] on img at bounding box center [757, 485] width 258 height 262
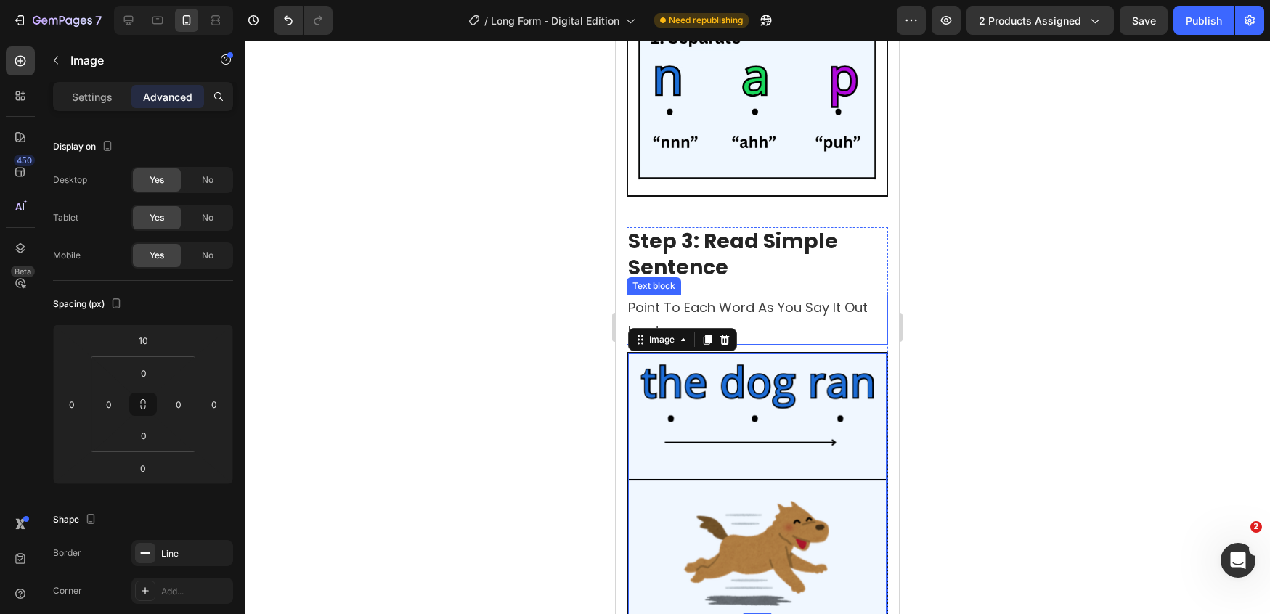
click at [835, 299] on p "point to each word as you say it out loud" at bounding box center [757, 319] width 258 height 47
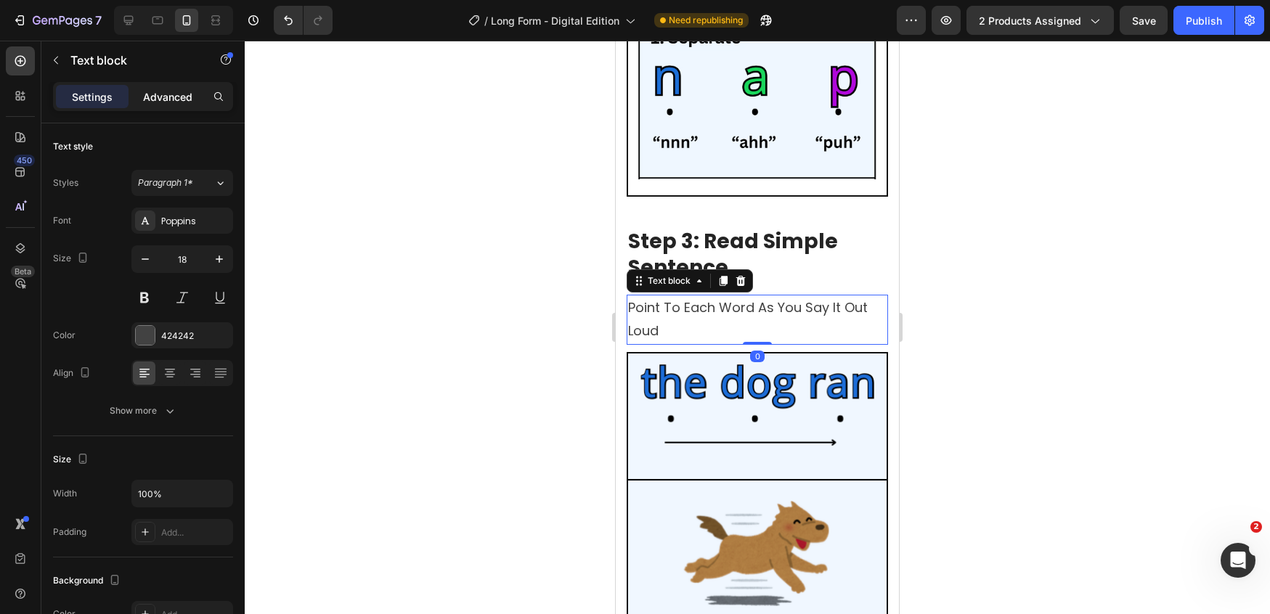
click at [177, 107] on div "Advanced" at bounding box center [167, 96] width 73 height 23
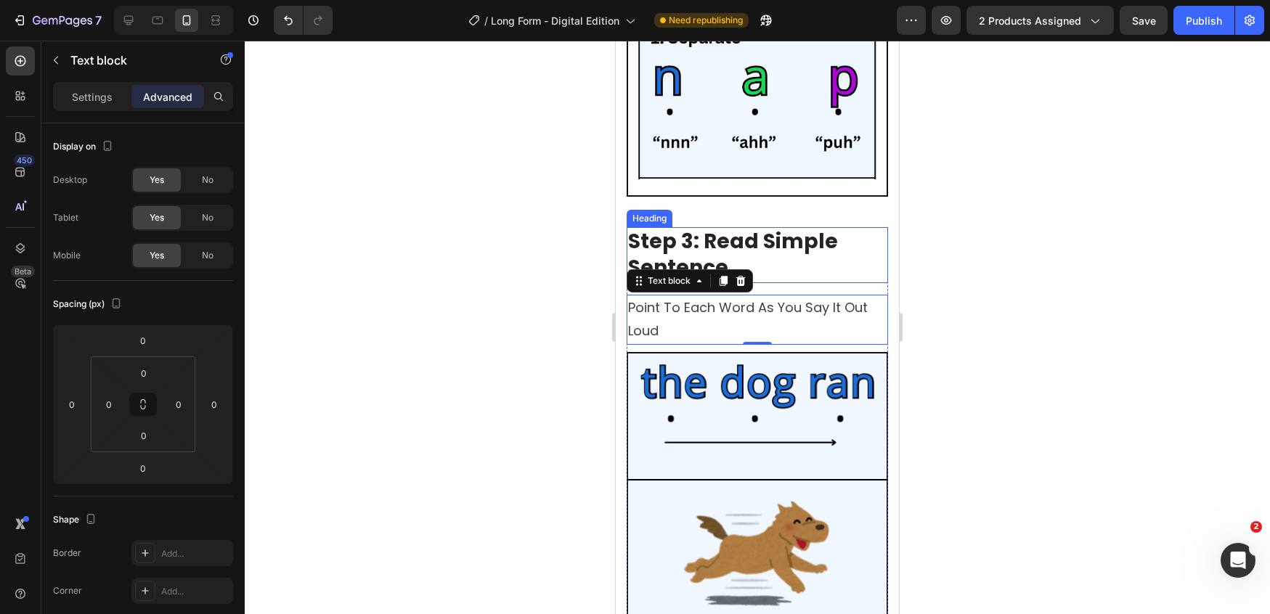
click at [767, 239] on h2 "Step 3: Read Simple Sentence" at bounding box center [756, 255] width 261 height 56
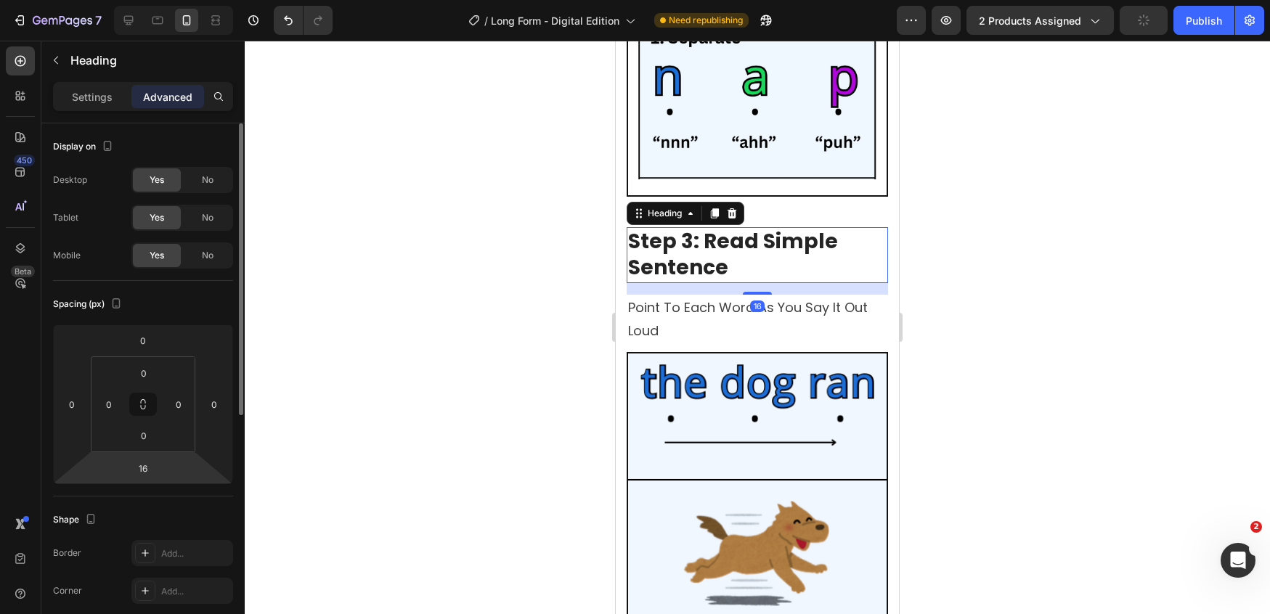
click at [166, 0] on html "7 Version history / Long Form - Digital Edition Need republishing Preview 2 pro…" at bounding box center [635, 0] width 1270 height 0
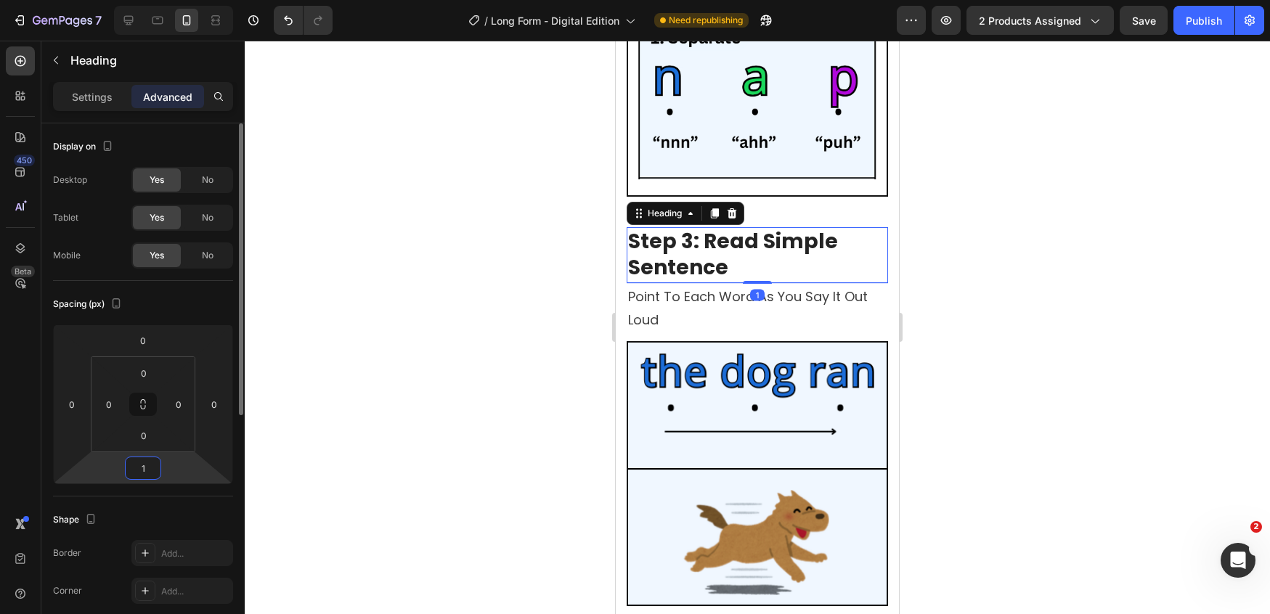
type input "10"
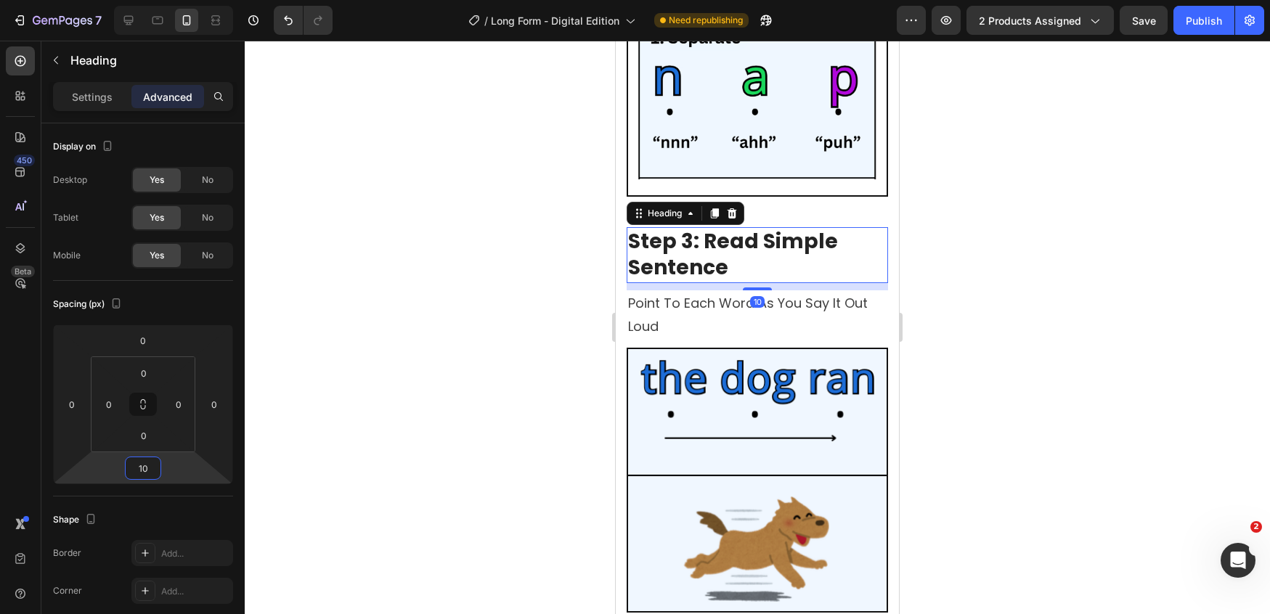
click at [1220, 283] on div at bounding box center [757, 327] width 1025 height 573
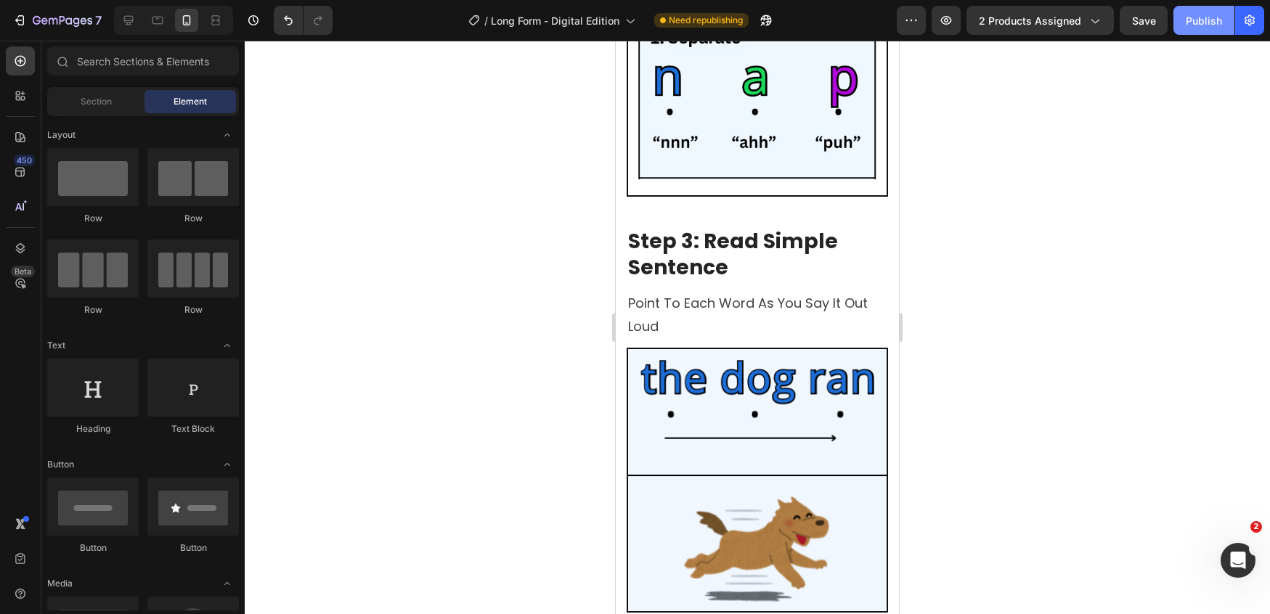
click at [1189, 26] on div "Publish" at bounding box center [1203, 20] width 36 height 15
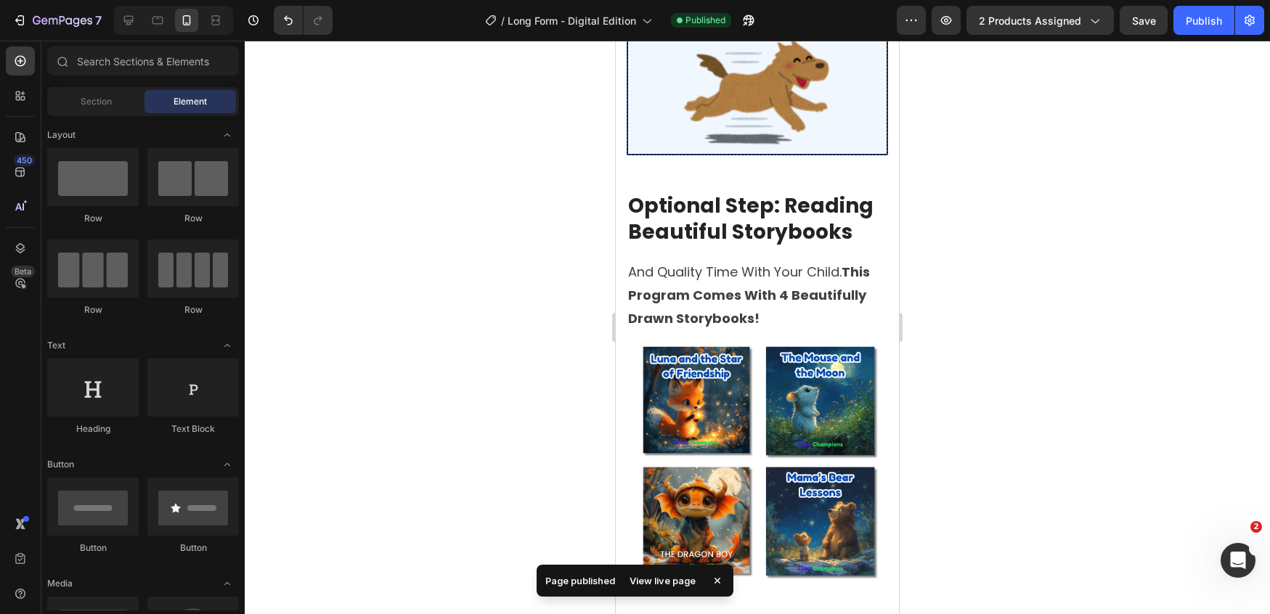
scroll to position [3484, 0]
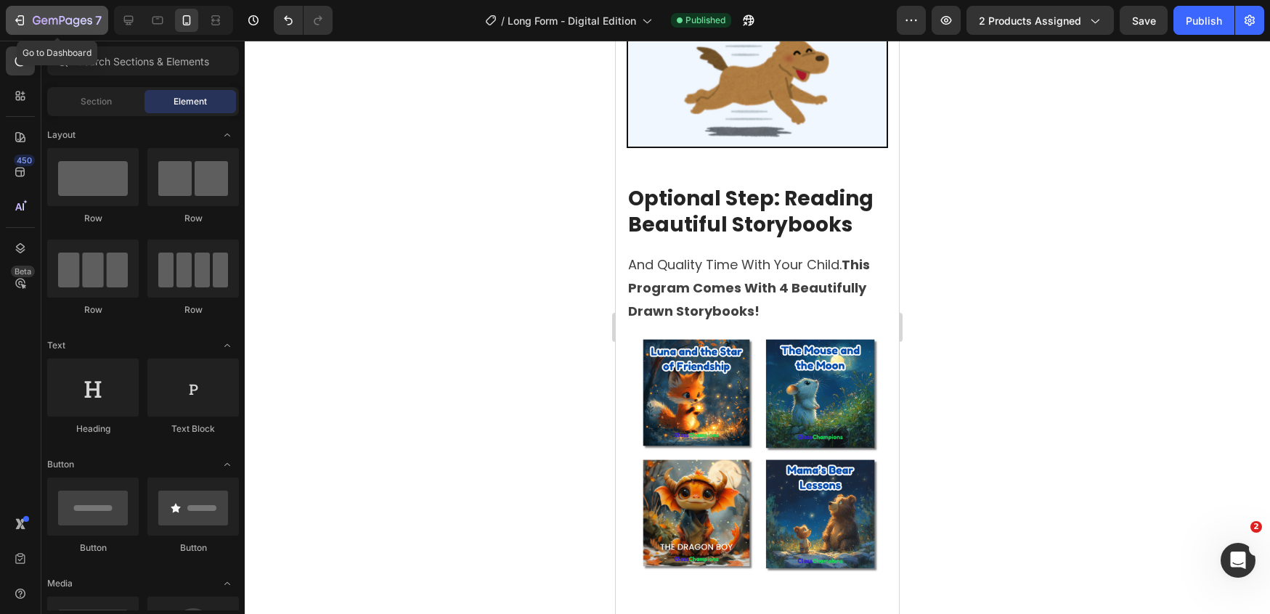
click at [46, 26] on icon "button" at bounding box center [63, 21] width 60 height 12
